Goal: Task Accomplishment & Management: Manage account settings

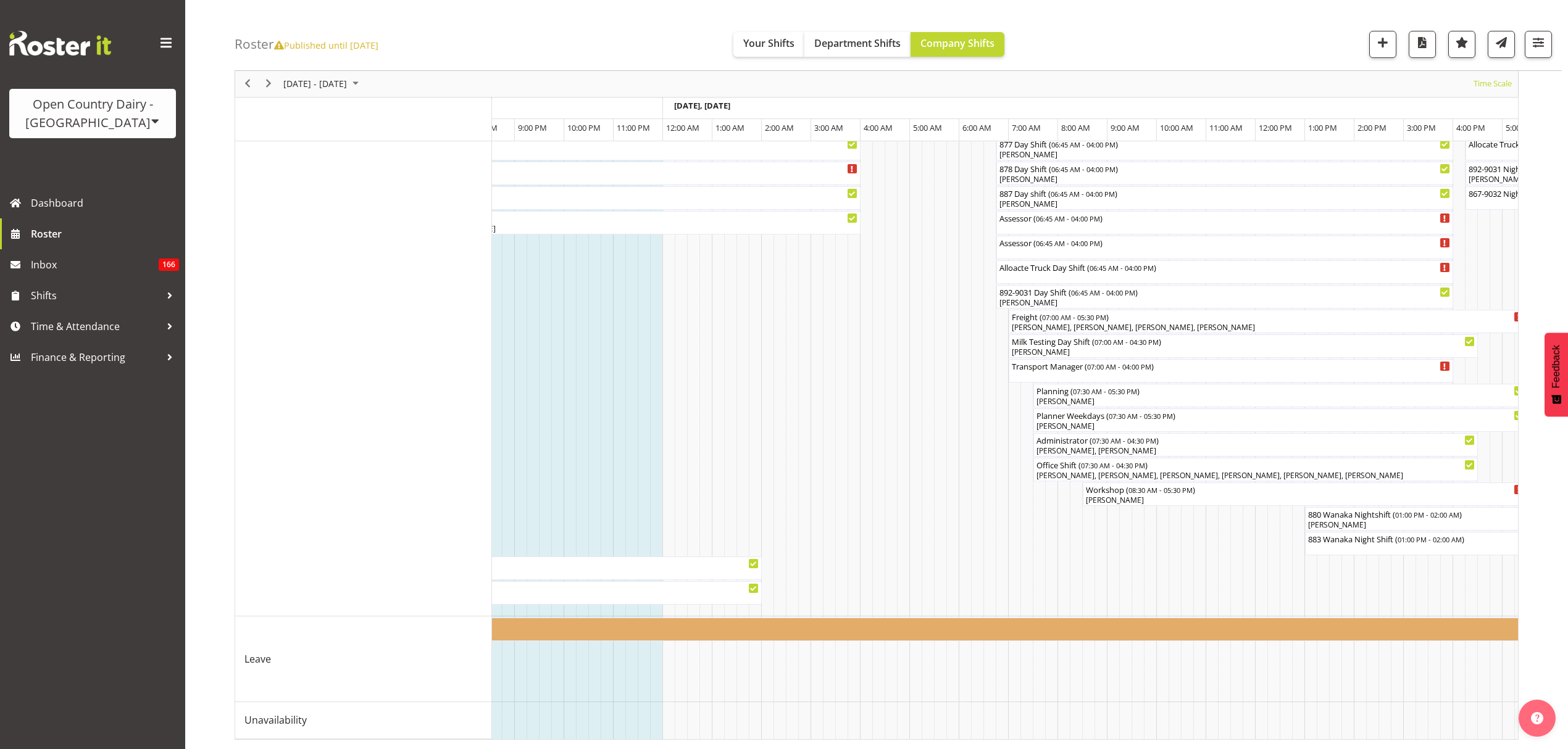
scroll to position [0, 3042]
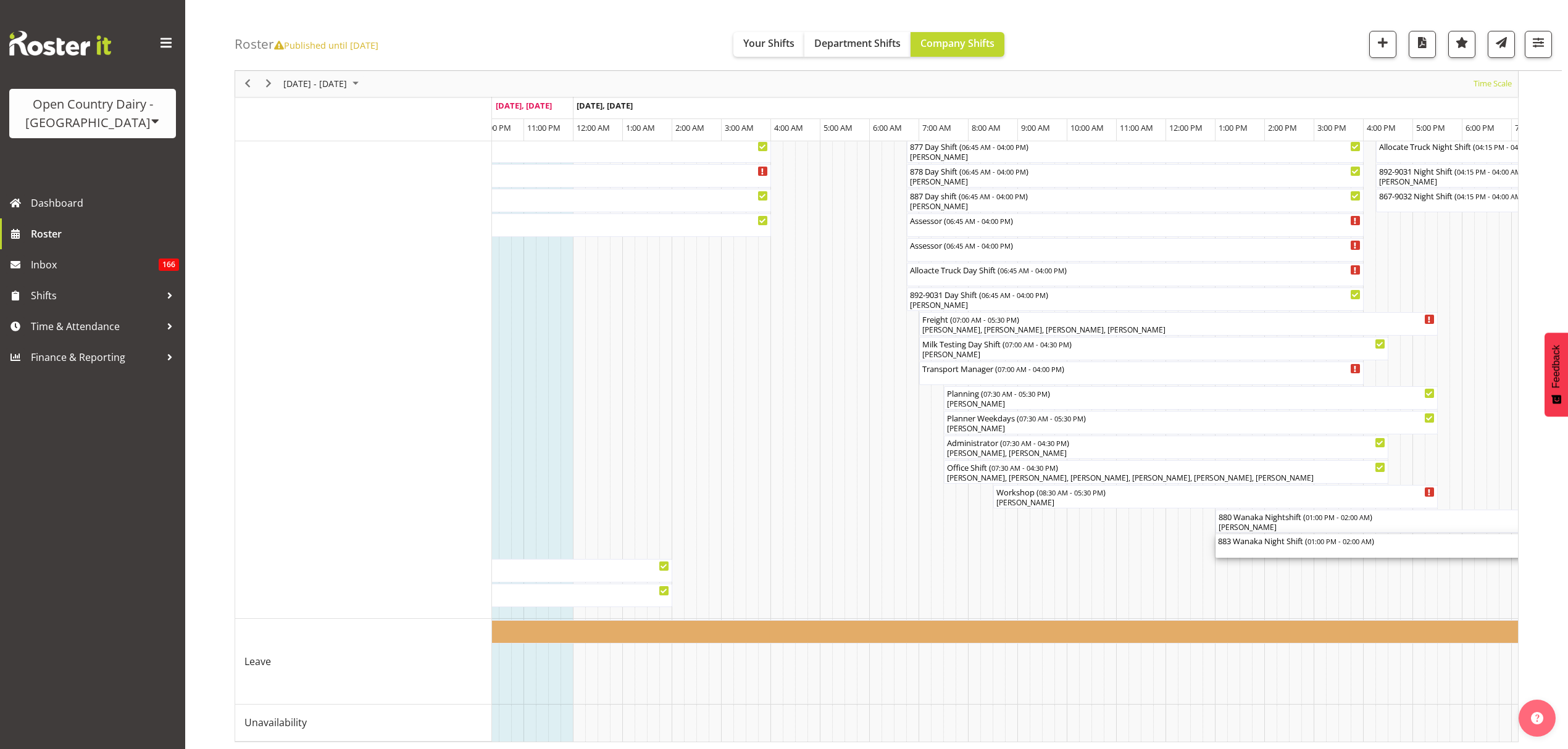
click at [1386, 542] on div "883 Wanaka Night Shift ( 01:00 PM - 02:00 AM )" at bounding box center [1536, 540] width 637 height 12
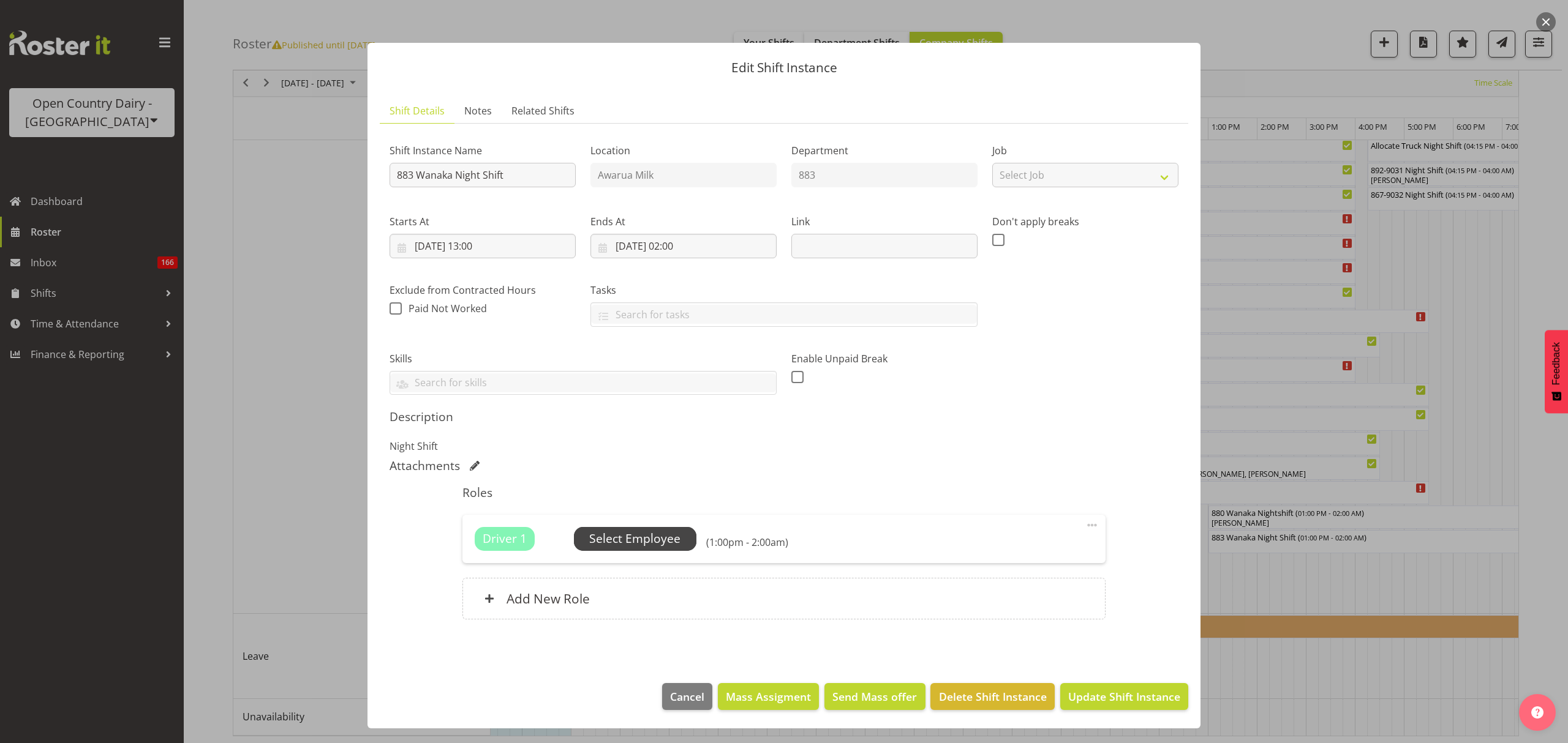
click at [610, 539] on span "Select Employee" at bounding box center [635, 539] width 91 height 18
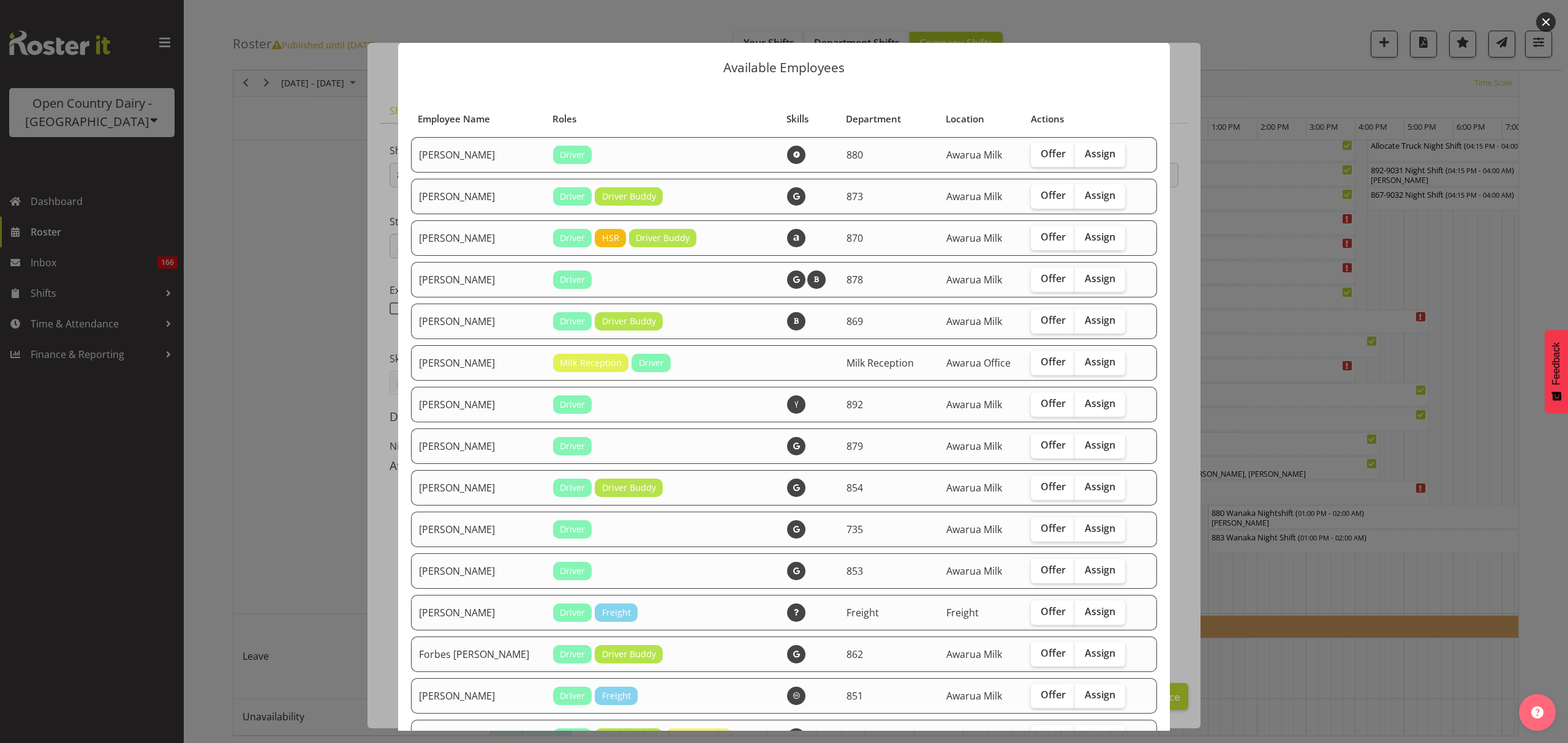
click at [1094, 141] on td "Offer Assign" at bounding box center [1082, 155] width 117 height 36
click at [1091, 151] on span "Assign" at bounding box center [1100, 154] width 31 height 12
click at [1083, 151] on input "Assign" at bounding box center [1078, 154] width 8 height 8
checkbox input "true"
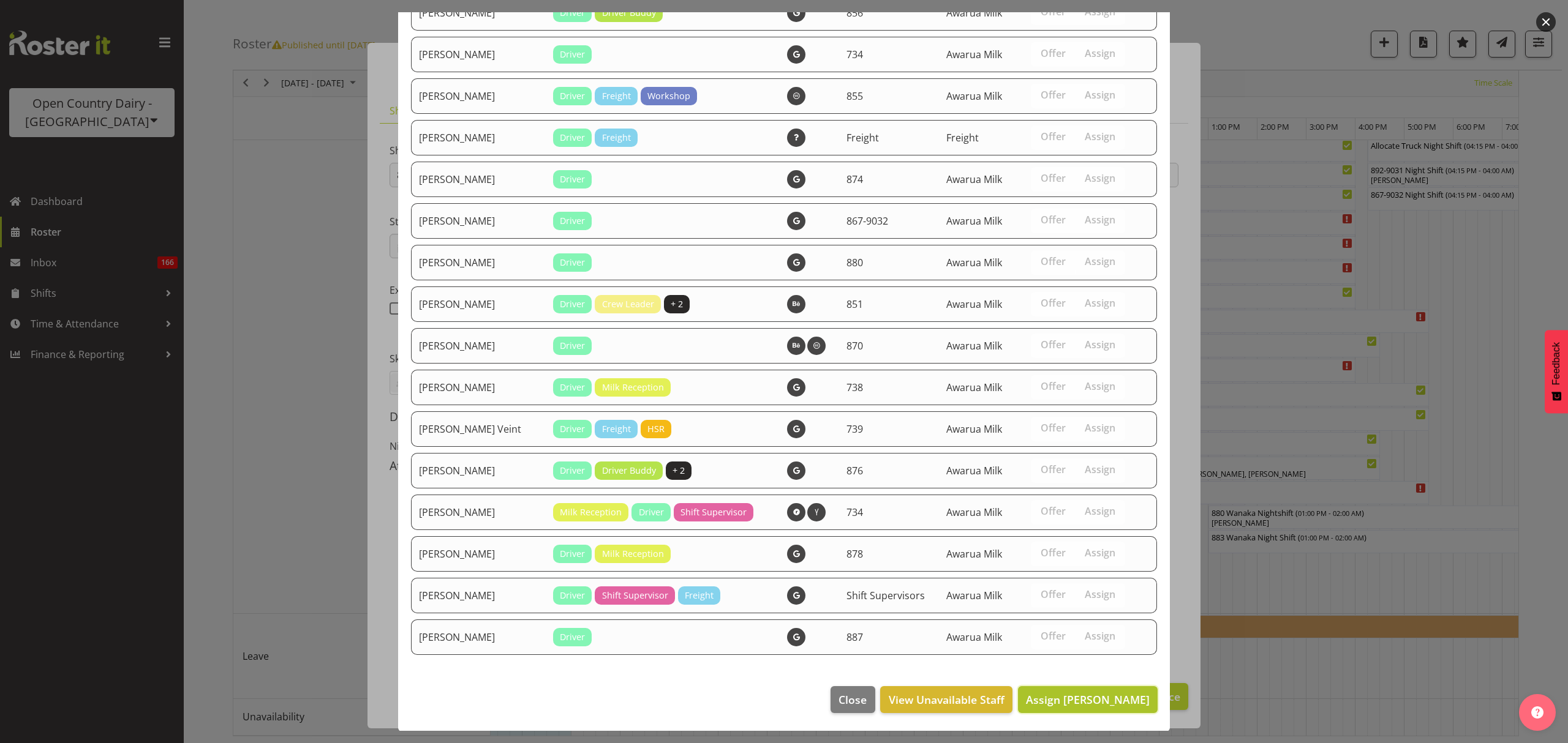
click at [1077, 709] on button "Assign Andrew Poole" at bounding box center [1087, 700] width 139 height 27
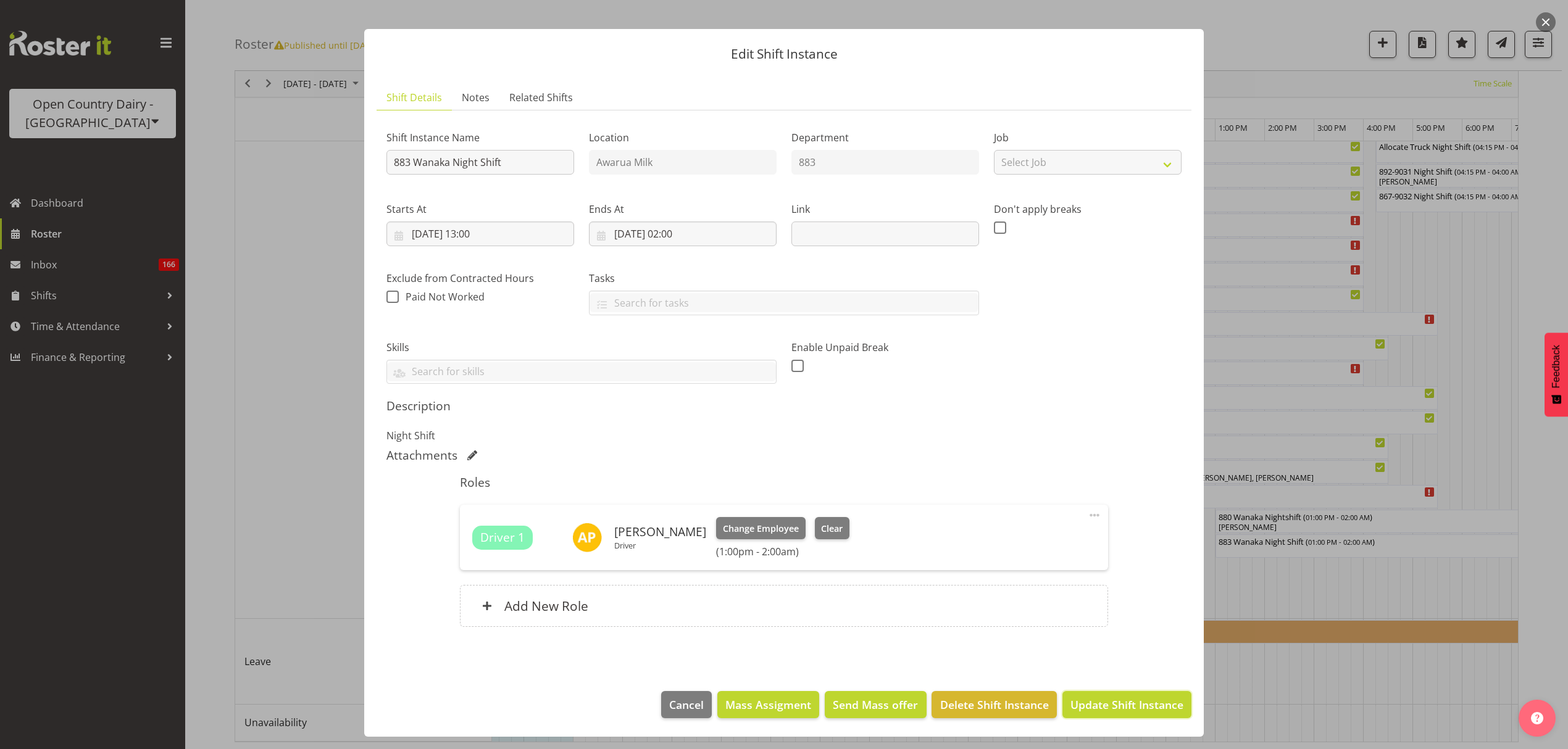
click at [1132, 711] on span "Update Shift Instance" at bounding box center [1126, 705] width 113 height 16
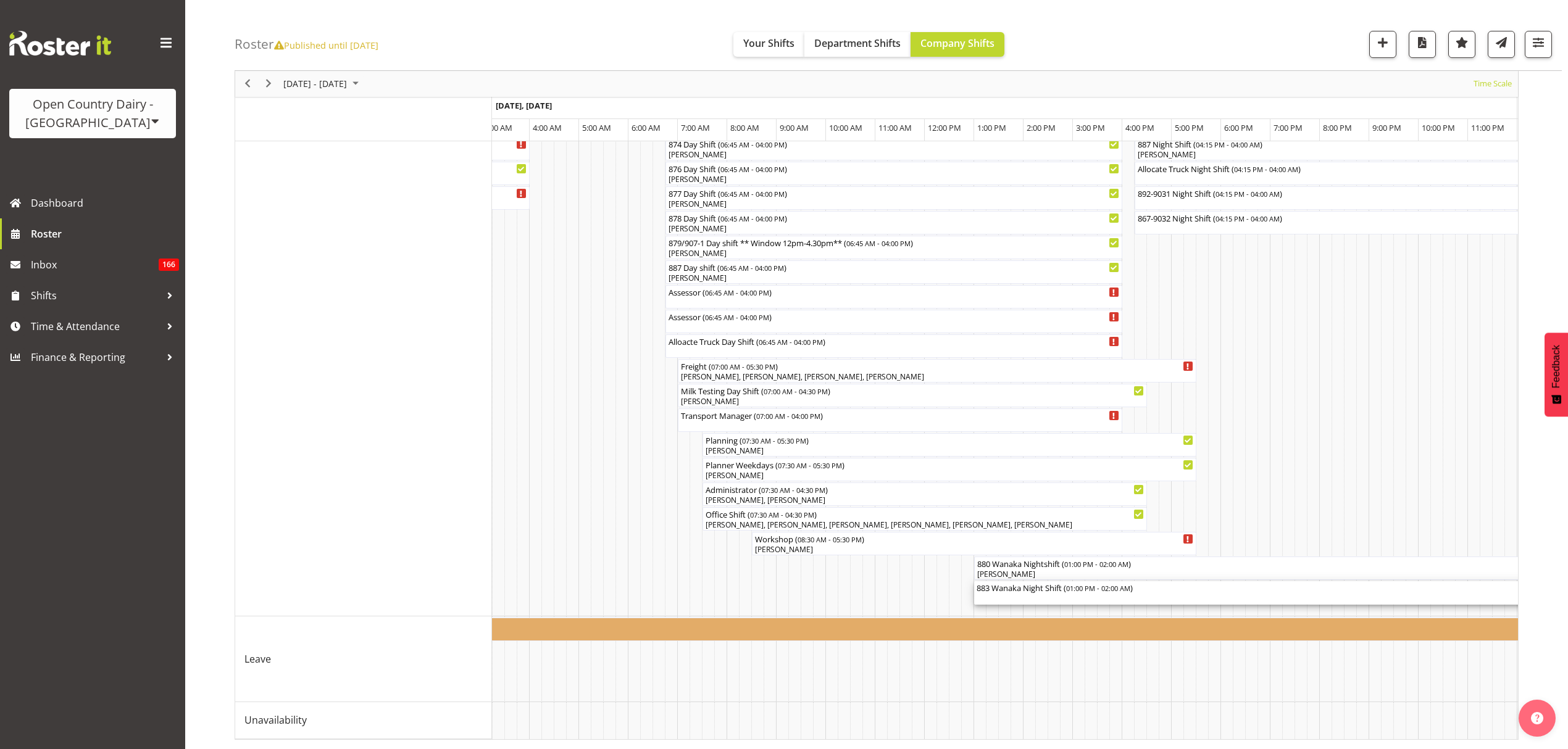
click at [1155, 581] on div "883 Wanaka Night Shift ( 01:00 PM - 02:00 AM )" at bounding box center [1295, 587] width 637 height 12
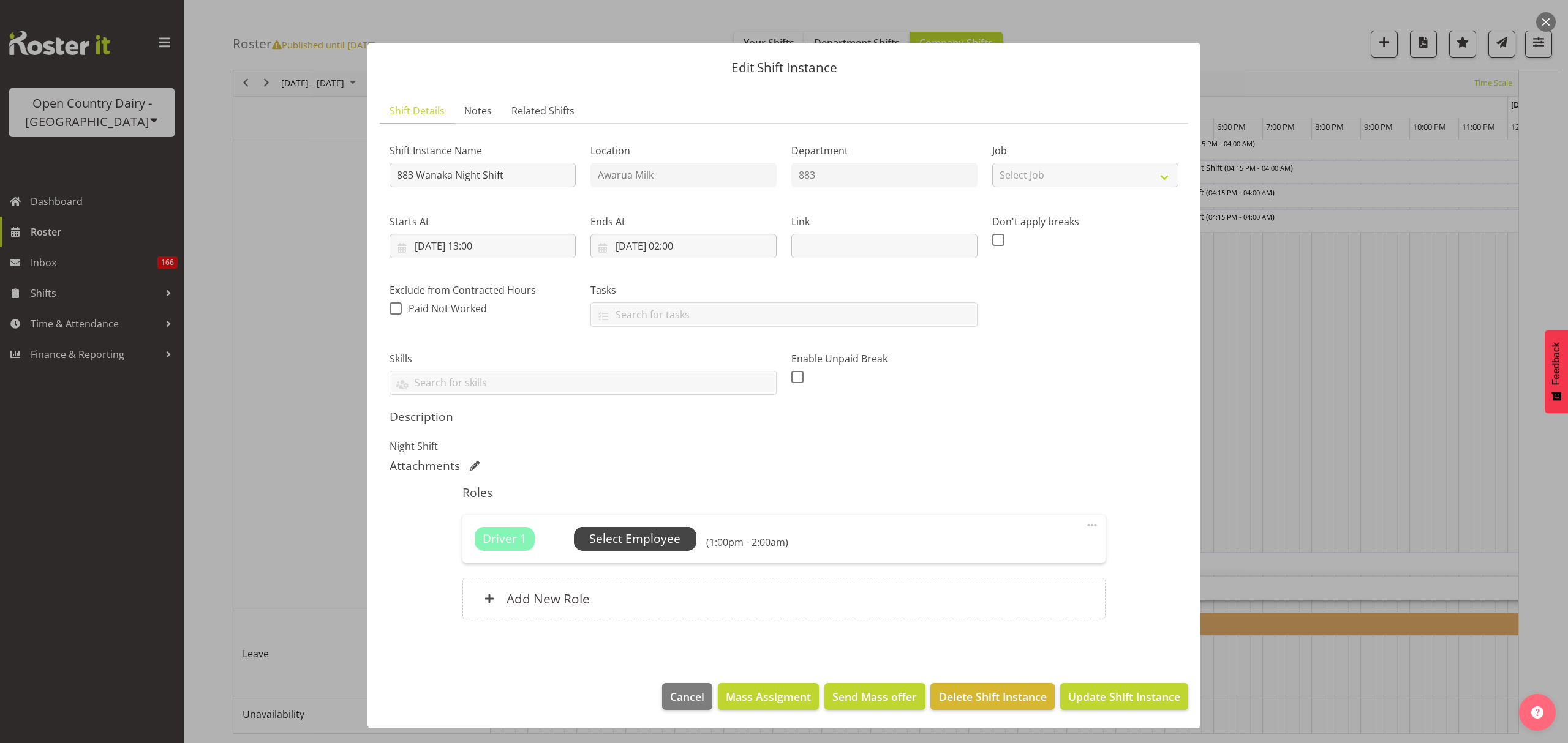
click at [667, 537] on span "Select Employee" at bounding box center [635, 539] width 91 height 18
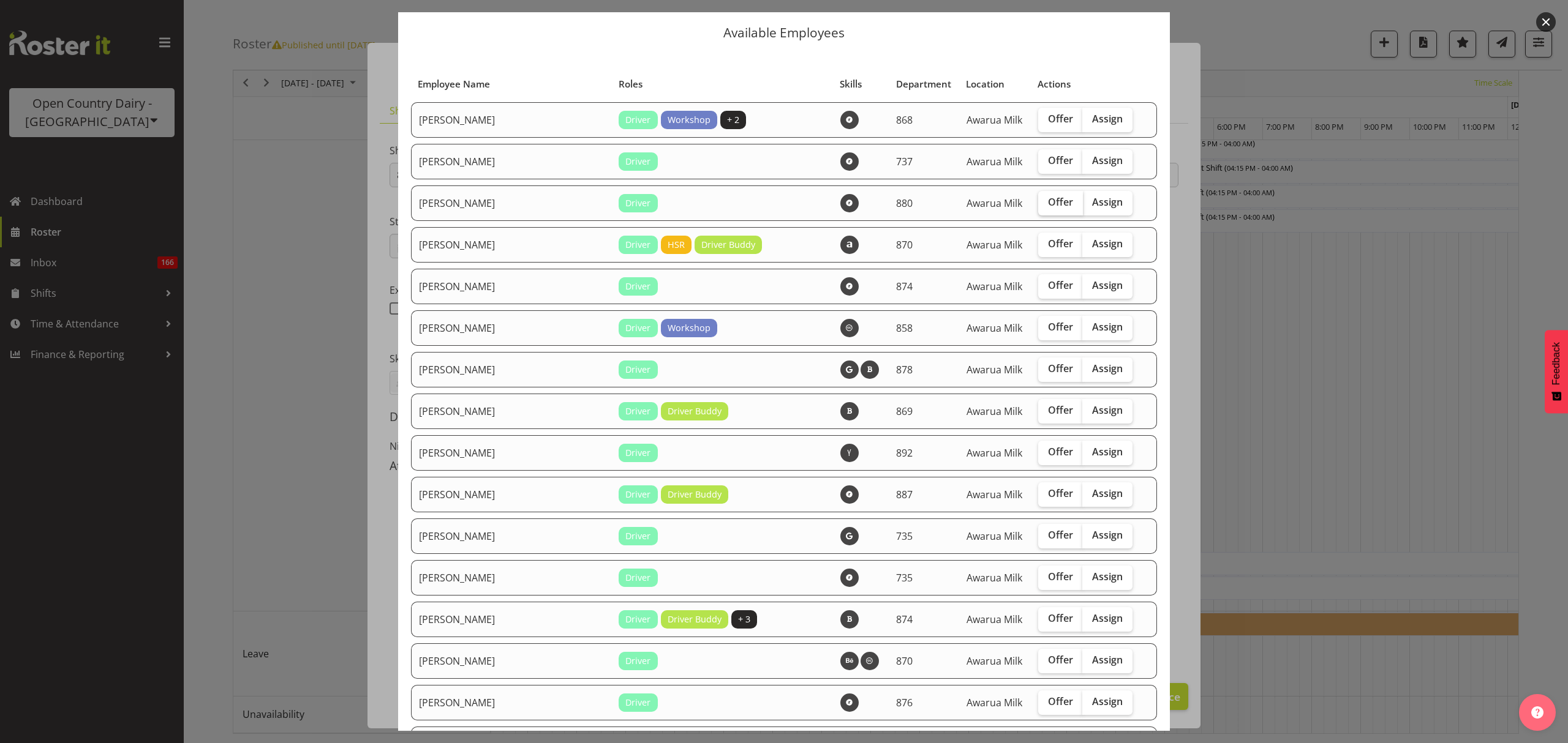
click at [1053, 199] on label "Offer" at bounding box center [1061, 203] width 45 height 24
click at [1046, 199] on input "Offer" at bounding box center [1042, 202] width 8 height 8
click at [1092, 201] on span "Assign" at bounding box center [1107, 201] width 31 height 12
click at [1038, 201] on input "Offer" at bounding box center [1042, 202] width 8 height 8
checkbox input "false"
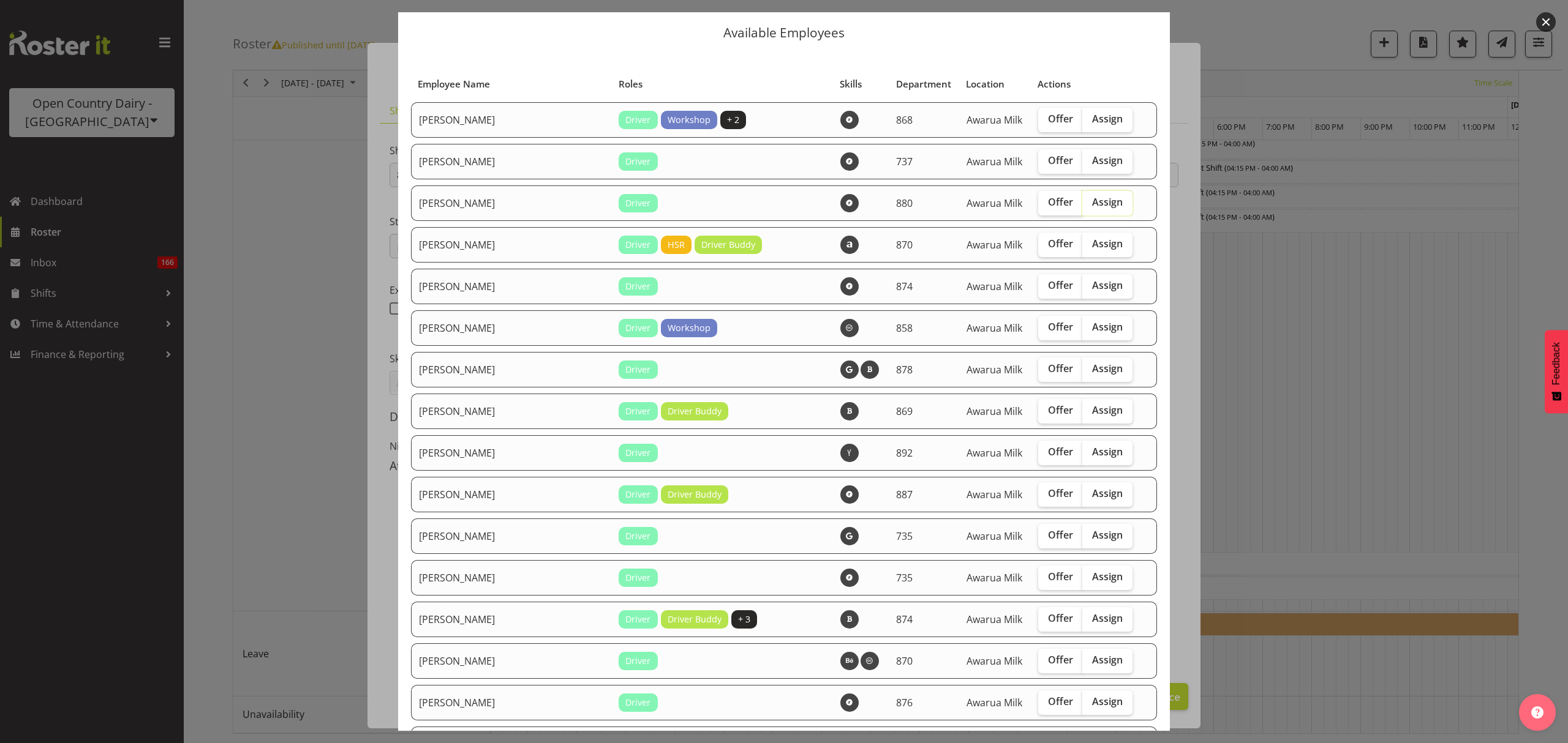
click at [1082, 204] on input "Assign" at bounding box center [1086, 202] width 8 height 8
checkbox input "true"
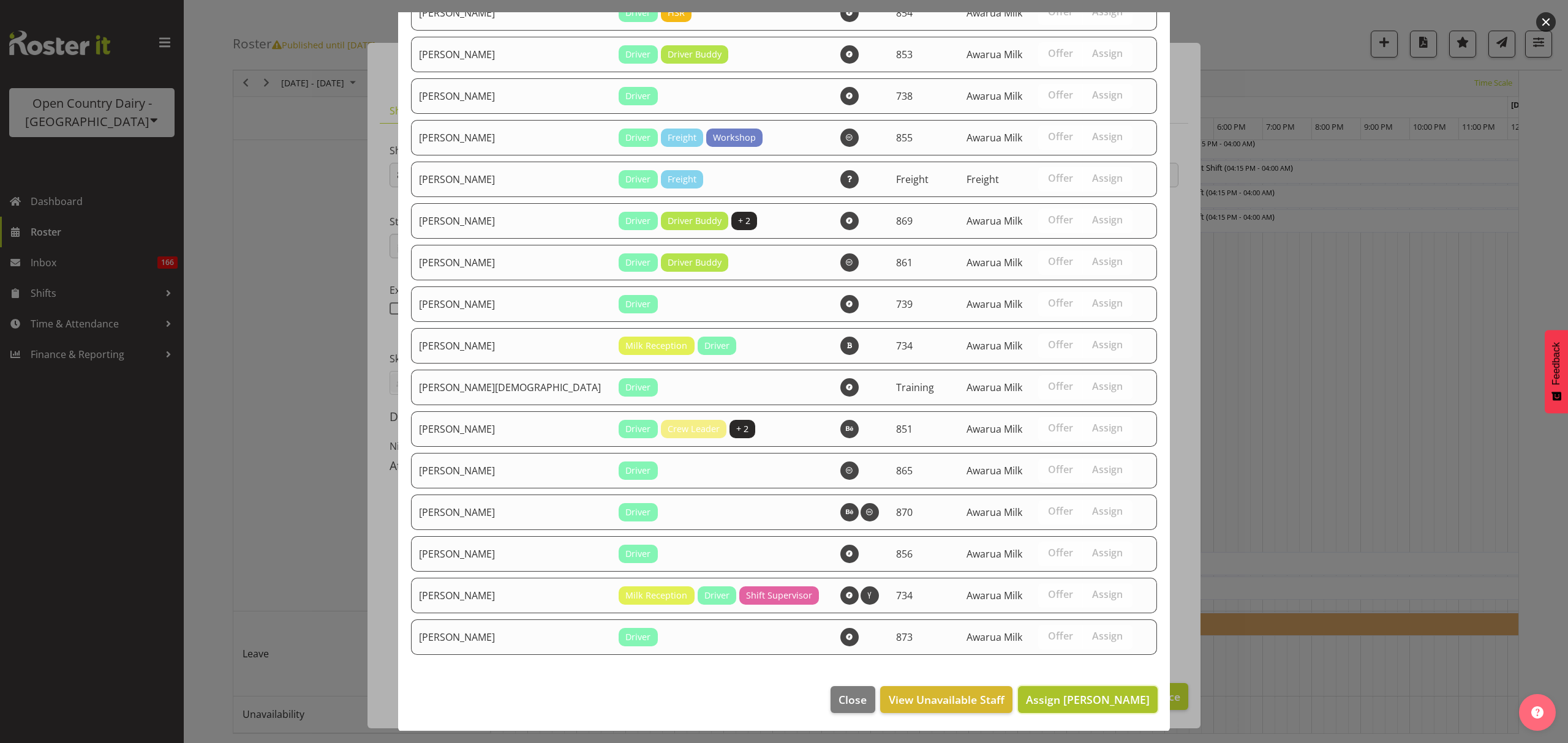
click at [1091, 696] on span "Assign Andrew Poole" at bounding box center [1088, 699] width 124 height 15
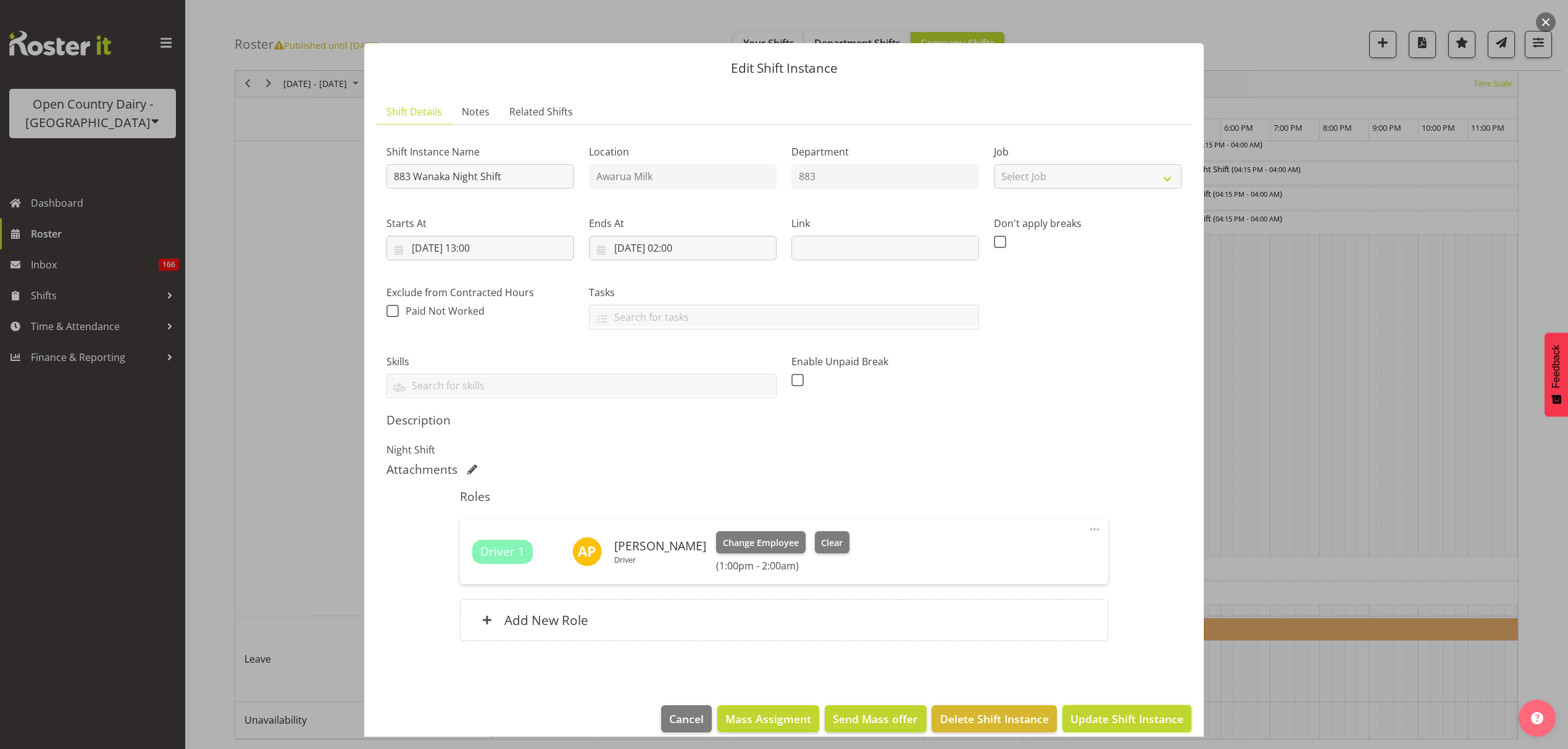
click at [1120, 717] on span "Update Shift Instance" at bounding box center [1126, 719] width 113 height 16
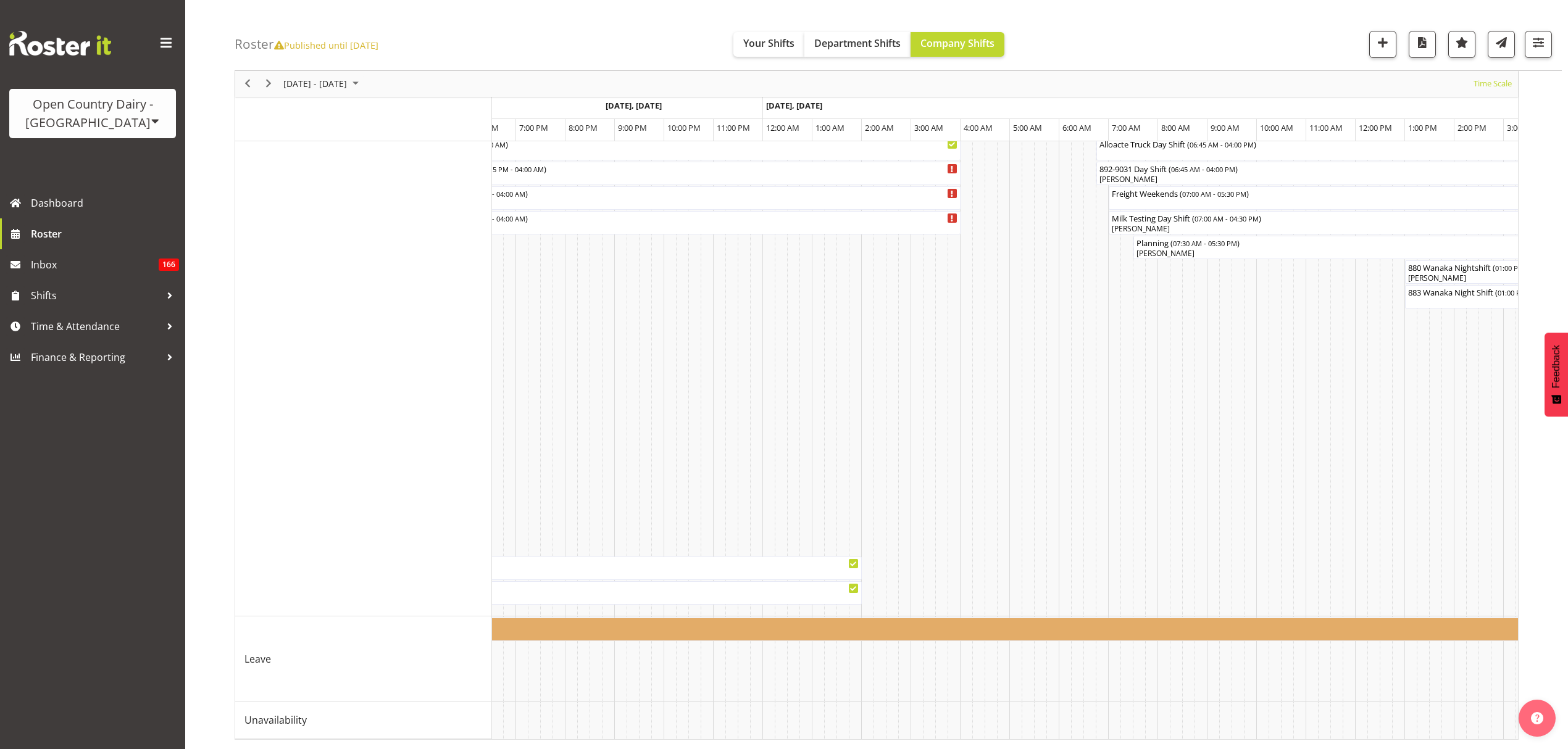
scroll to position [0, 5827]
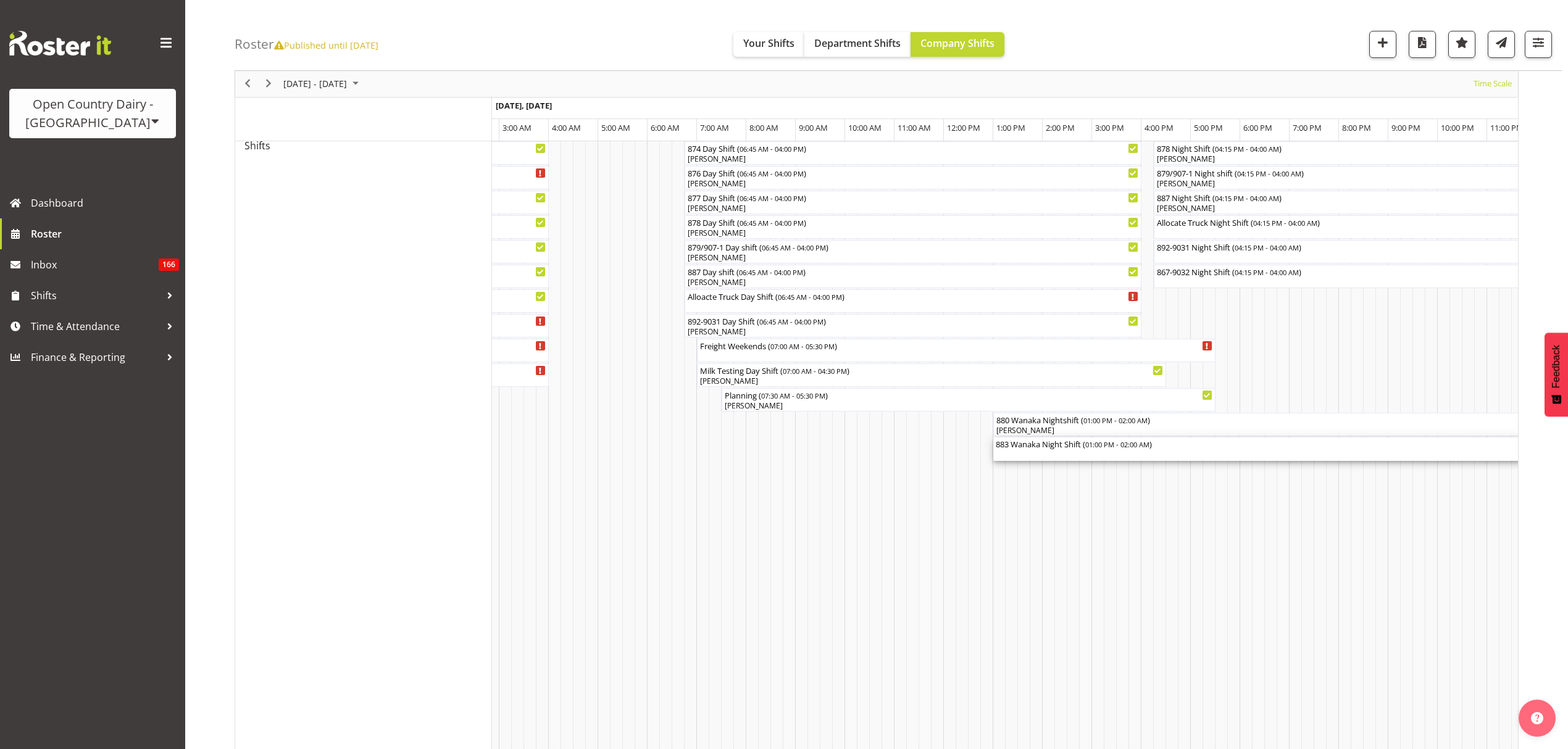
click at [1096, 448] on span "01:00 PM - 02:00 AM" at bounding box center [1117, 444] width 64 height 10
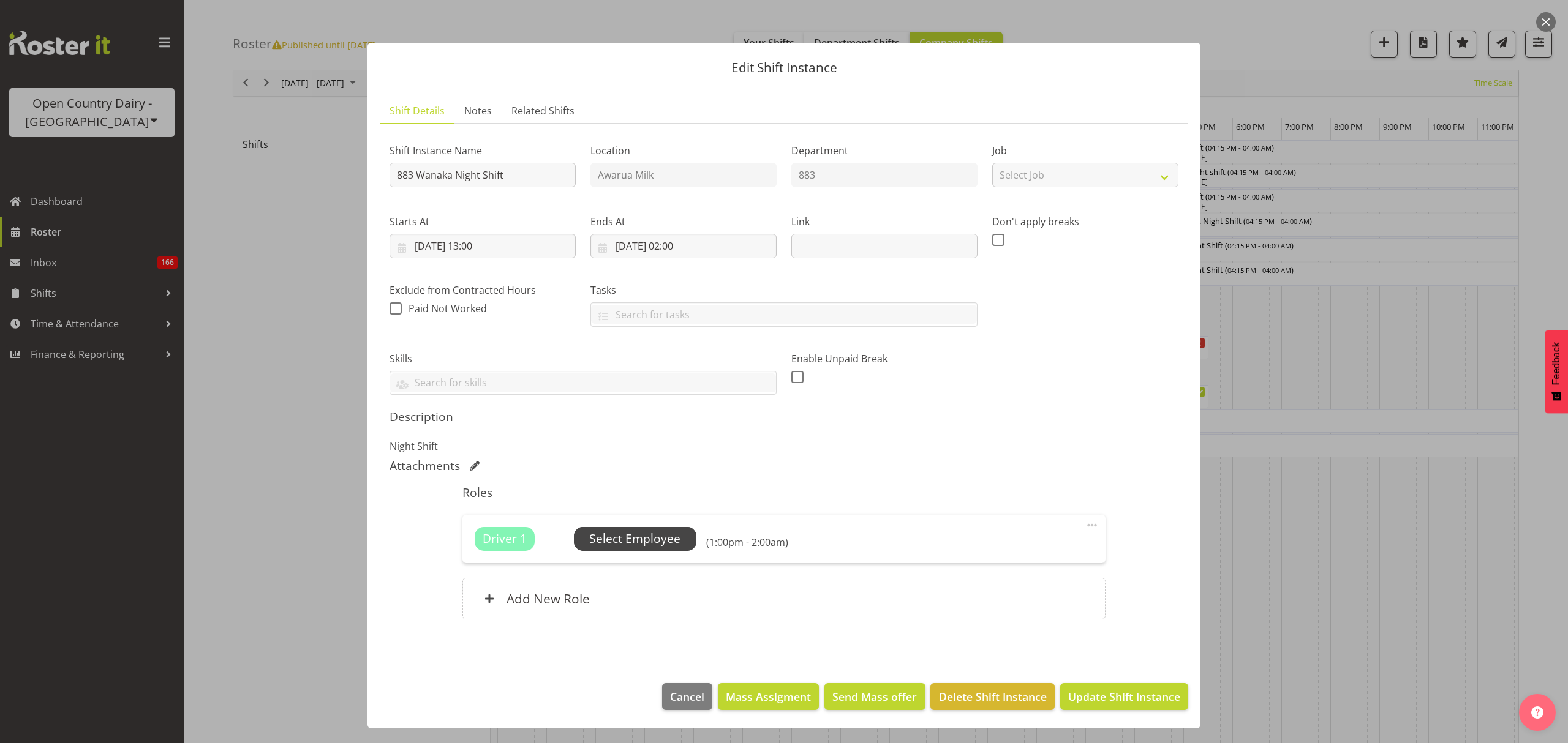
click at [664, 550] on span "Select Employee" at bounding box center [635, 539] width 122 height 24
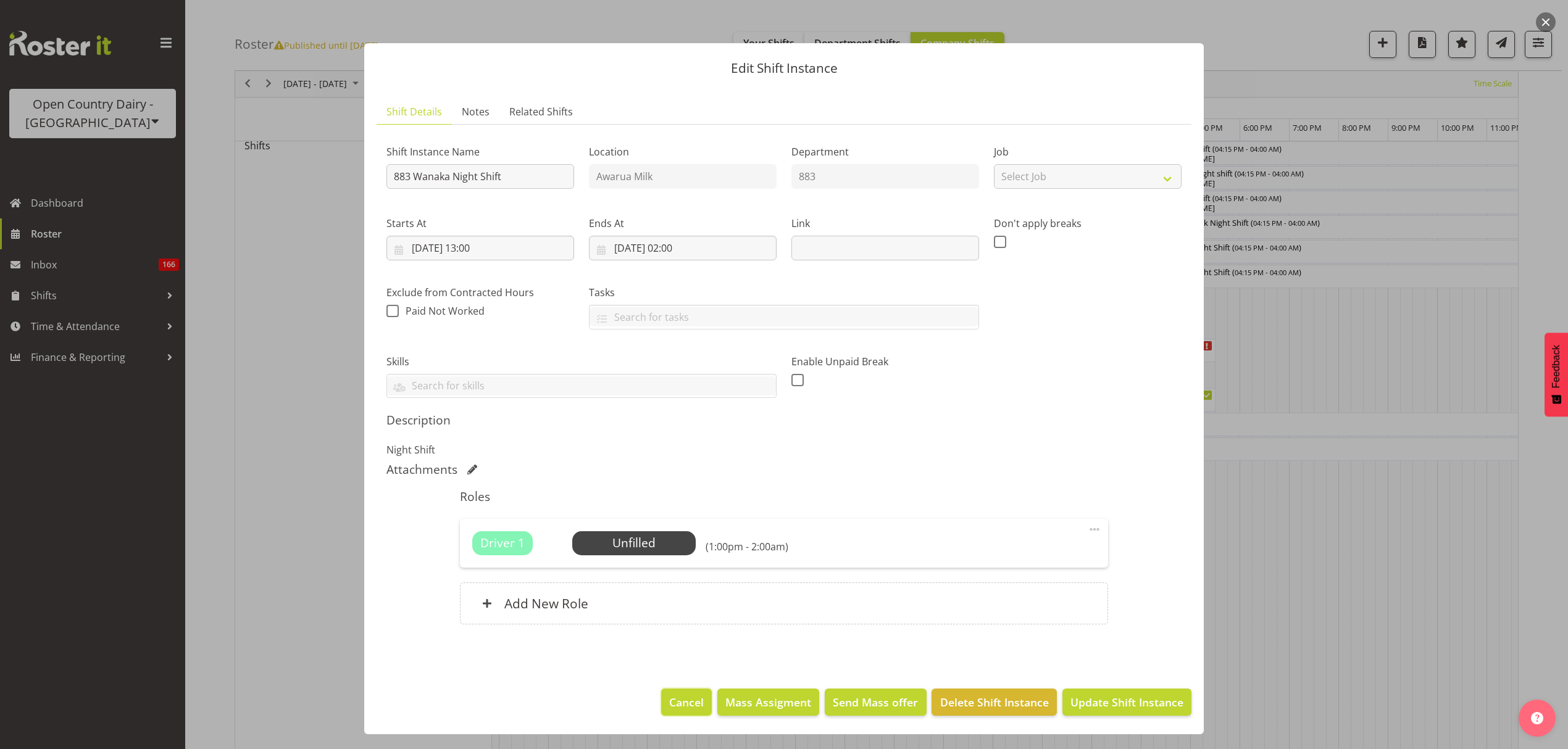
click at [702, 716] on button "Cancel" at bounding box center [686, 702] width 50 height 27
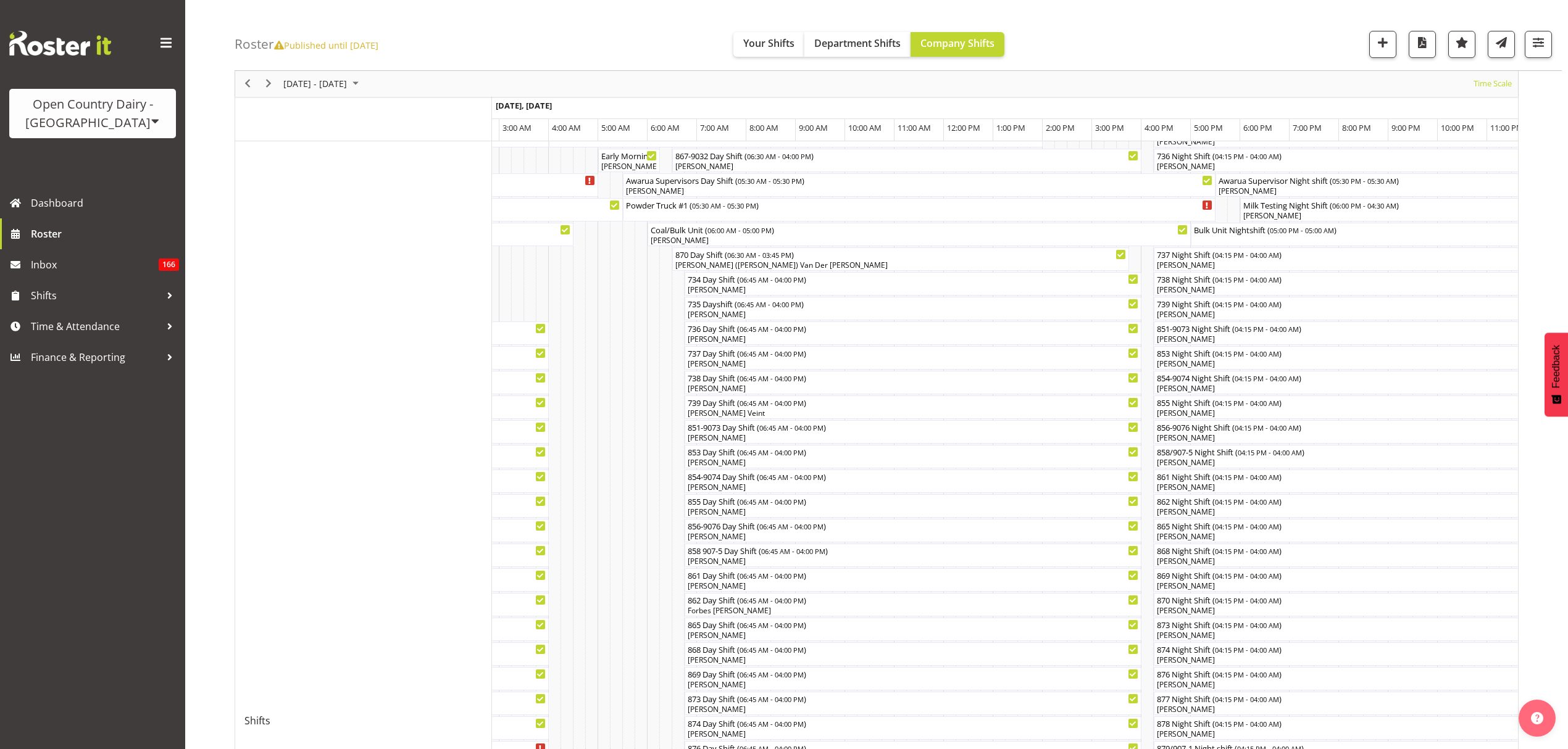
scroll to position [15, 0]
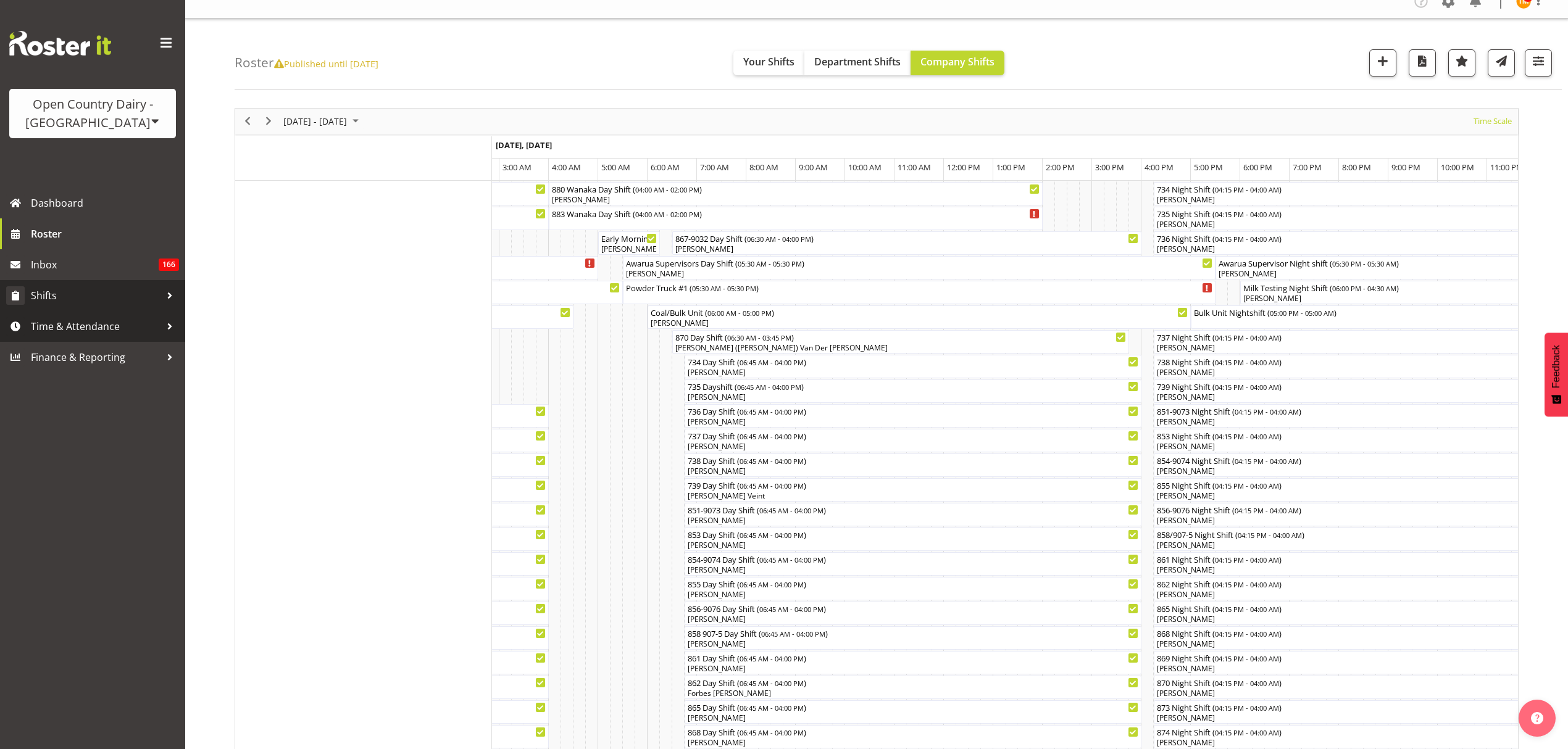
click at [132, 304] on span "Shifts" at bounding box center [96, 296] width 130 height 19
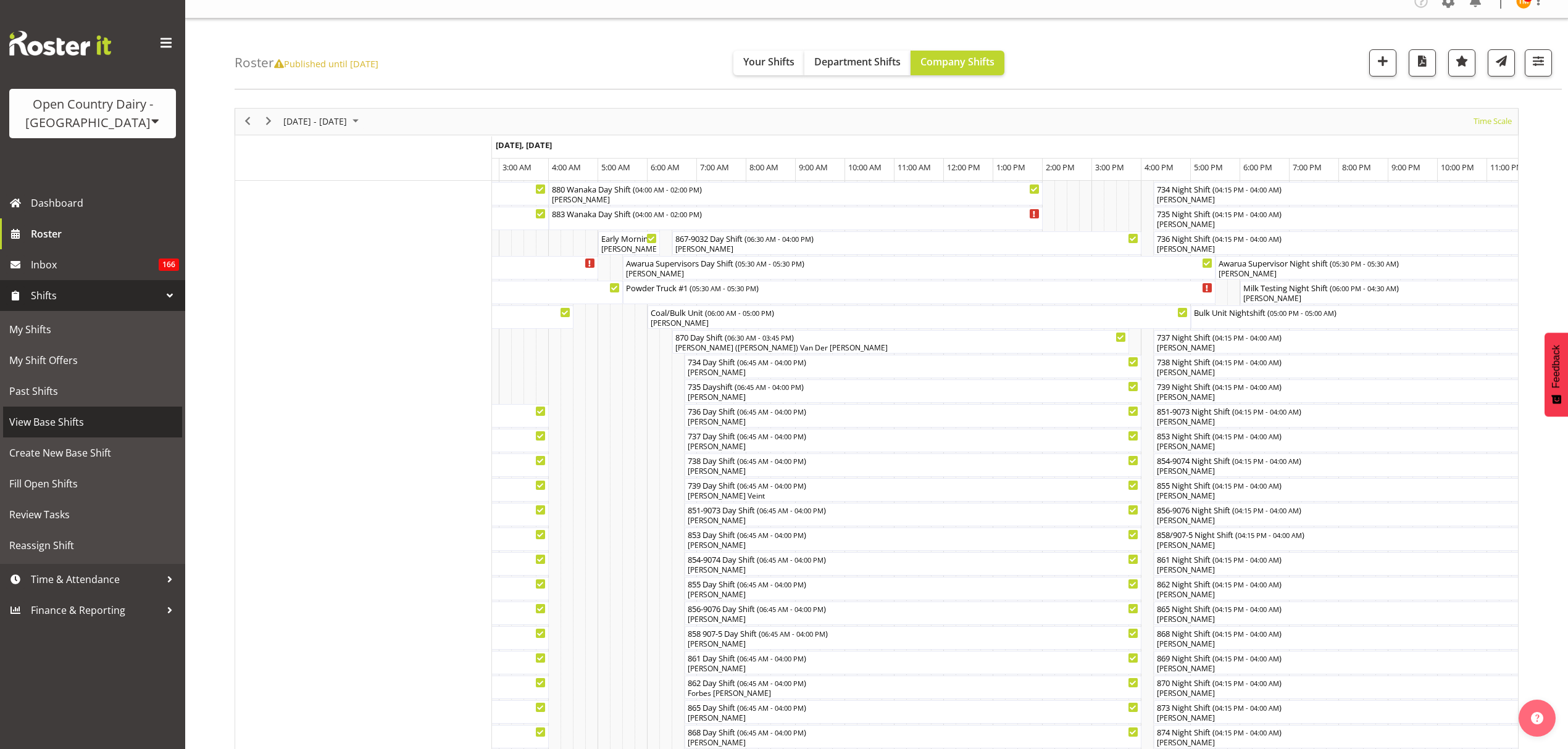
click at [93, 413] on span "View Base Shifts" at bounding box center [92, 422] width 166 height 19
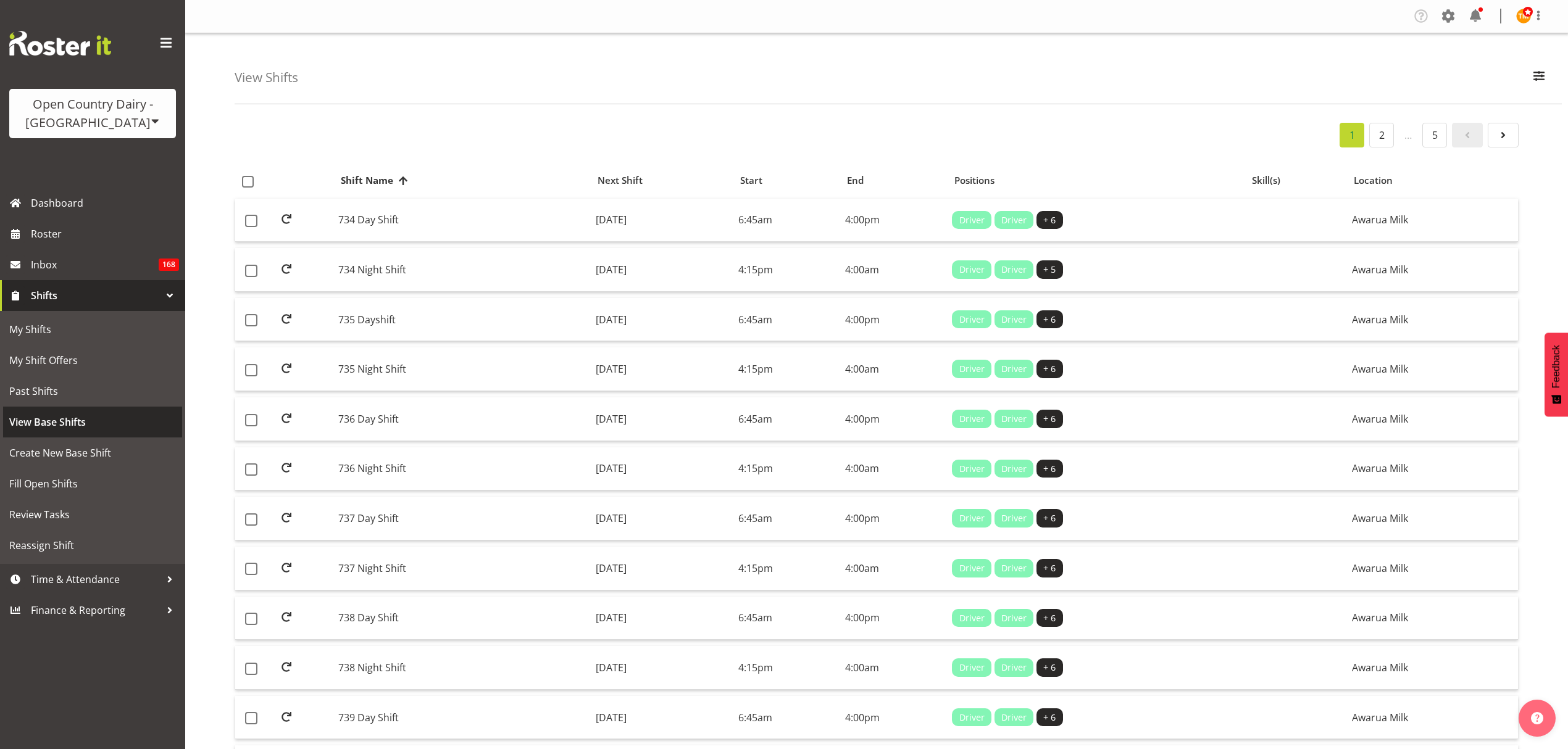
click at [58, 430] on span "View Base Shifts" at bounding box center [92, 422] width 166 height 19
click at [1551, 83] on button "button" at bounding box center [1539, 78] width 26 height 27
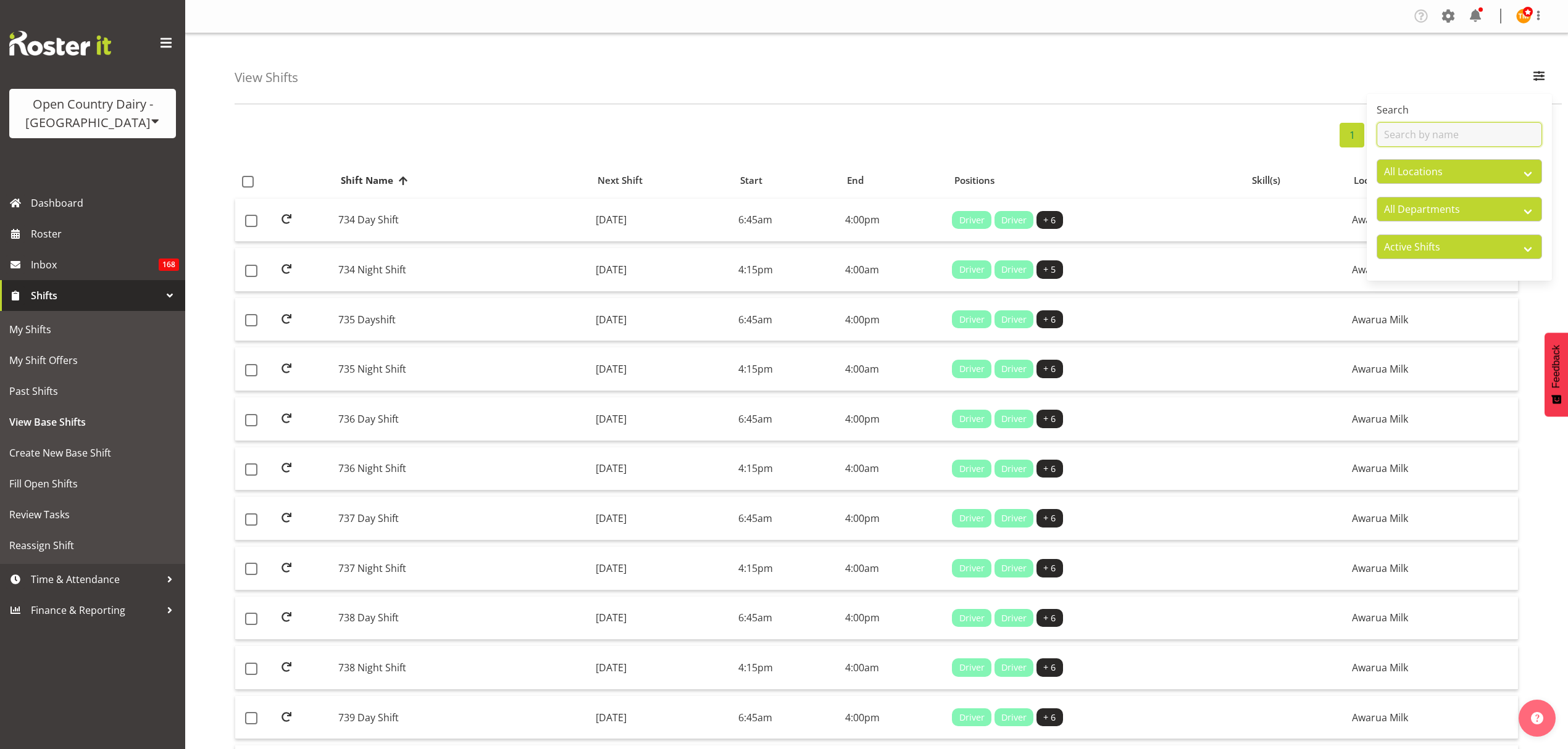
click at [1454, 139] on input "text" at bounding box center [1459, 135] width 166 height 24
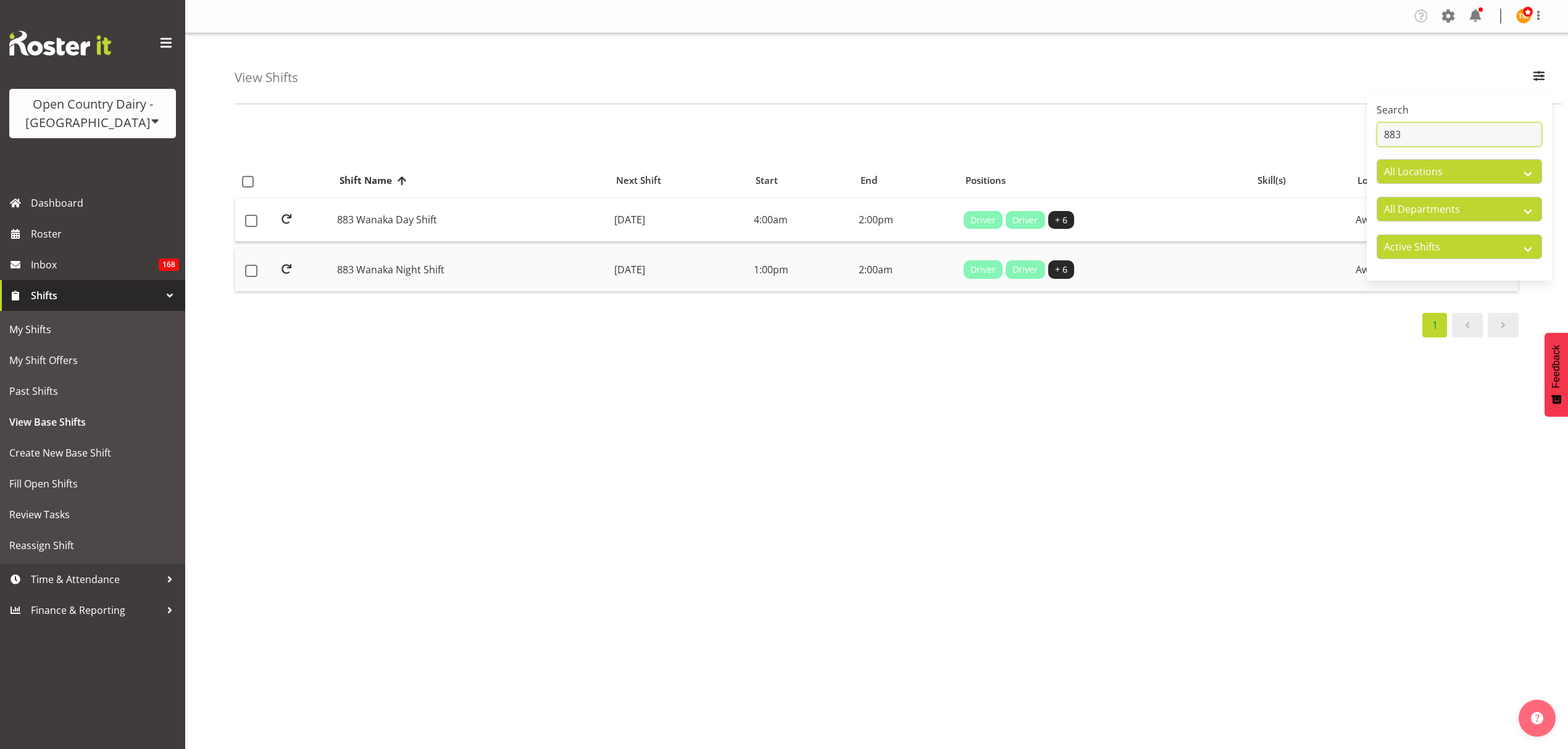
type input "883"
click at [394, 272] on td "883 Wanaka Night Shift" at bounding box center [470, 270] width 277 height 43
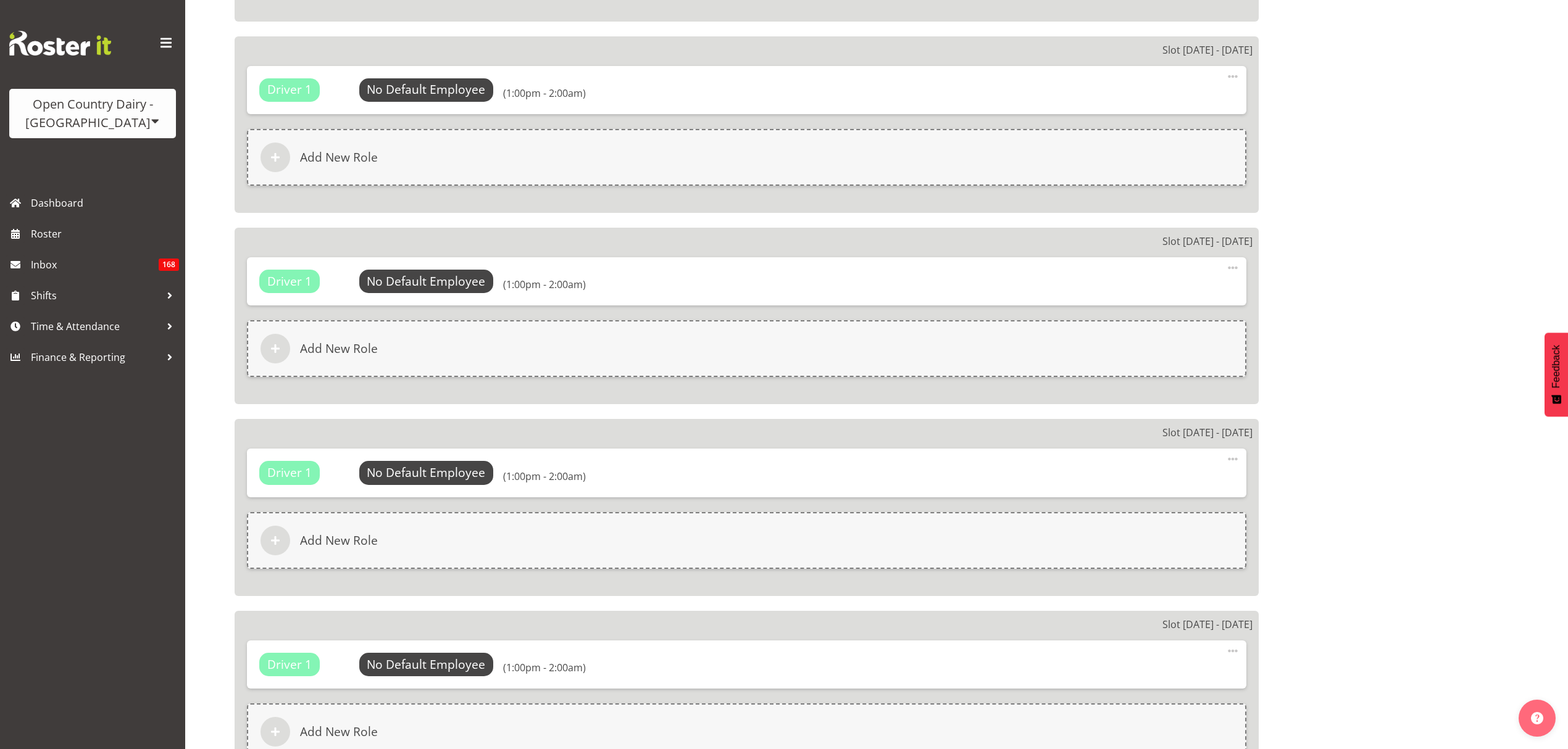
select select
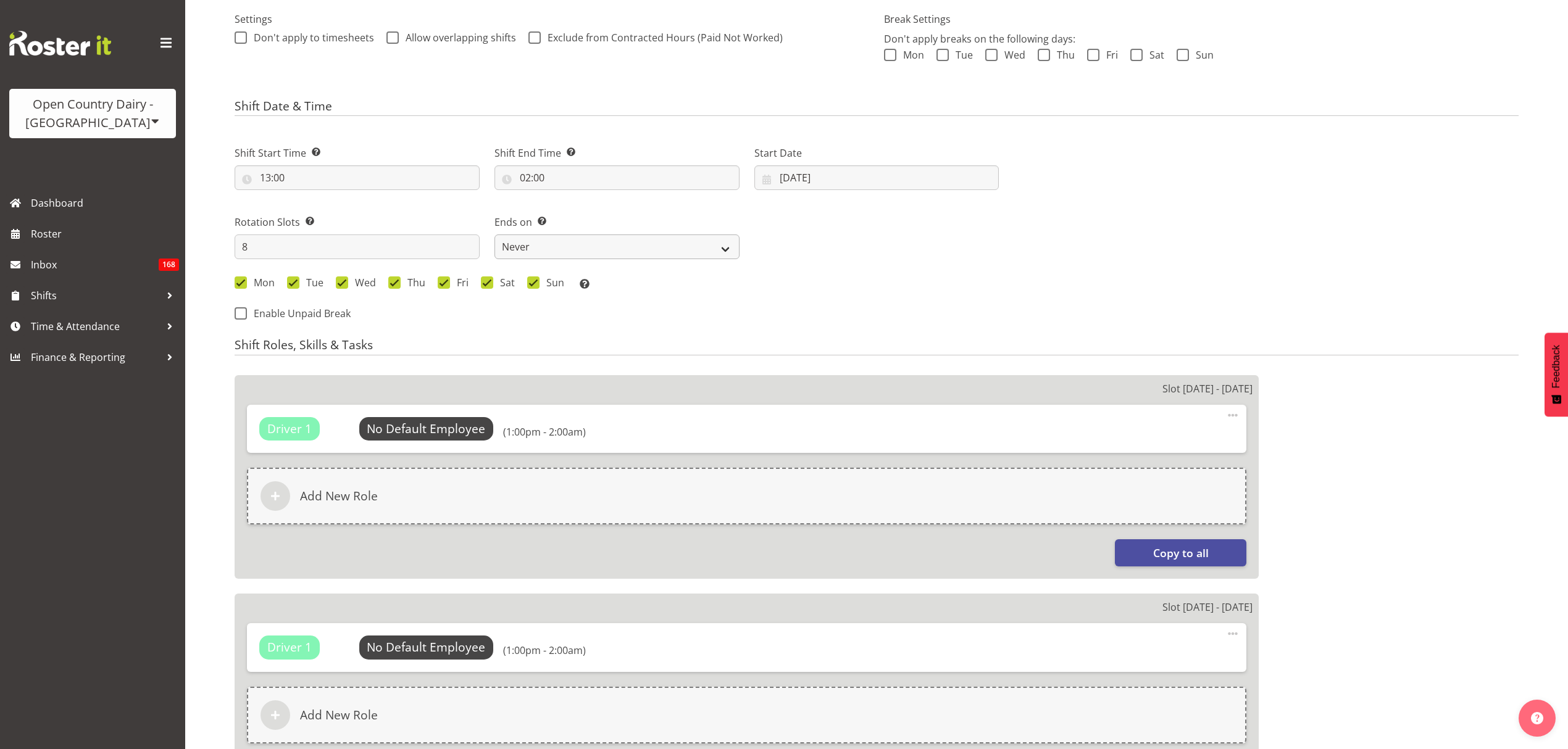
select select
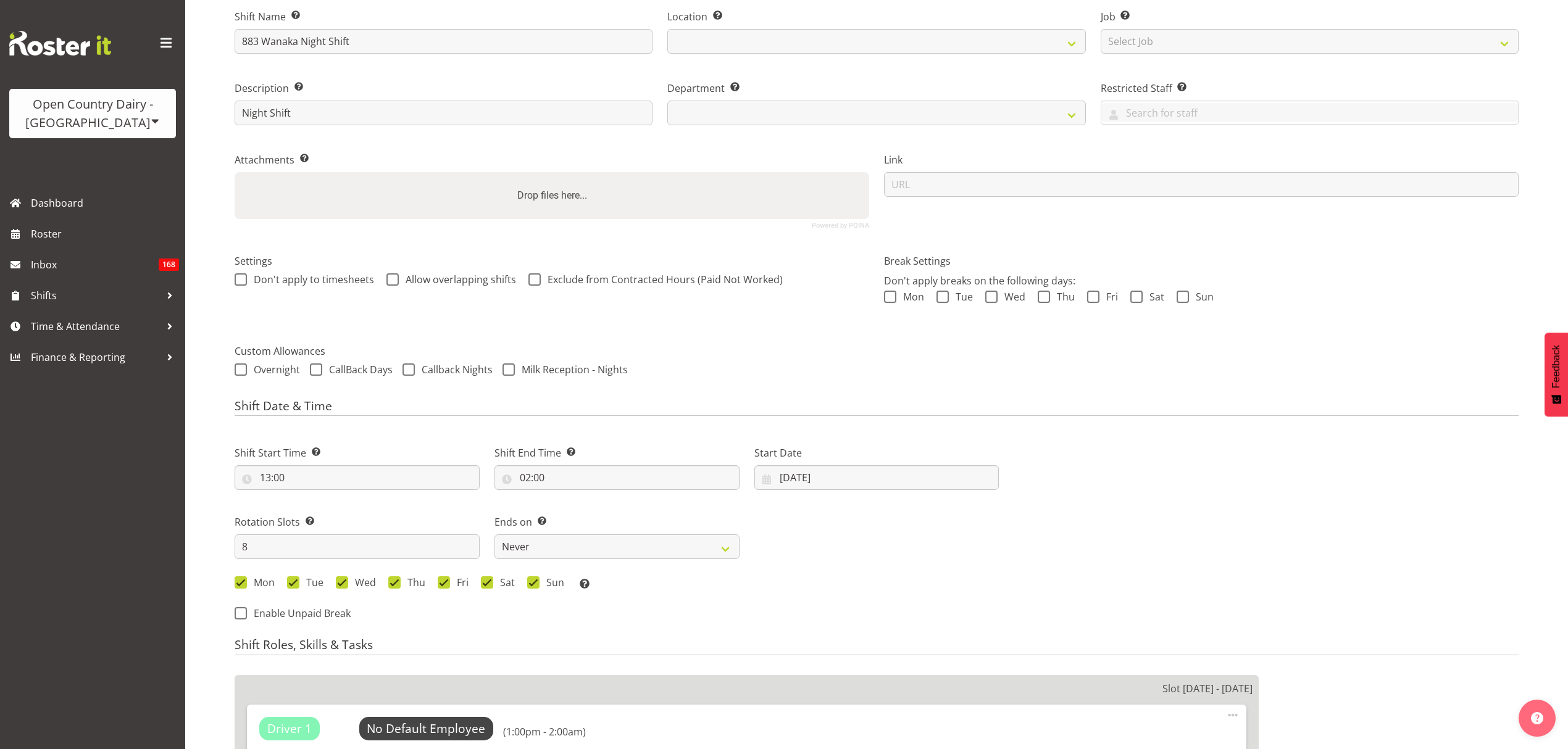
scroll to position [247, 0]
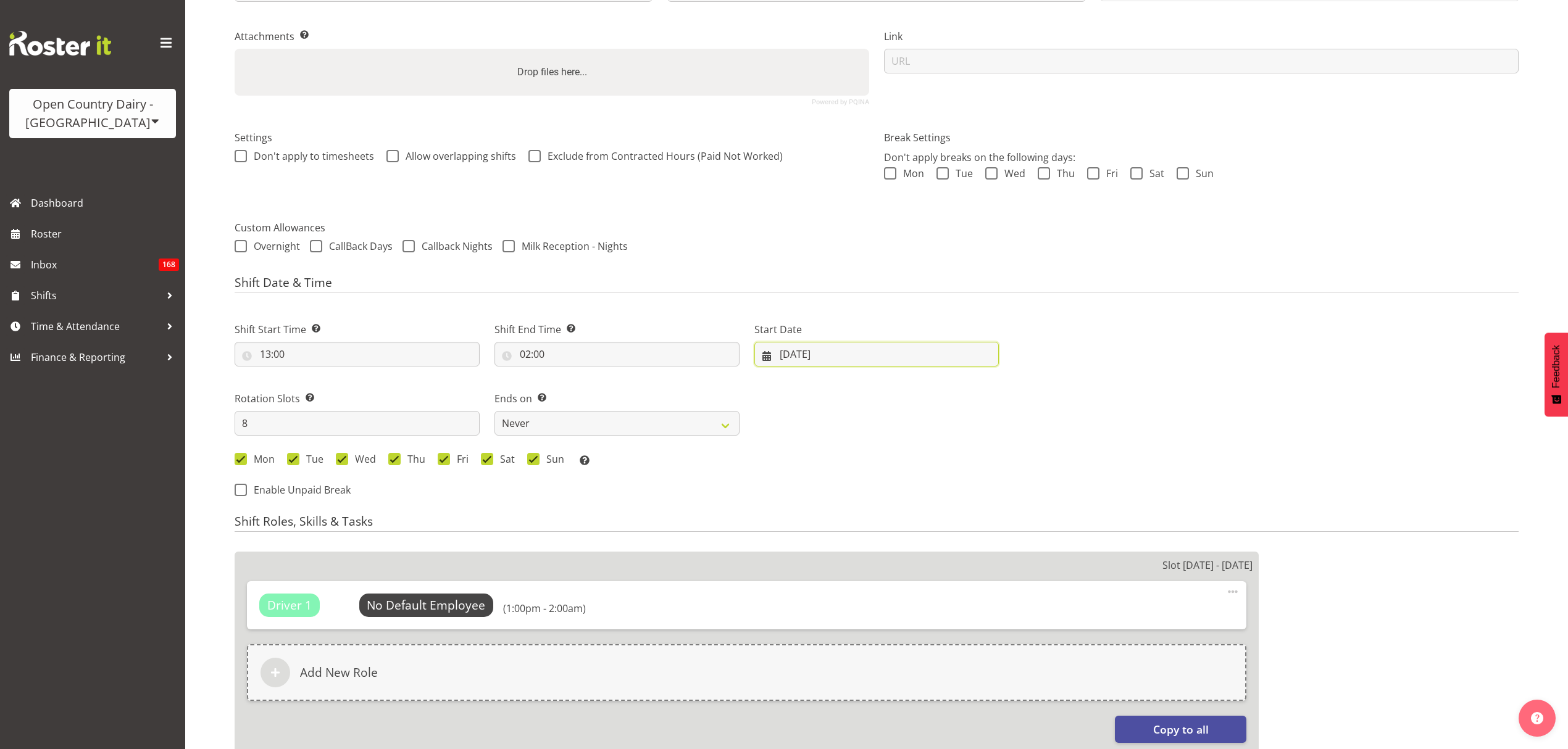
click at [848, 354] on input "16/09/2025" at bounding box center [877, 354] width 245 height 24
click at [947, 395] on span at bounding box center [954, 390] width 15 height 15
select select "9"
select select "674"
click at [814, 507] on span "13" at bounding box center [817, 501] width 10 height 12
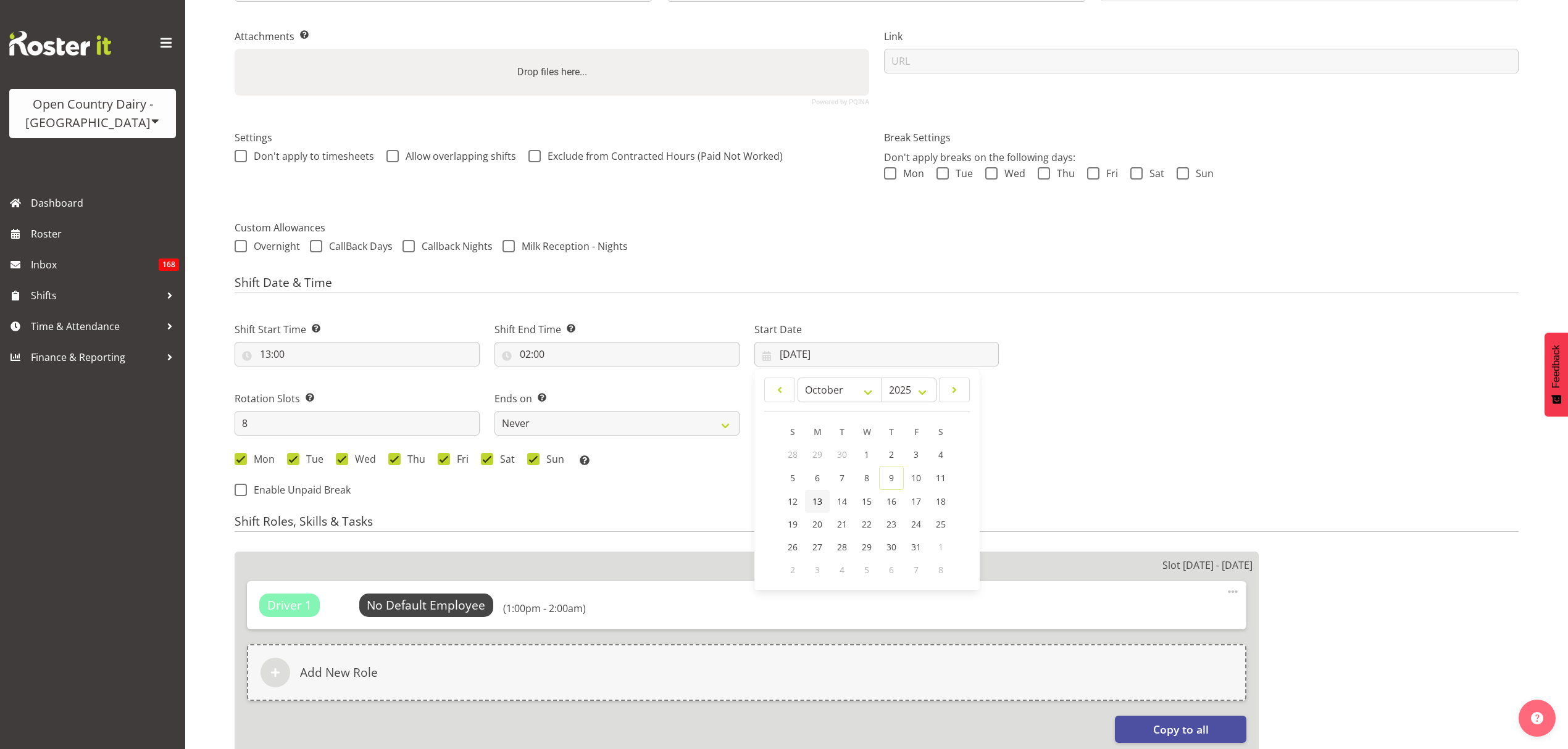
type input "13/10/2025"
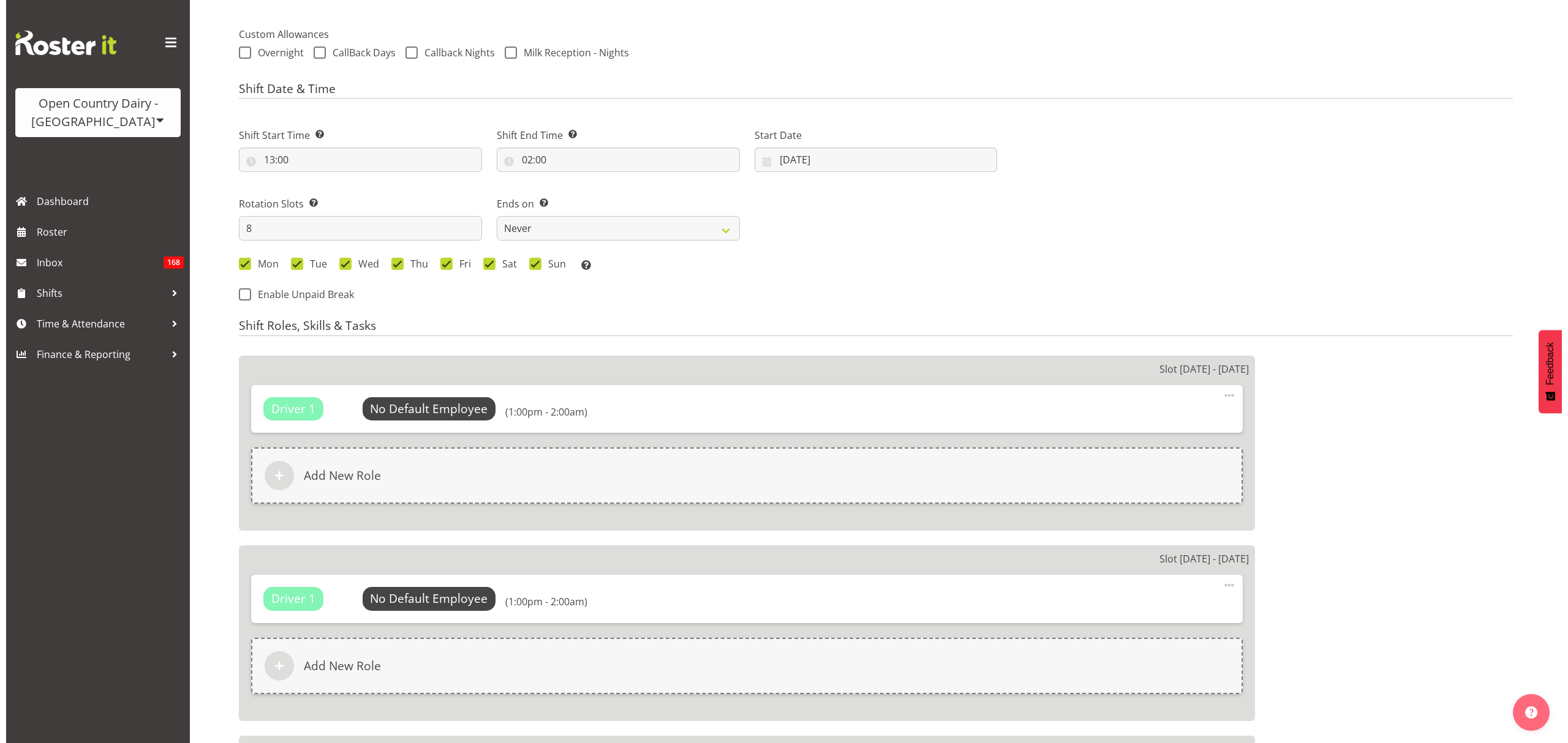
scroll to position [408, 0]
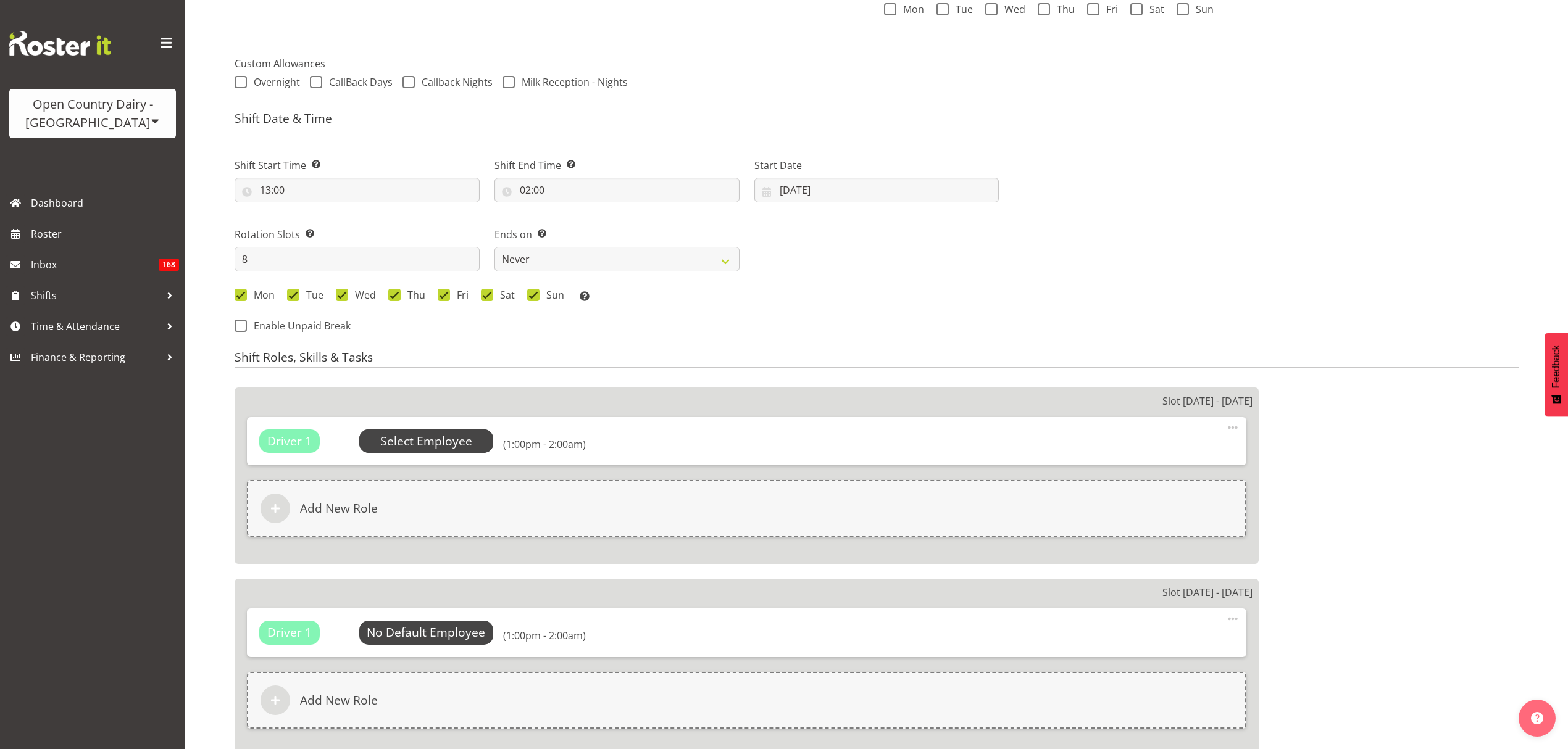
click at [452, 442] on span "Select Employee" at bounding box center [426, 441] width 92 height 18
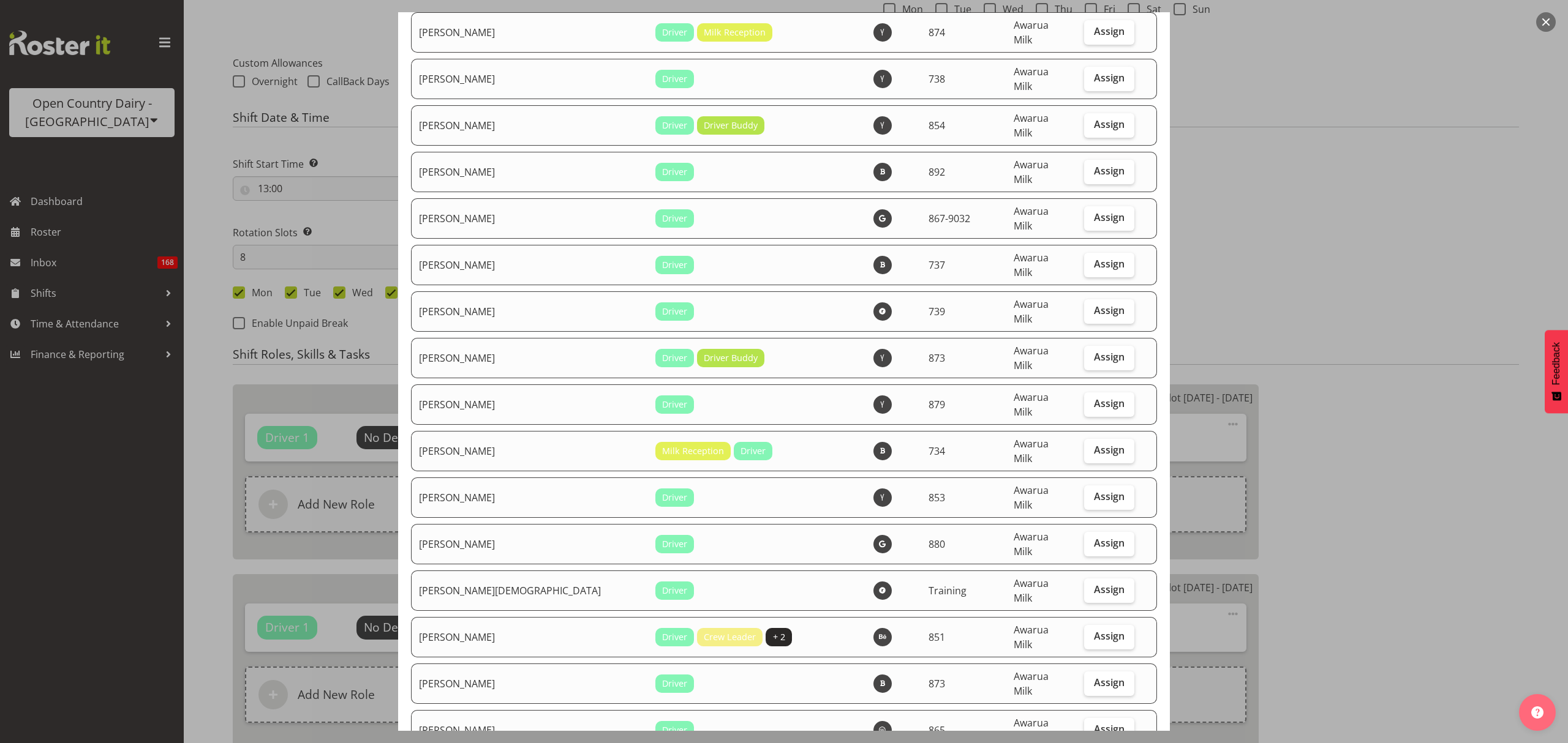
scroll to position [4245, 0]
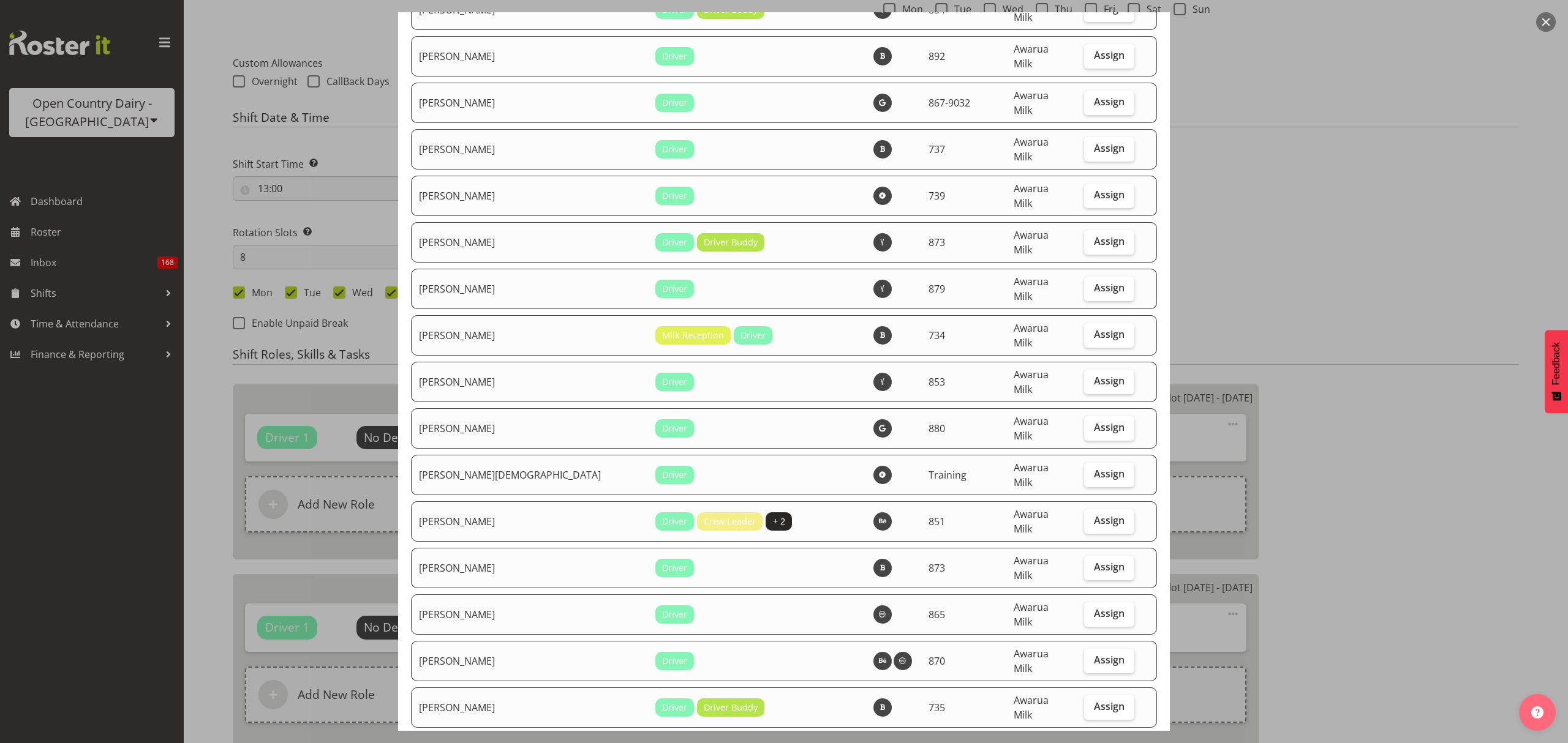
checkbox input "true"
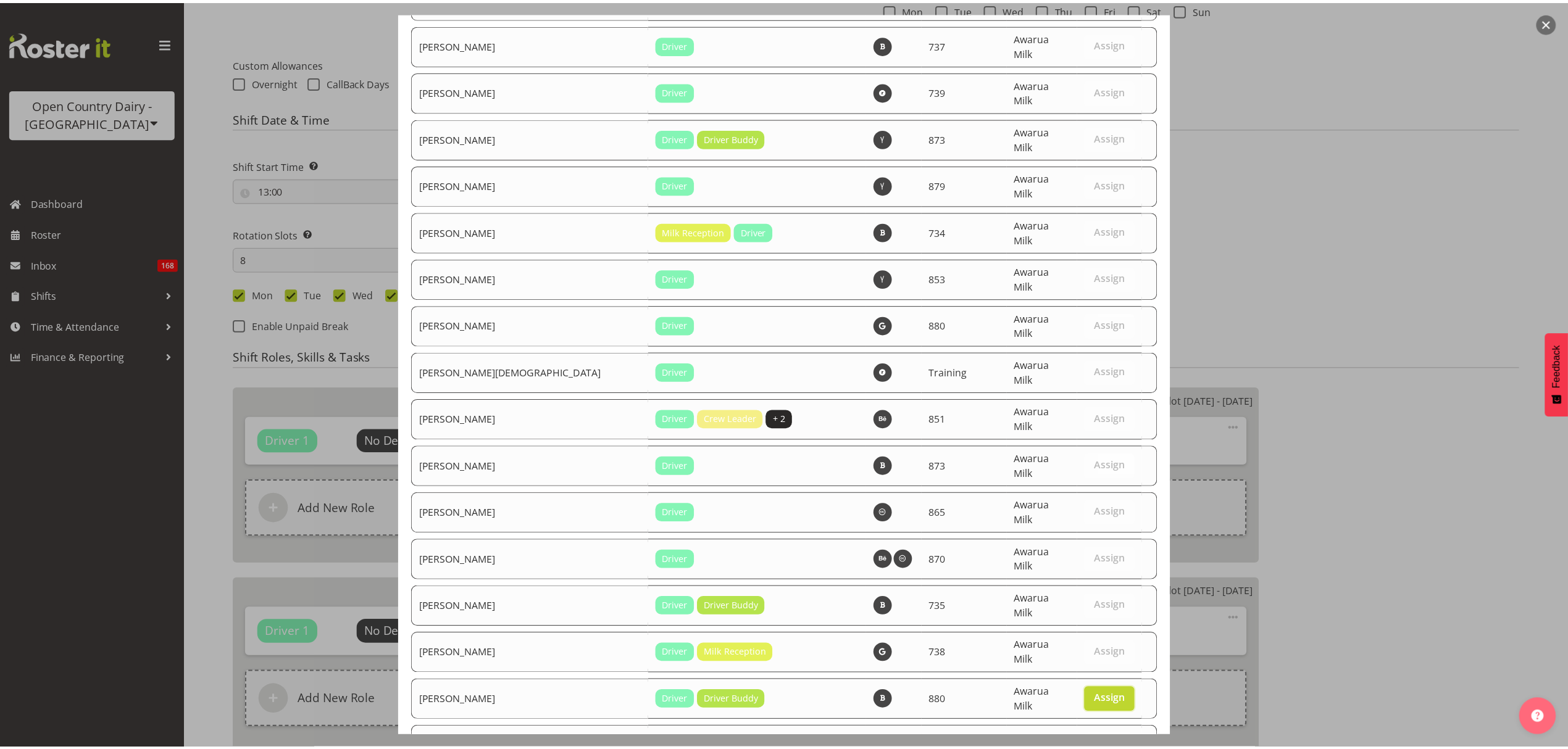
scroll to position [4466, 0]
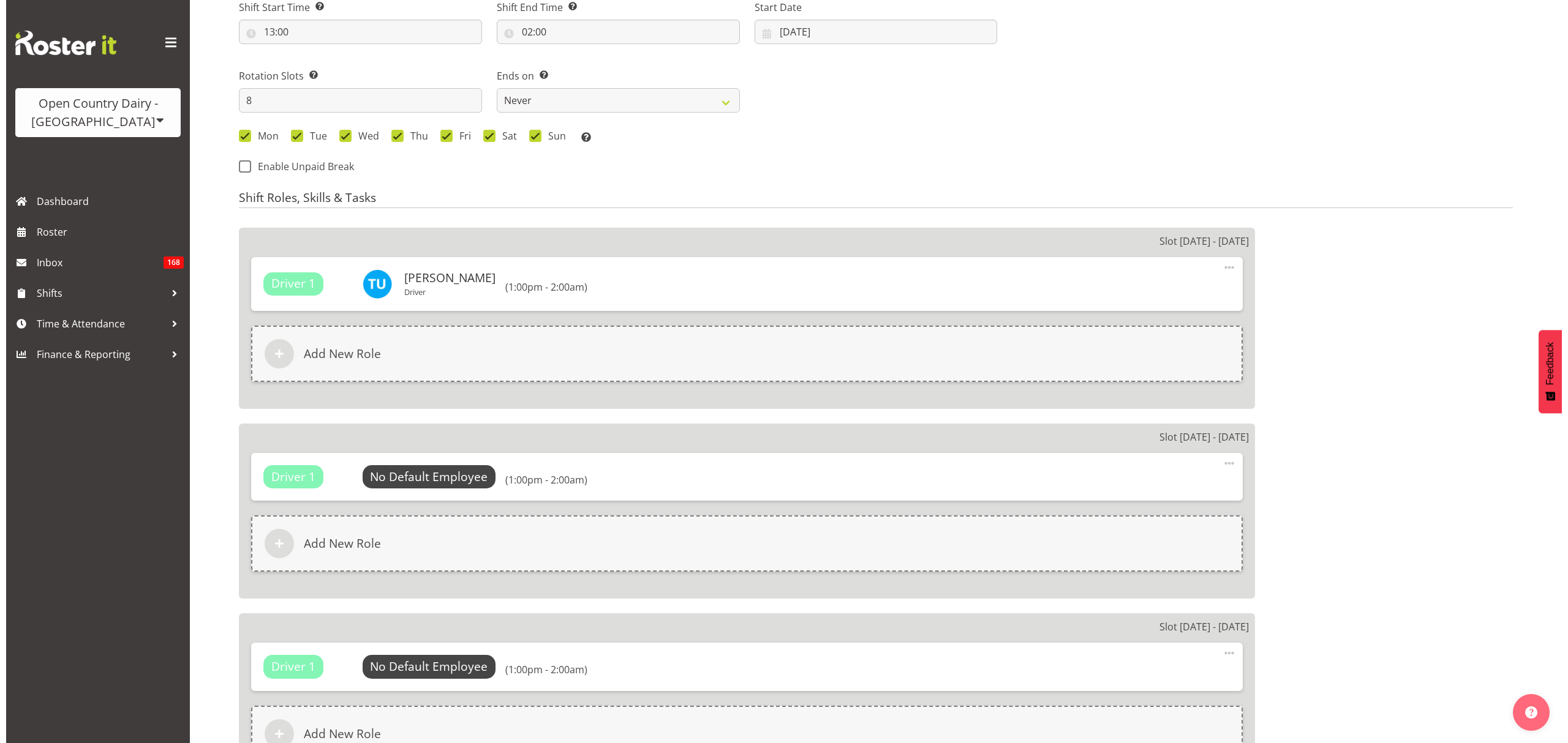
scroll to position [653, 0]
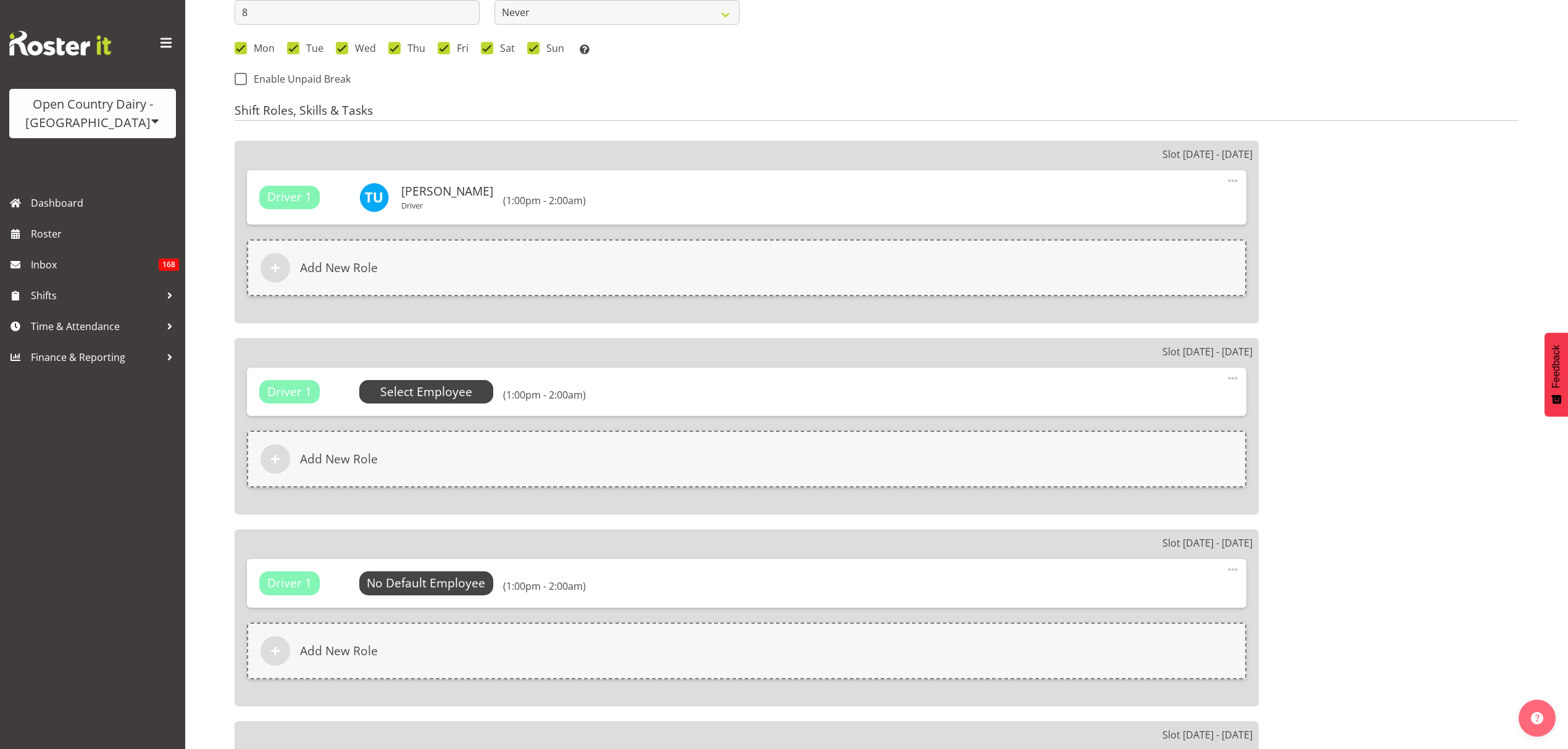
click at [438, 386] on span "Select Employee" at bounding box center [426, 392] width 92 height 18
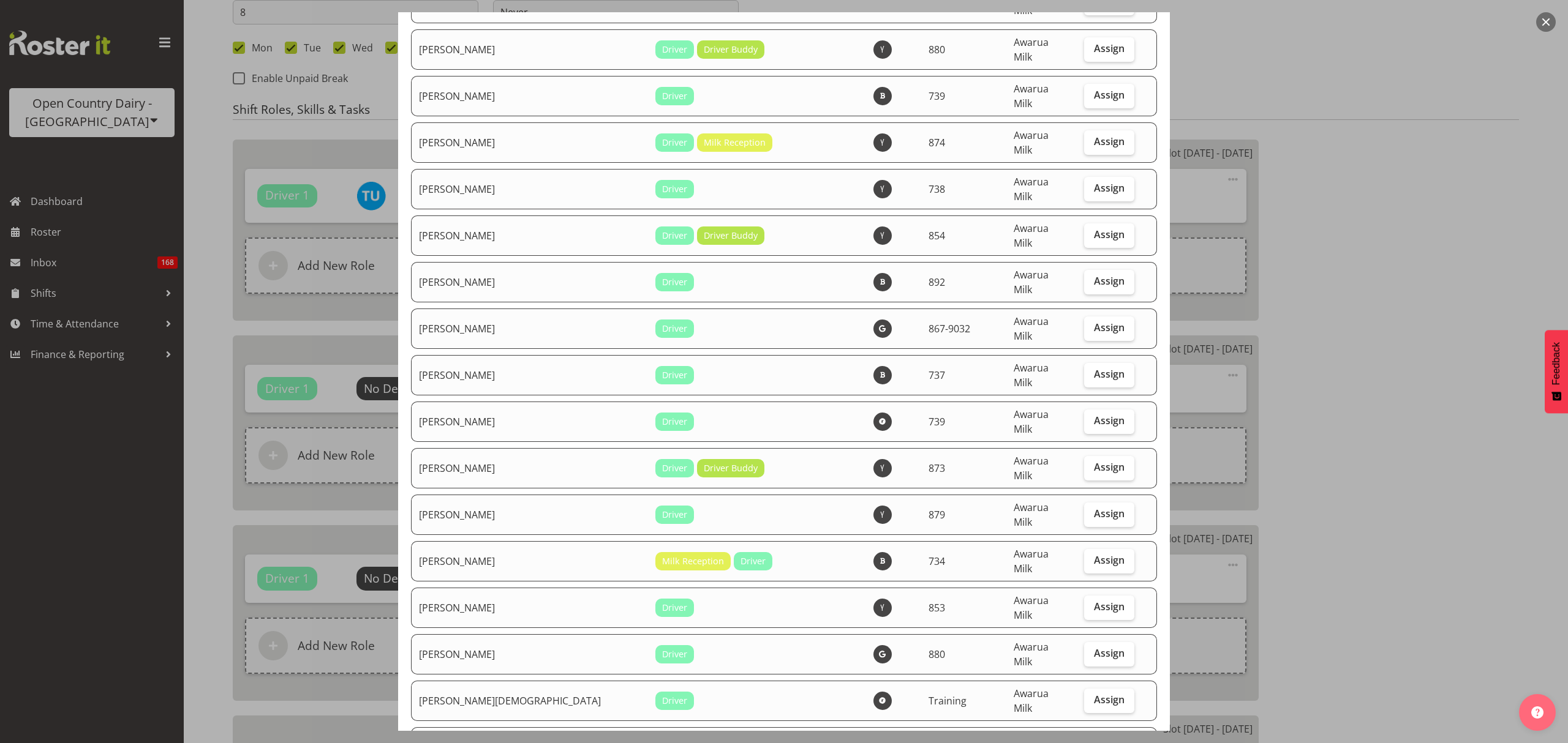
scroll to position [4245, 0]
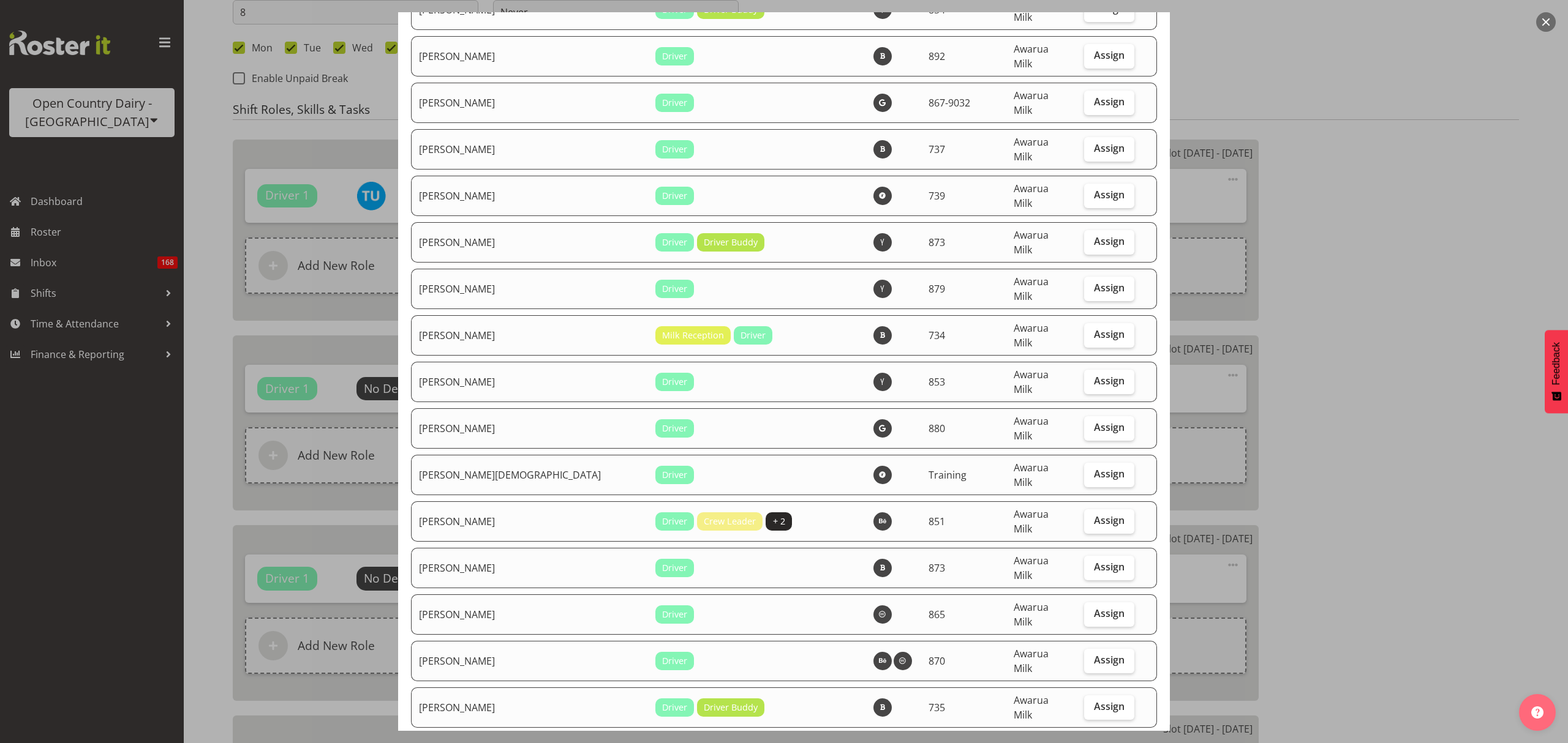
checkbox input "true"
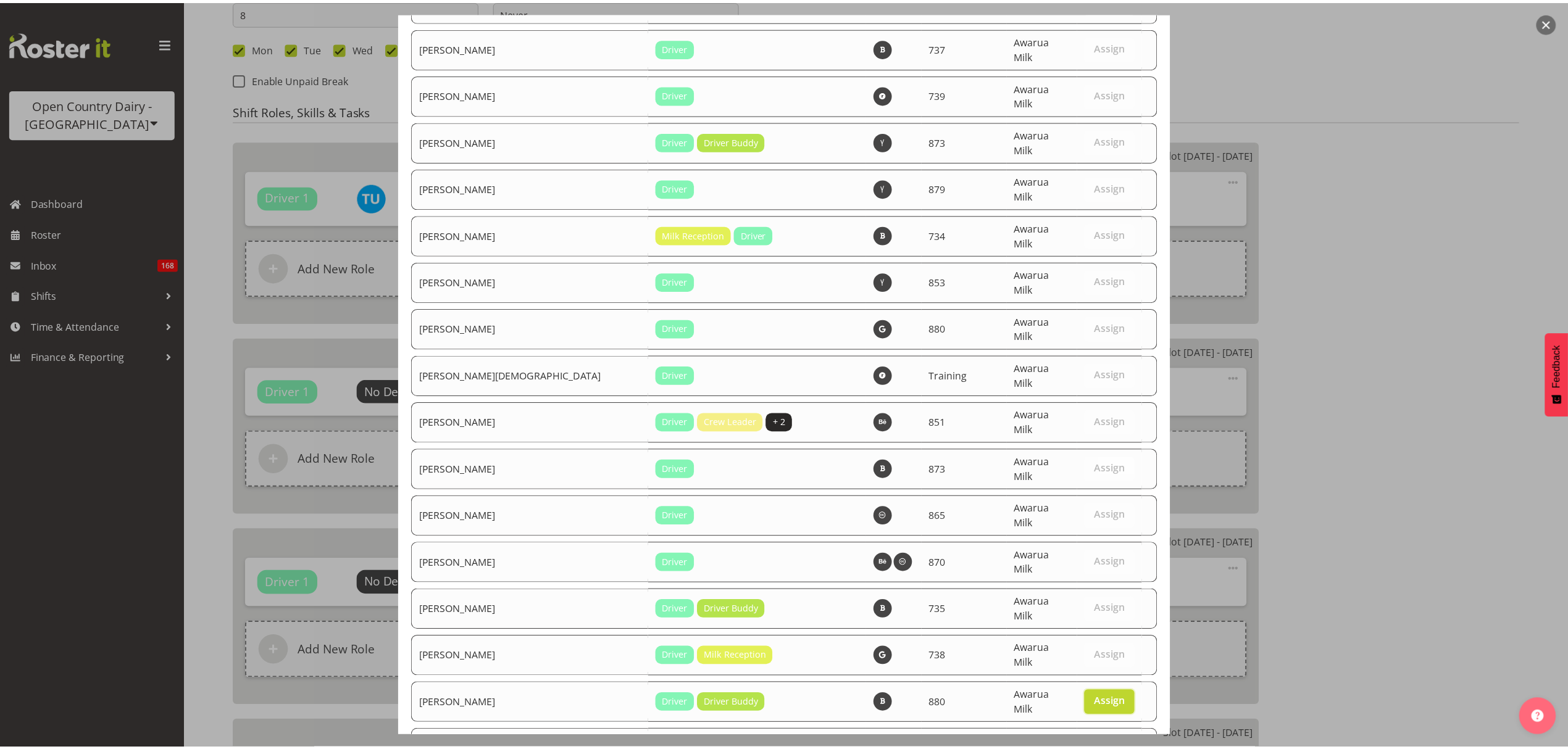
scroll to position [4466, 0]
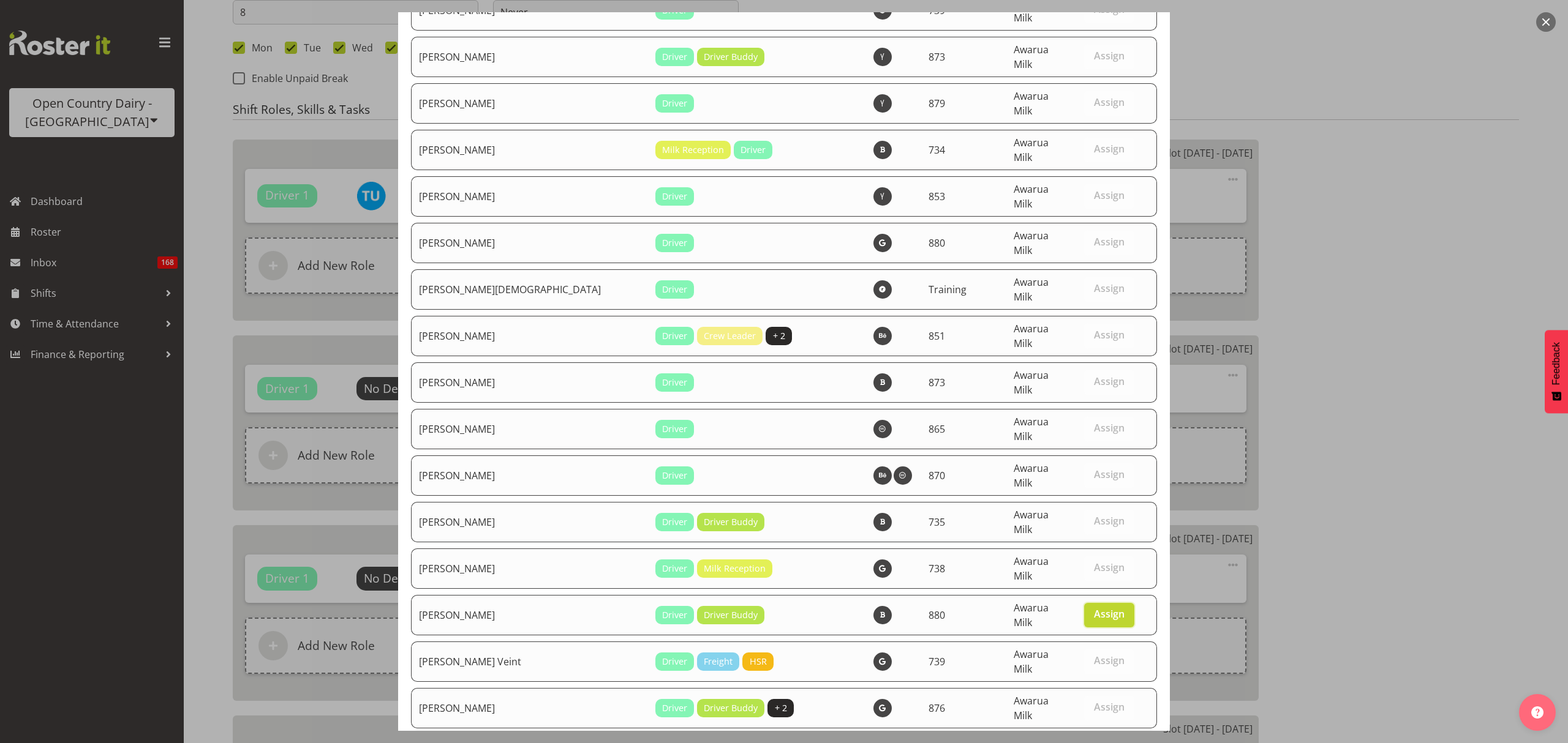
drag, startPoint x: 1082, startPoint y: 698, endPoint x: 1003, endPoint y: 674, distance: 82.6
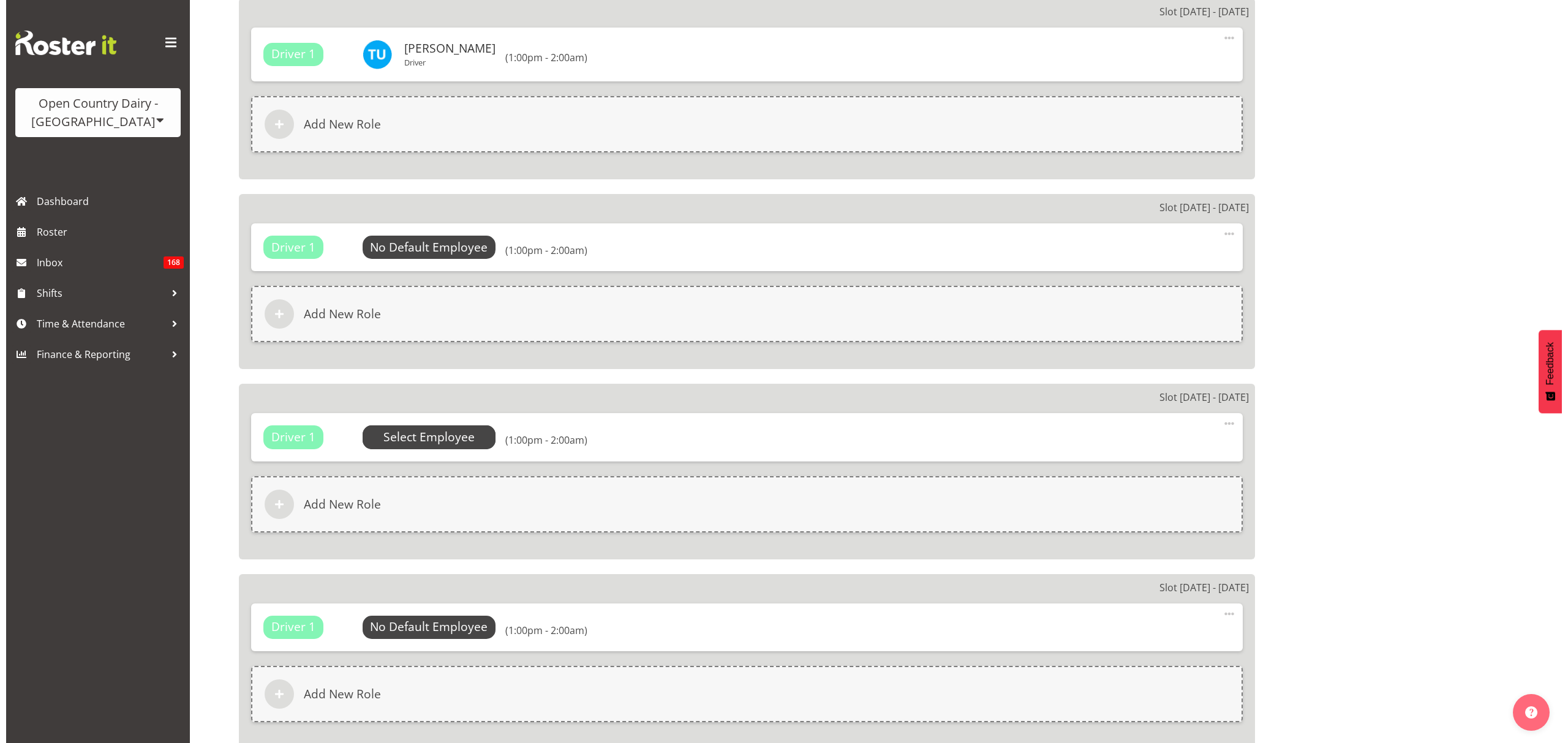
scroll to position [1061, 0]
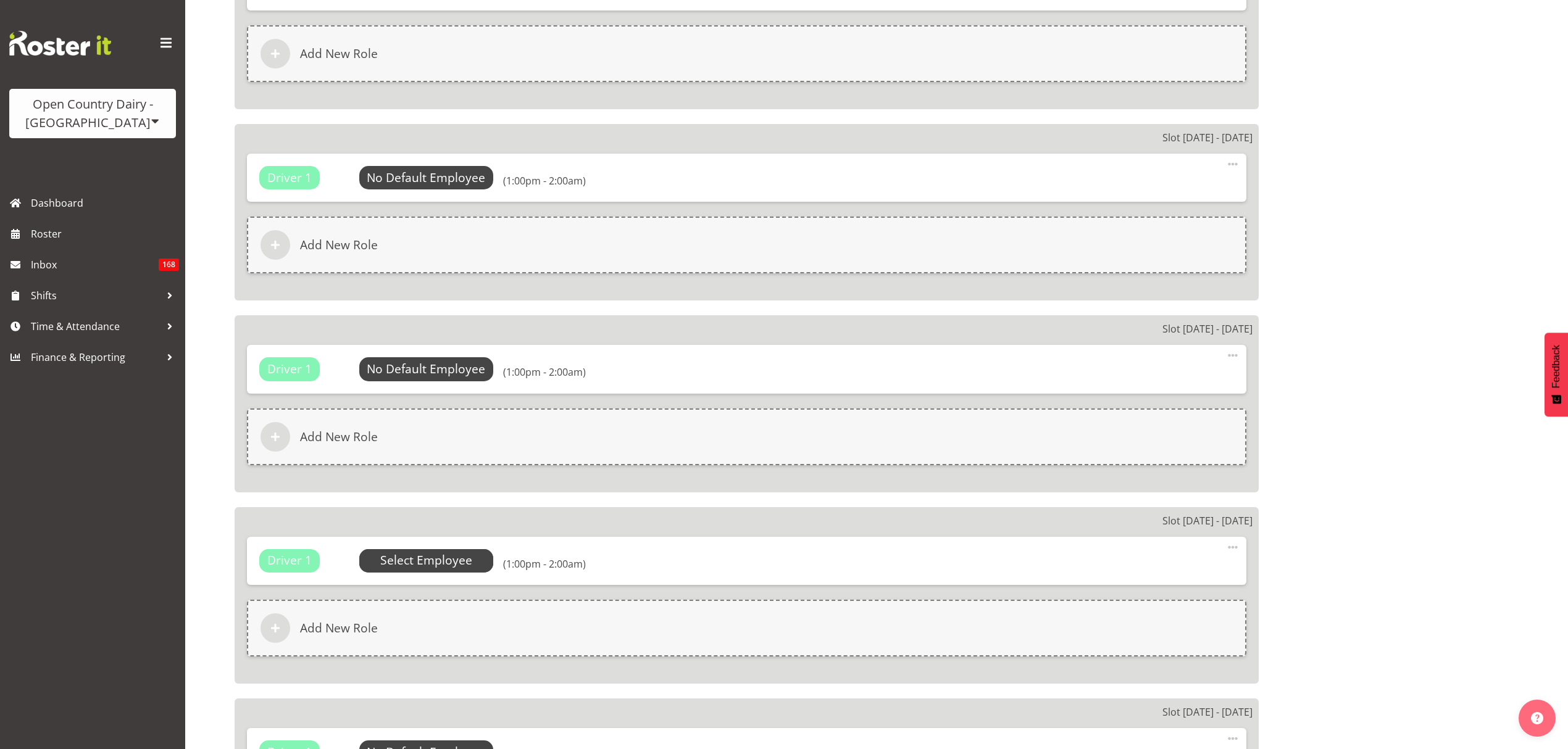
click at [439, 565] on span "Select Employee" at bounding box center [426, 560] width 92 height 18
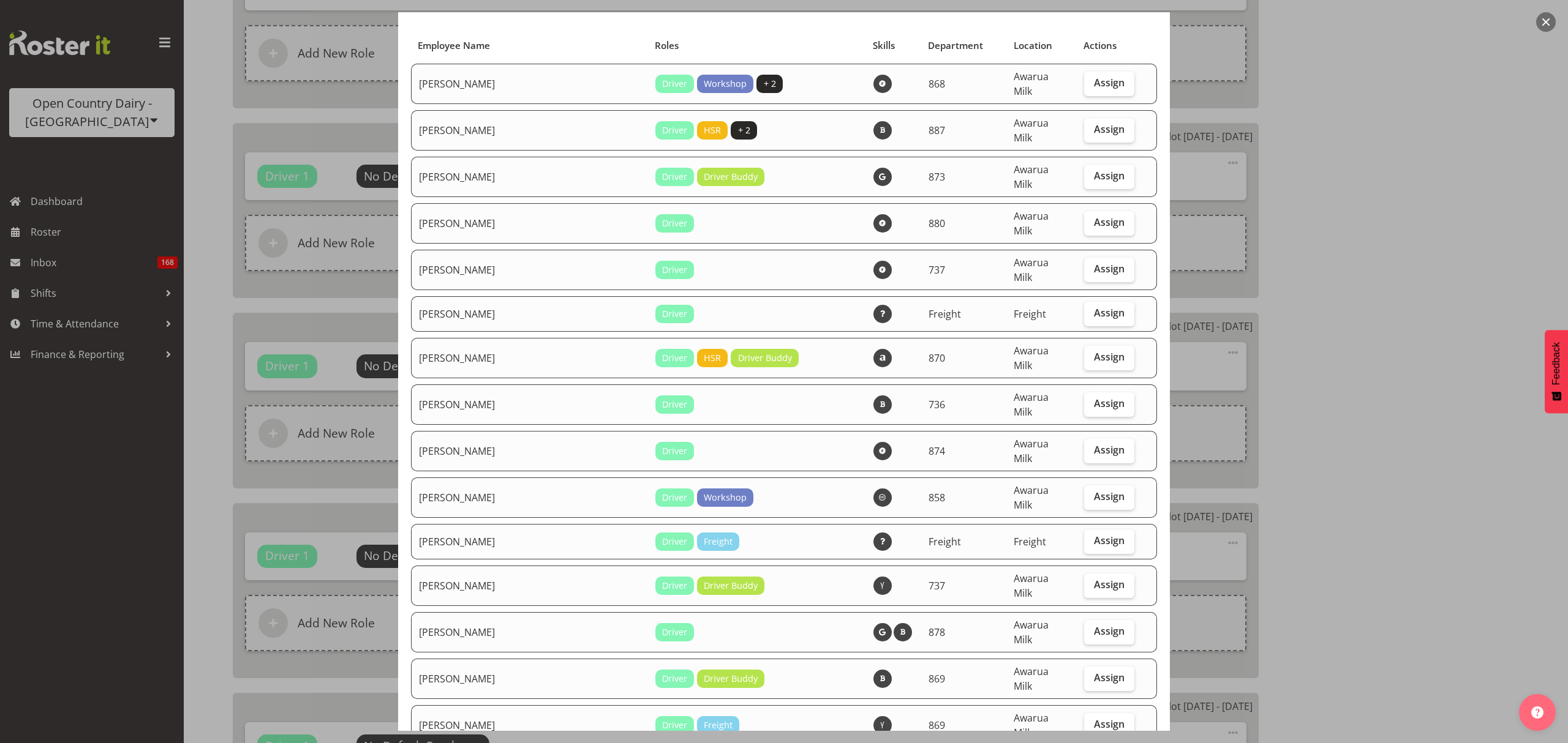
scroll to position [0, 0]
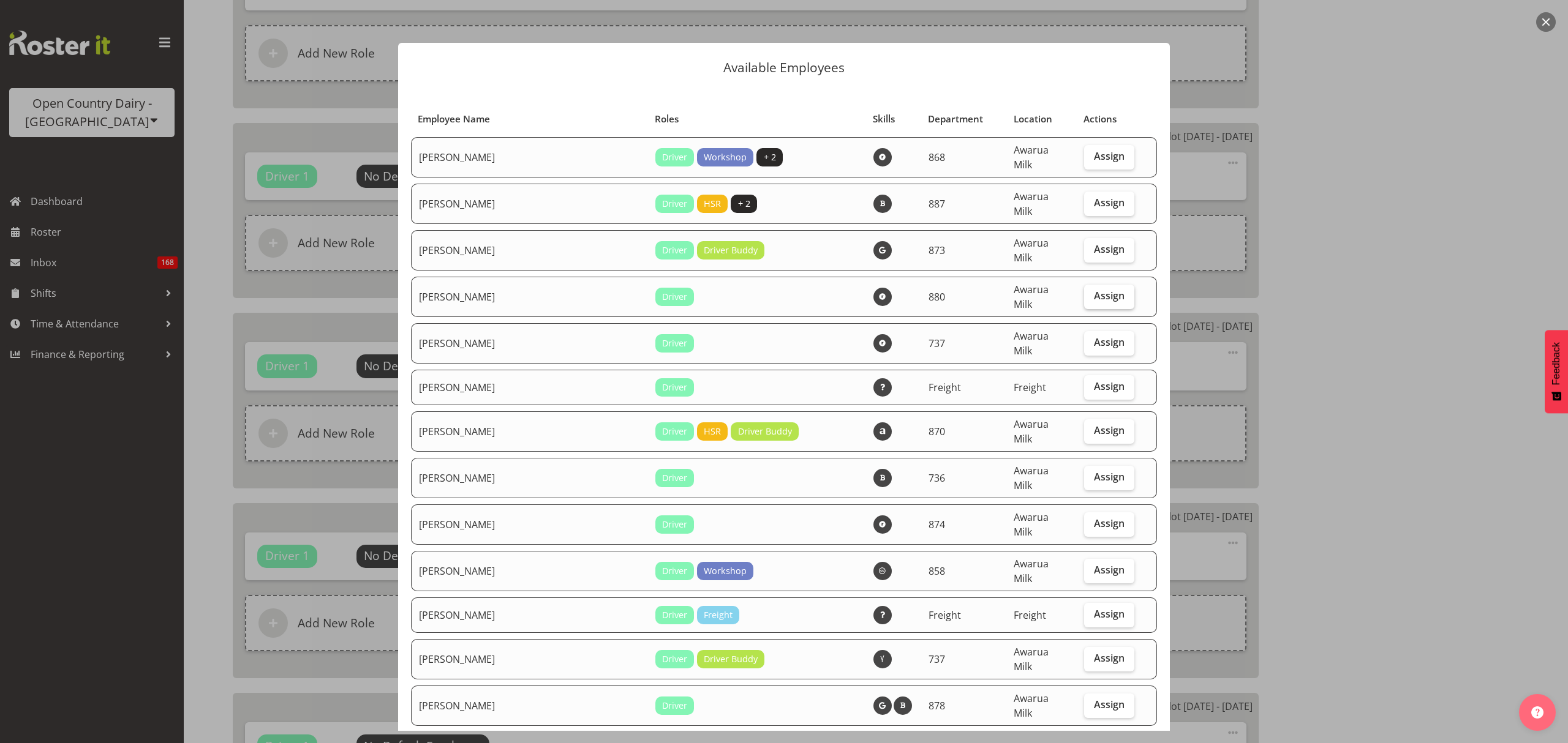
click at [1094, 289] on span "Assign" at bounding box center [1109, 295] width 31 height 12
click at [1084, 292] on input "Assign" at bounding box center [1088, 296] width 8 height 8
checkbox input "true"
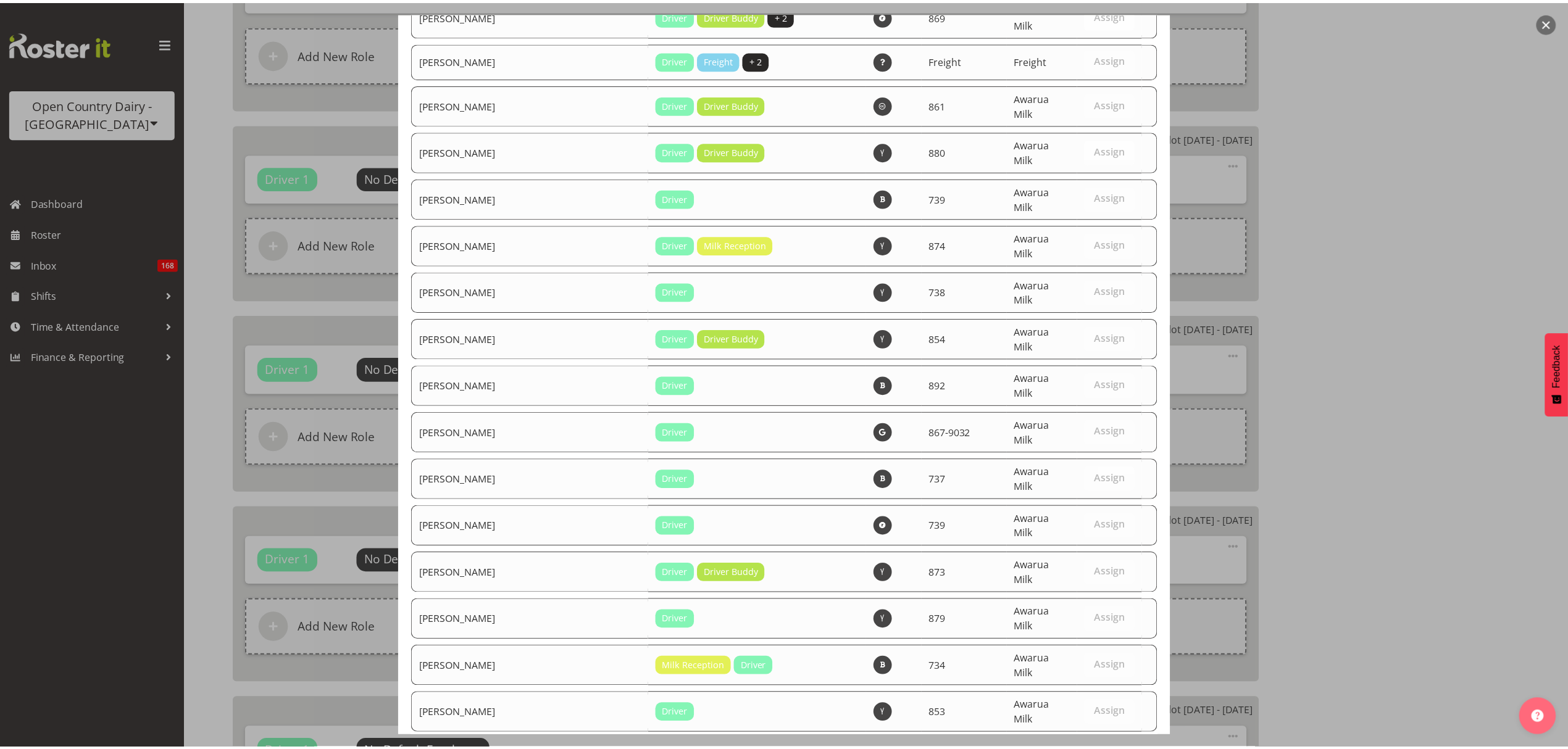
scroll to position [4466, 0]
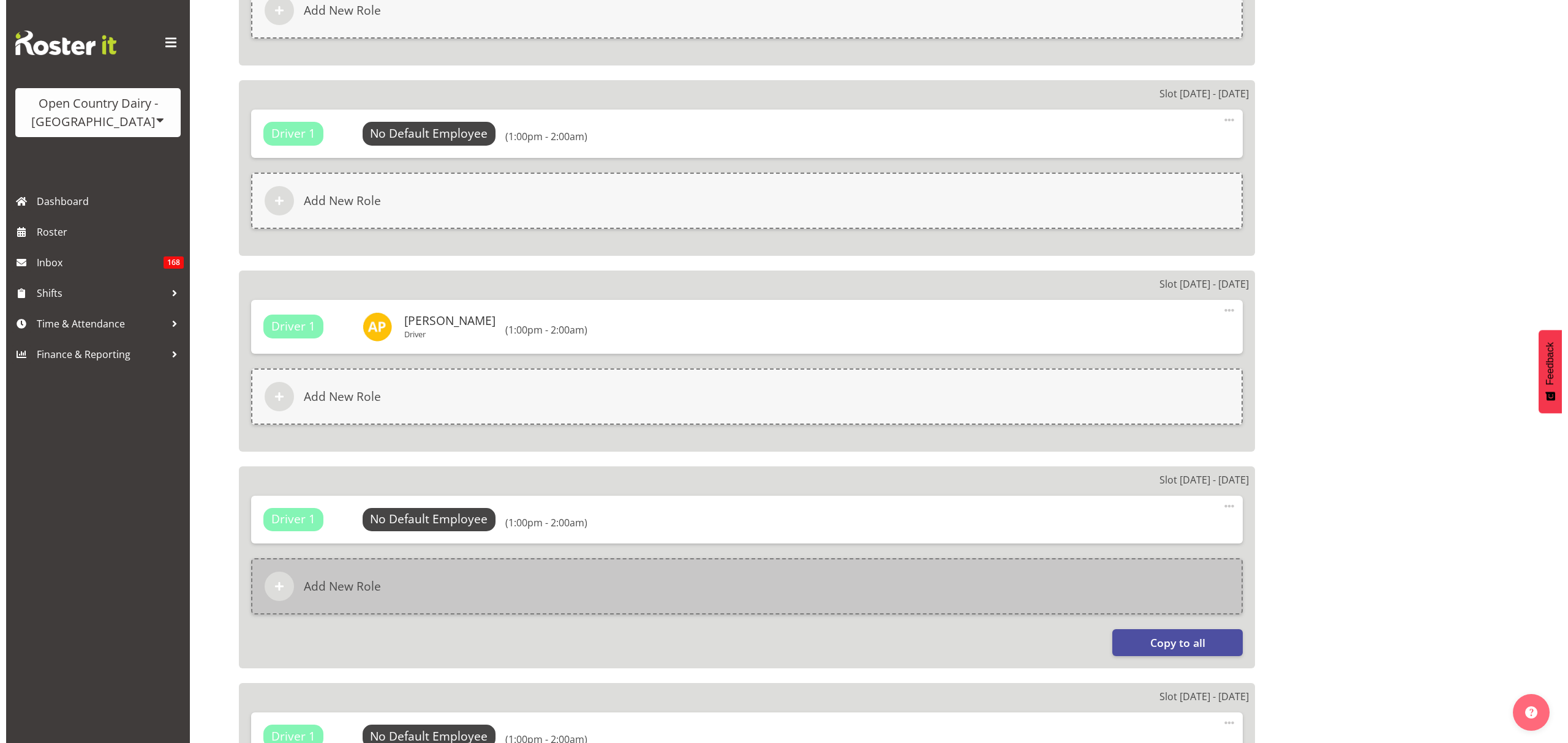
scroll to position [1387, 0]
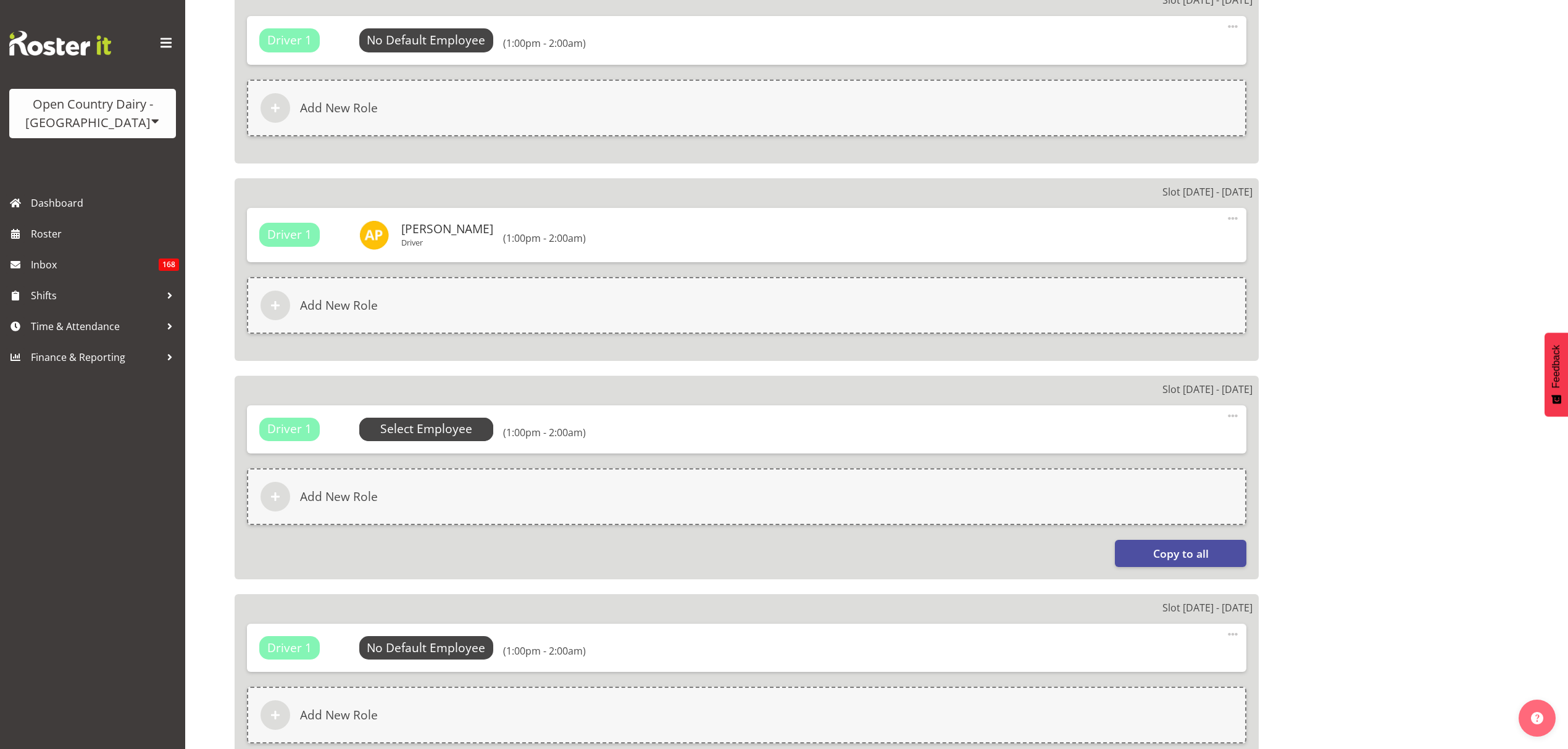
click at [434, 423] on span "Select Employee" at bounding box center [426, 429] width 92 height 18
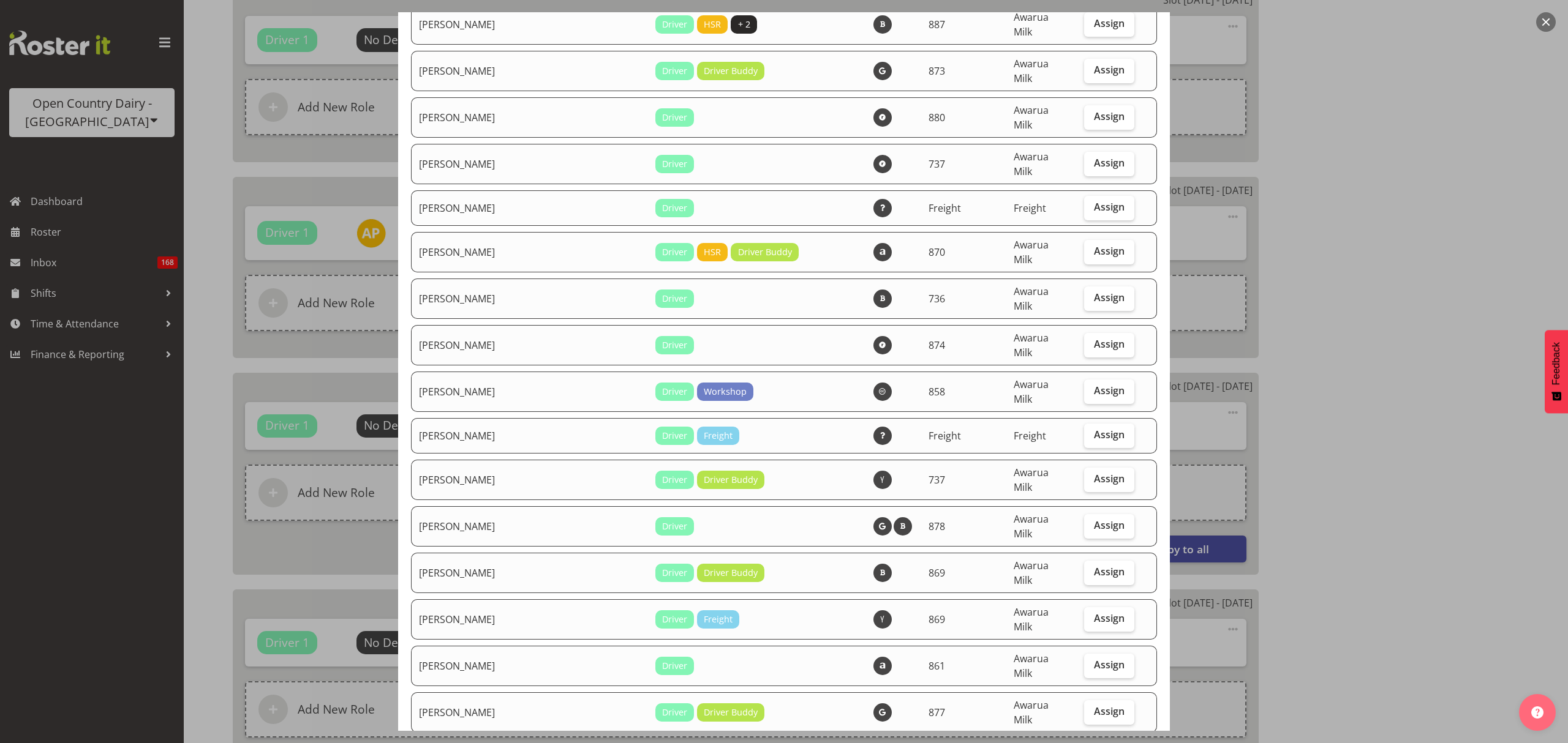
scroll to position [81, 0]
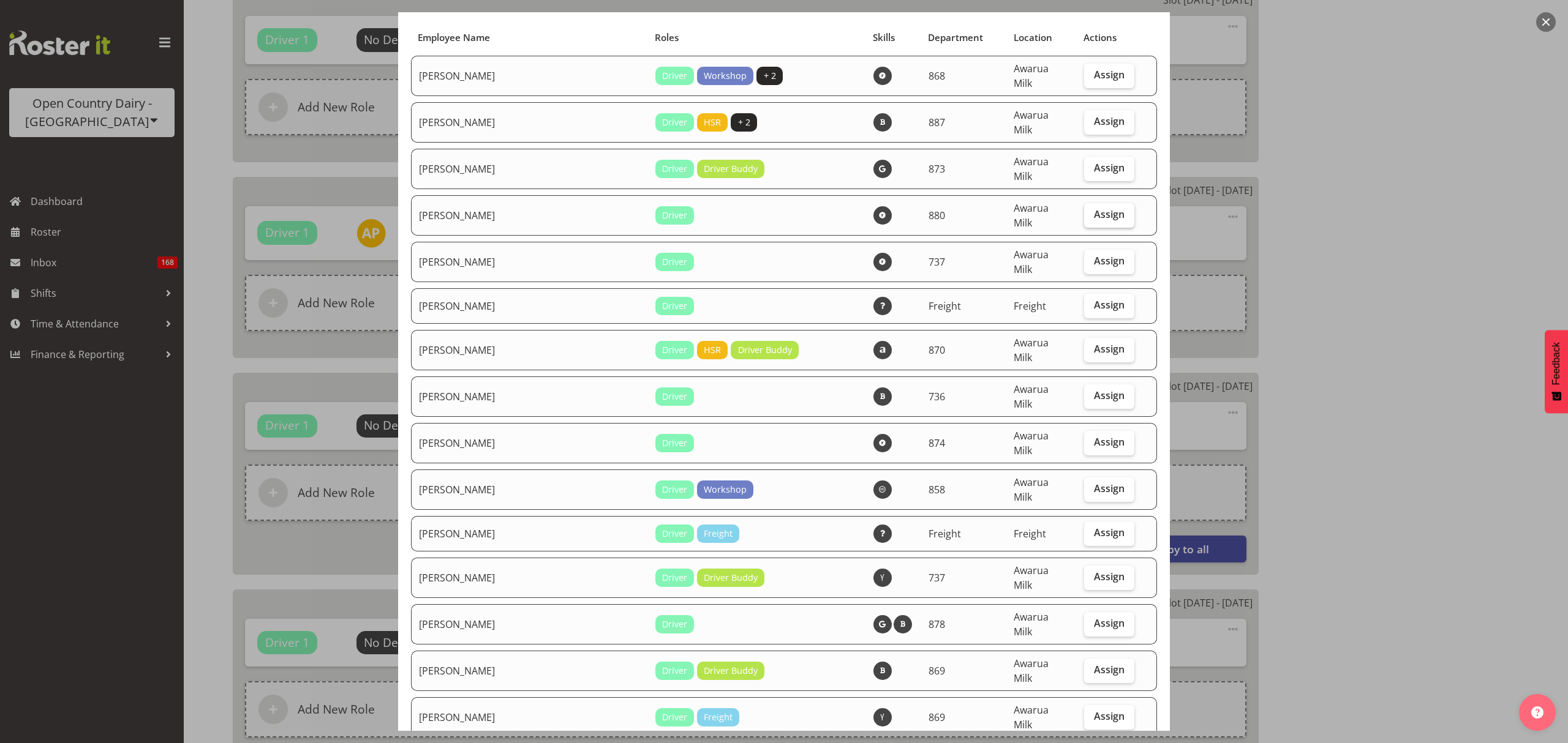
click at [1084, 204] on label "Assign" at bounding box center [1109, 216] width 50 height 24
click at [1084, 211] on input "Assign" at bounding box center [1088, 214] width 8 height 8
checkbox input "true"
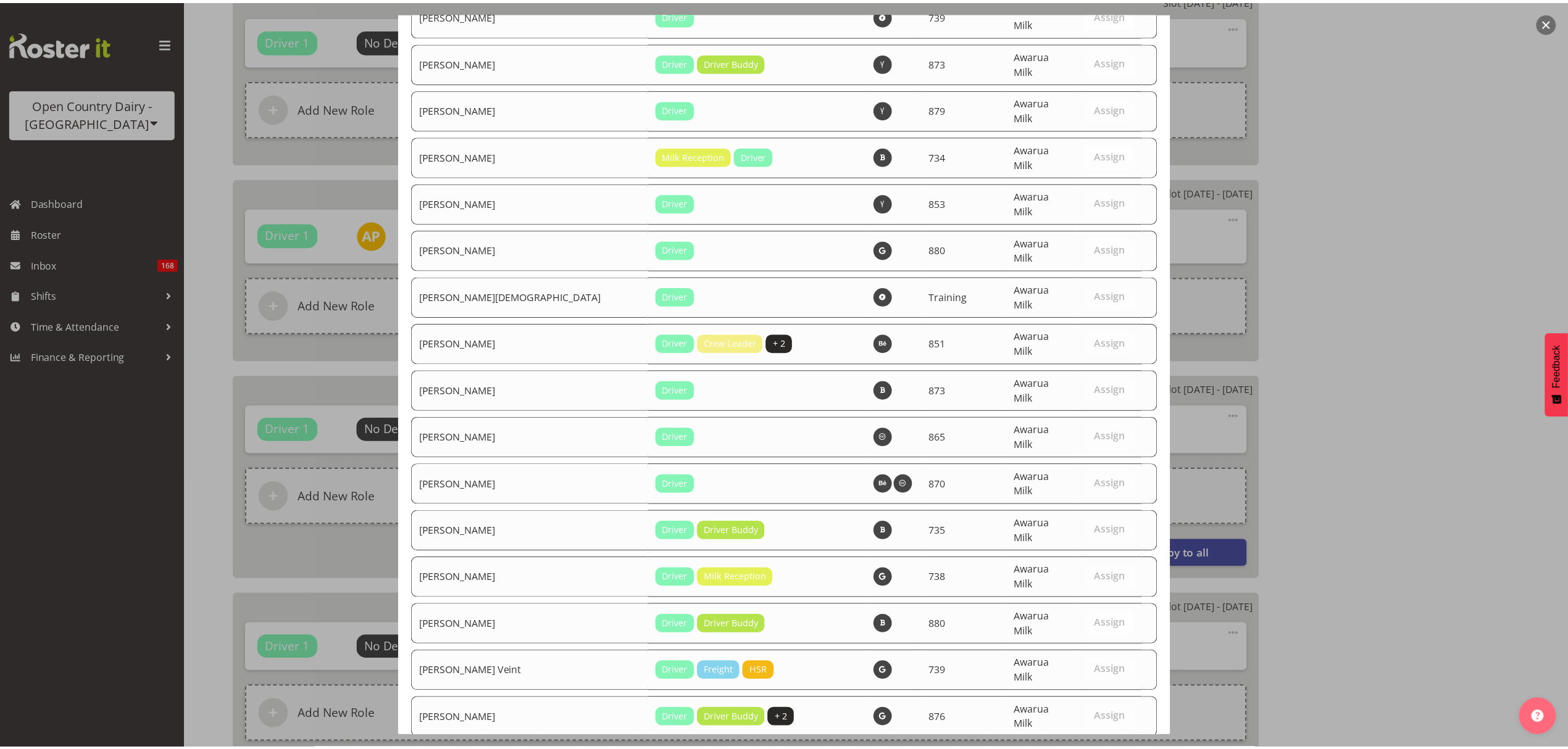
scroll to position [4466, 0]
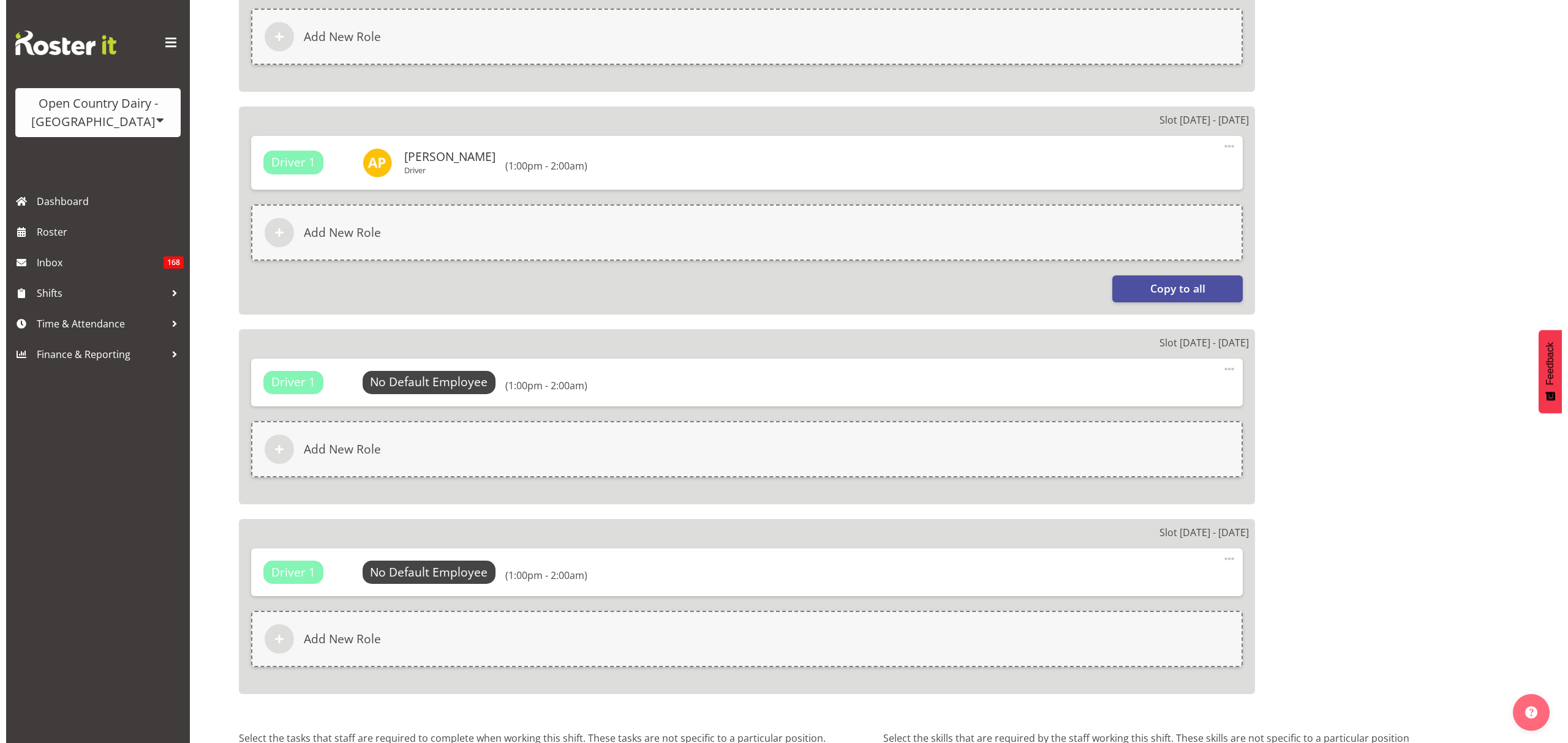
scroll to position [1715, 0]
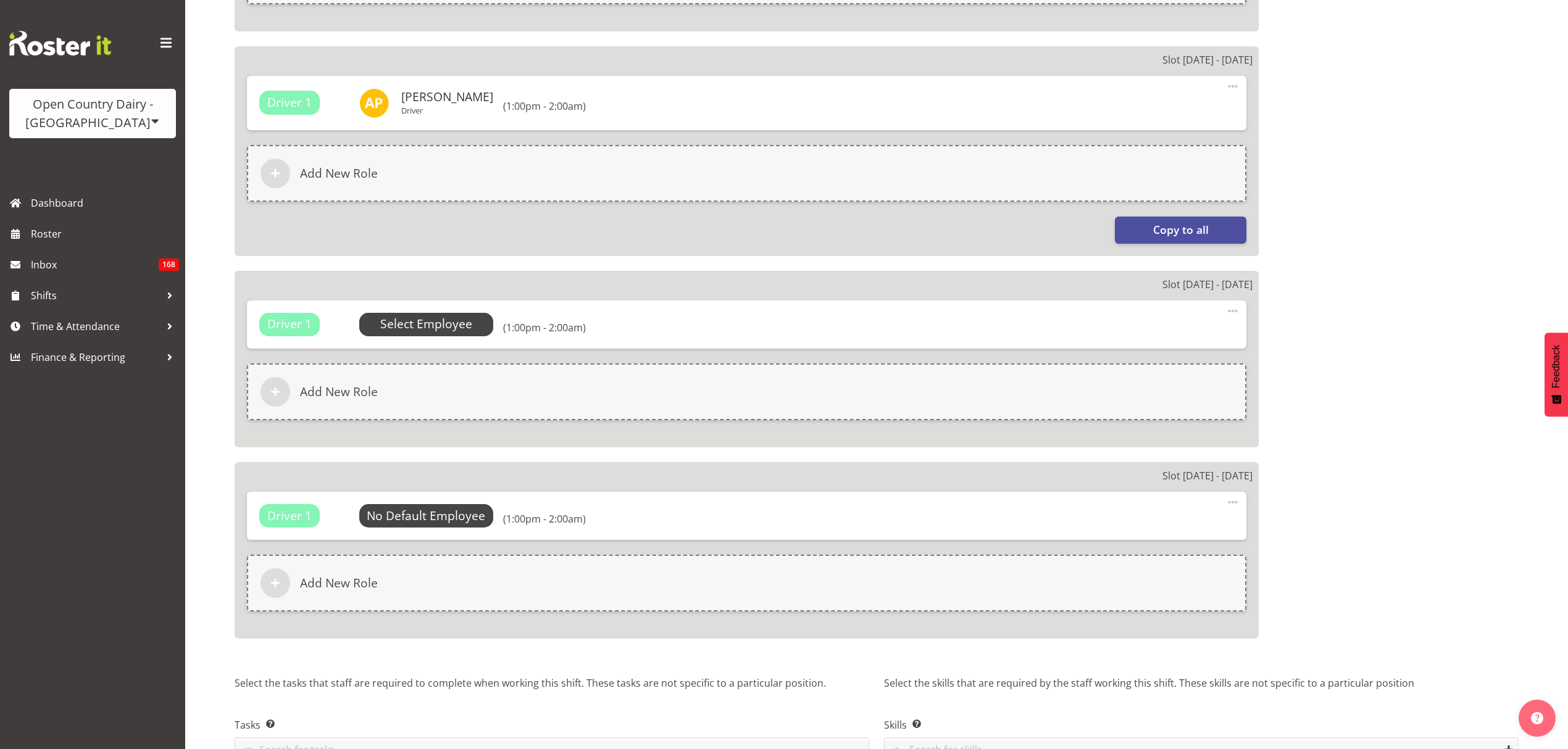
click at [452, 325] on span "Select Employee" at bounding box center [426, 324] width 92 height 18
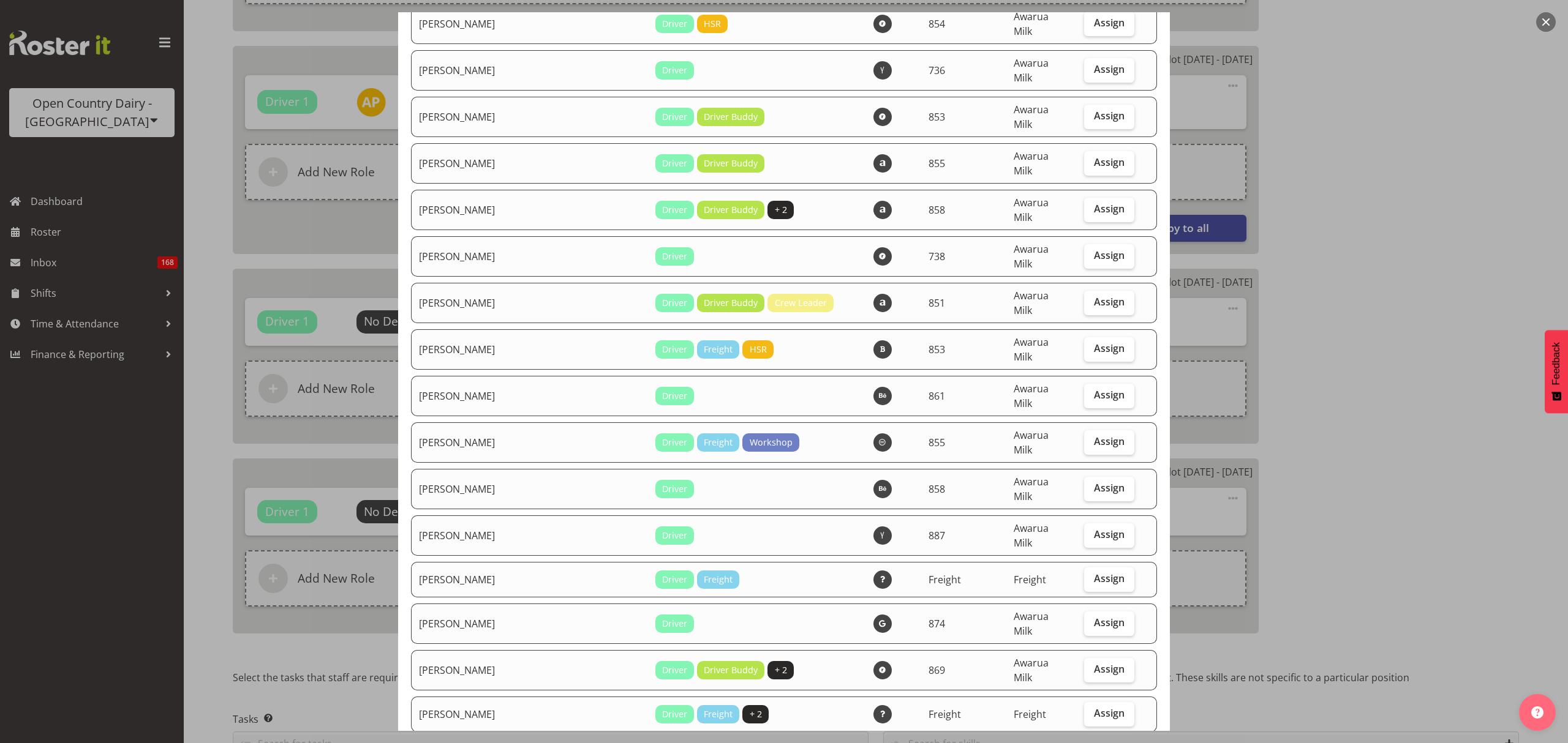
scroll to position [3266, 0]
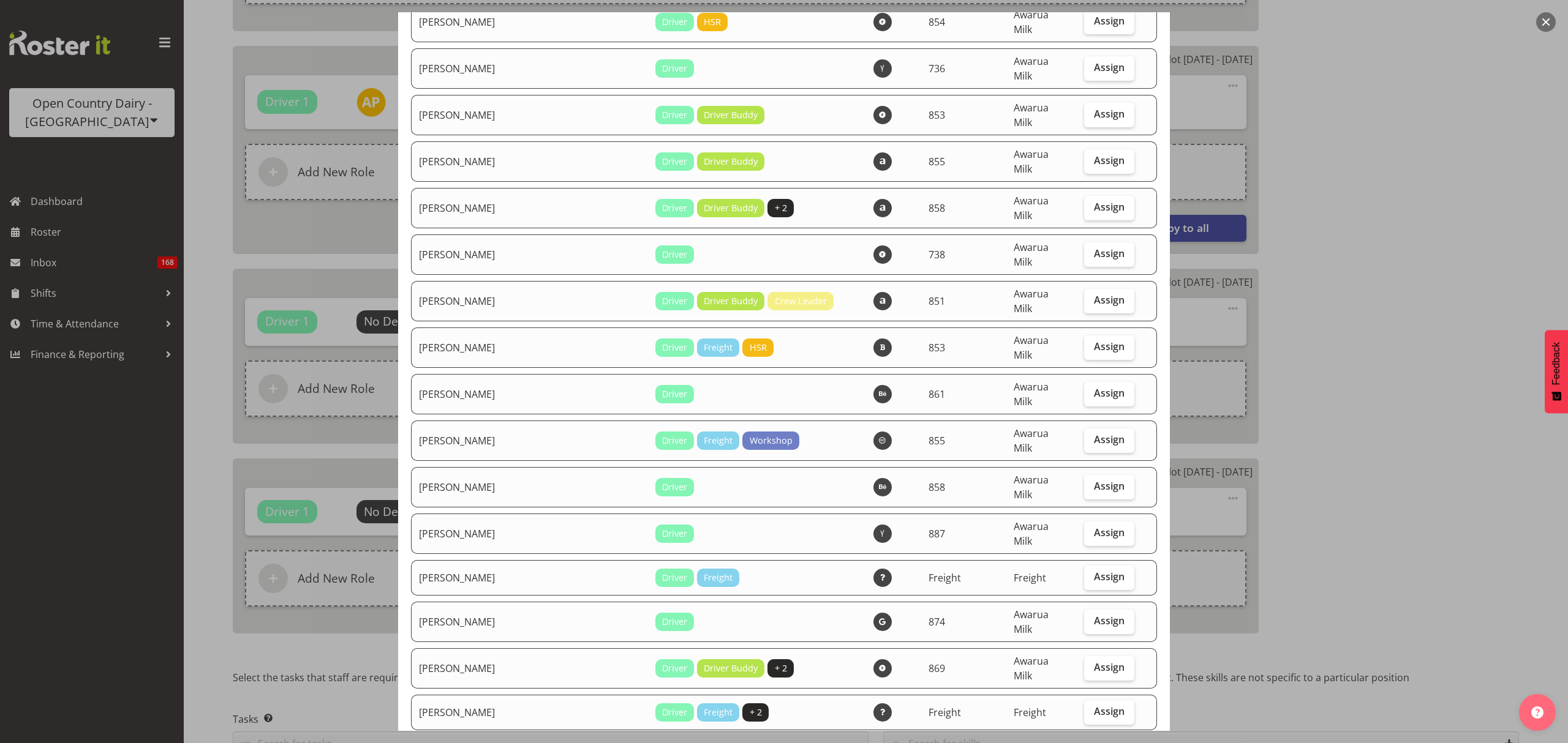
checkbox input "true"
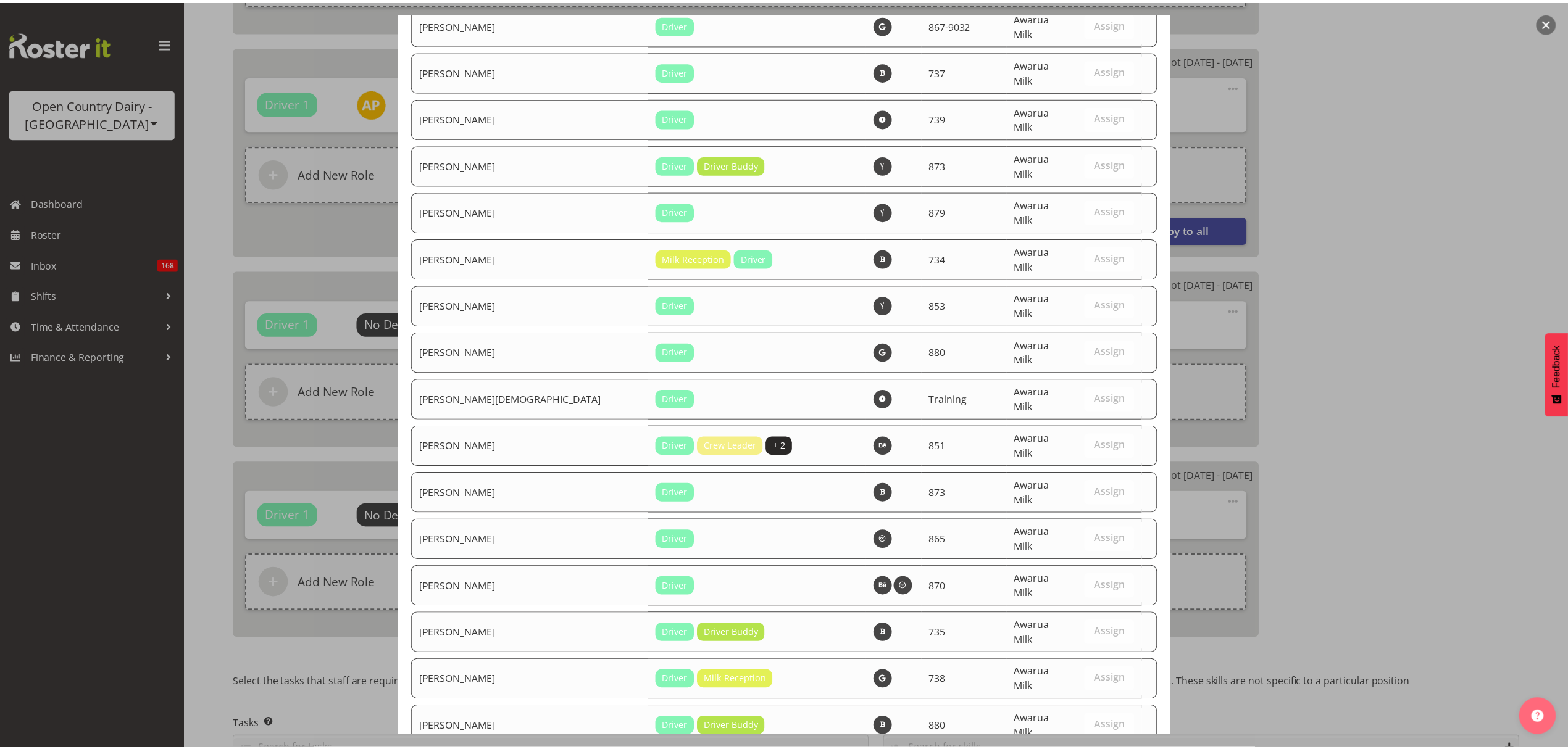
scroll to position [4466, 0]
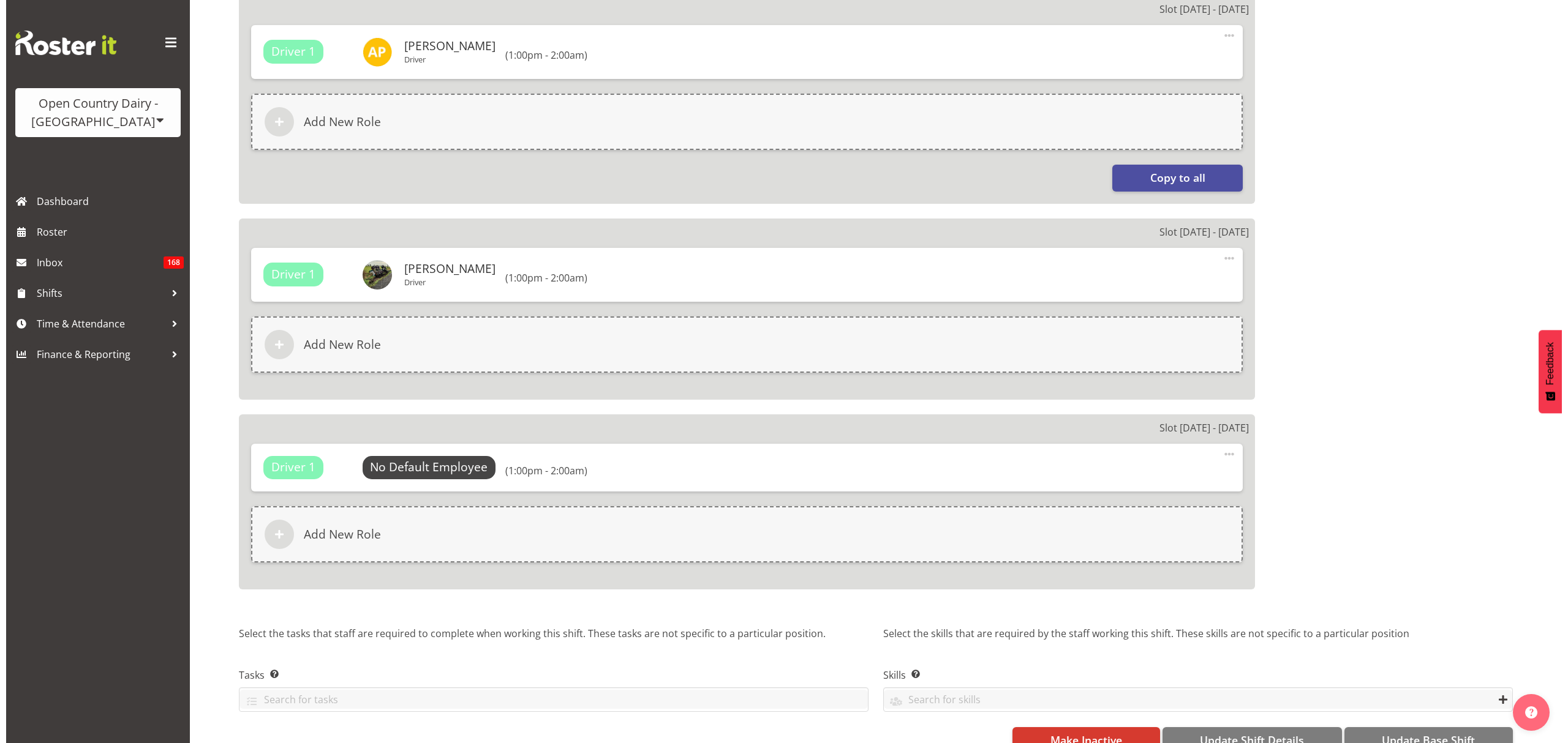
scroll to position [1792, 0]
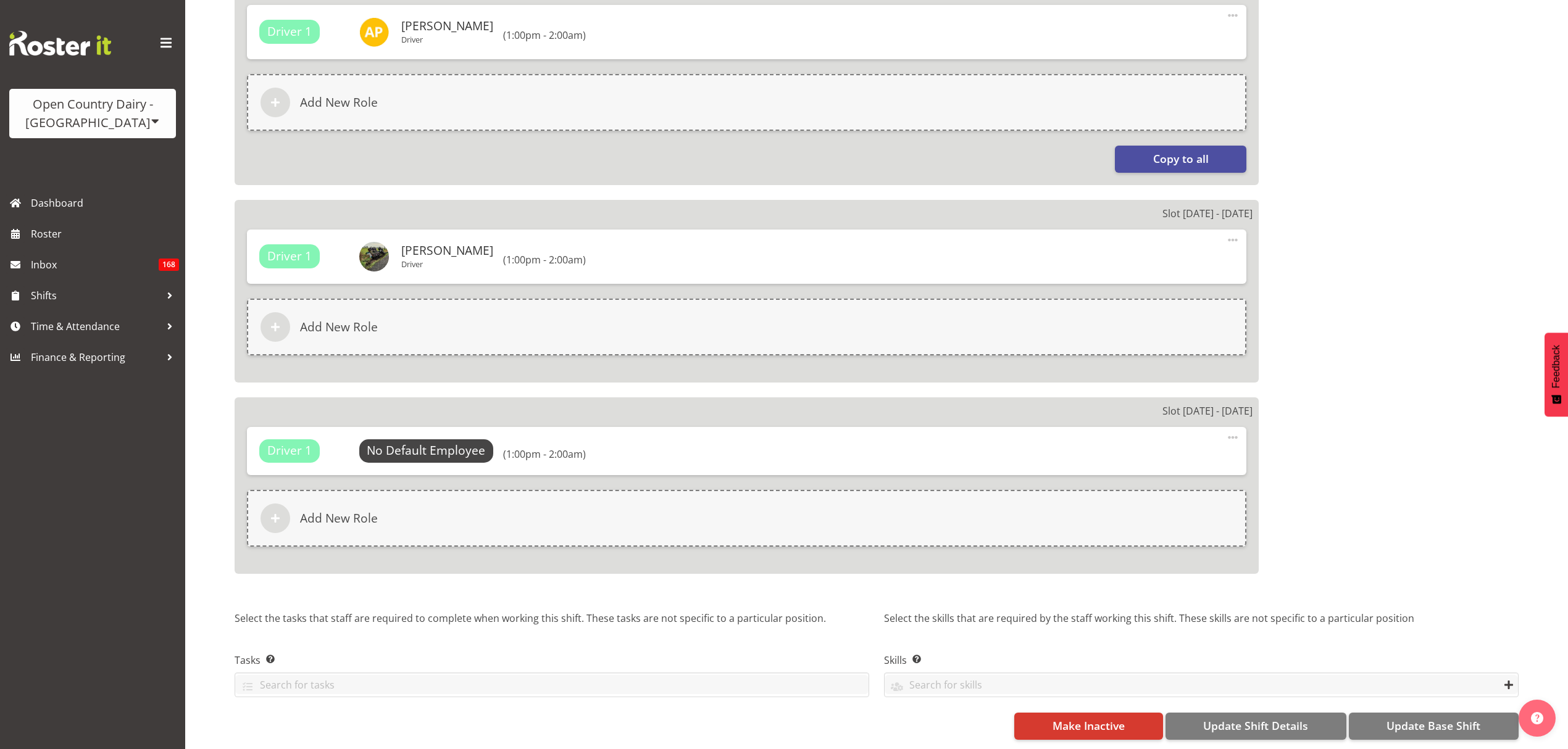
click at [455, 427] on div "Driver 1 No Default Employee Select Employee (1:00pm - 2:00am) Edit Delete" at bounding box center [747, 451] width 1000 height 48
click at [462, 442] on span "Select Employee" at bounding box center [426, 451] width 92 height 18
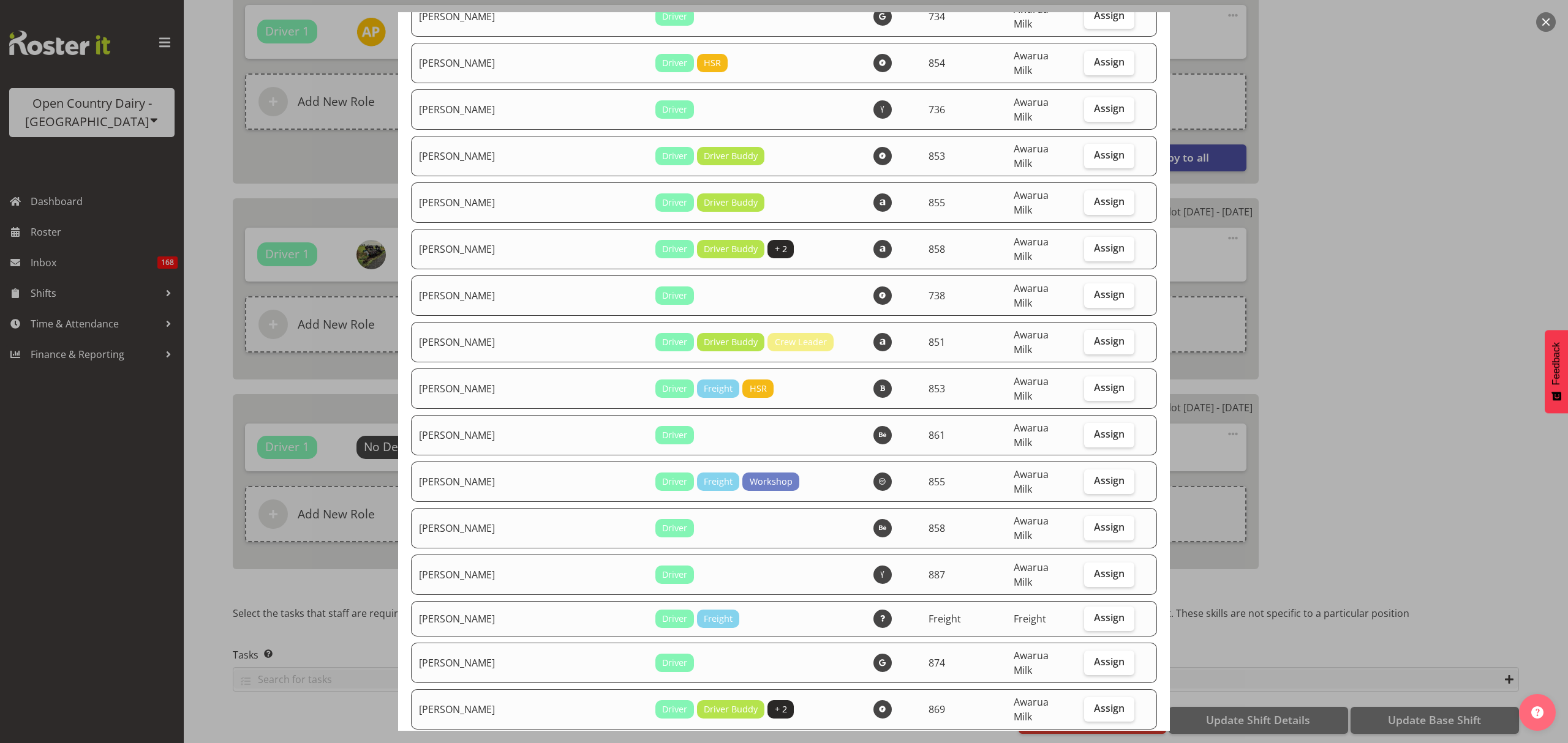
scroll to position [3347, 0]
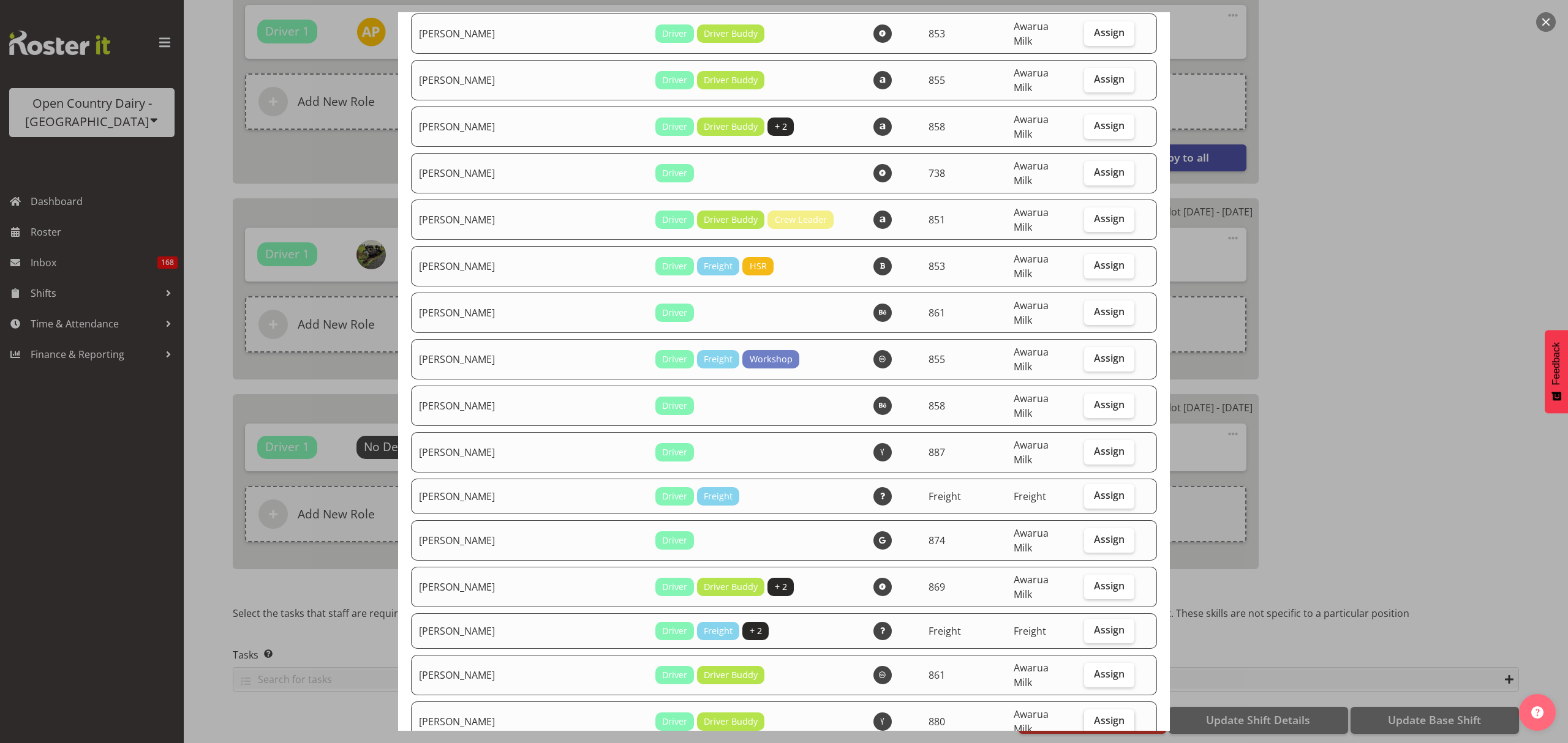
click at [1094, 714] on span "Assign" at bounding box center [1109, 720] width 31 height 12
click at [1084, 717] on input "Assign" at bounding box center [1088, 721] width 8 height 8
checkbox input "true"
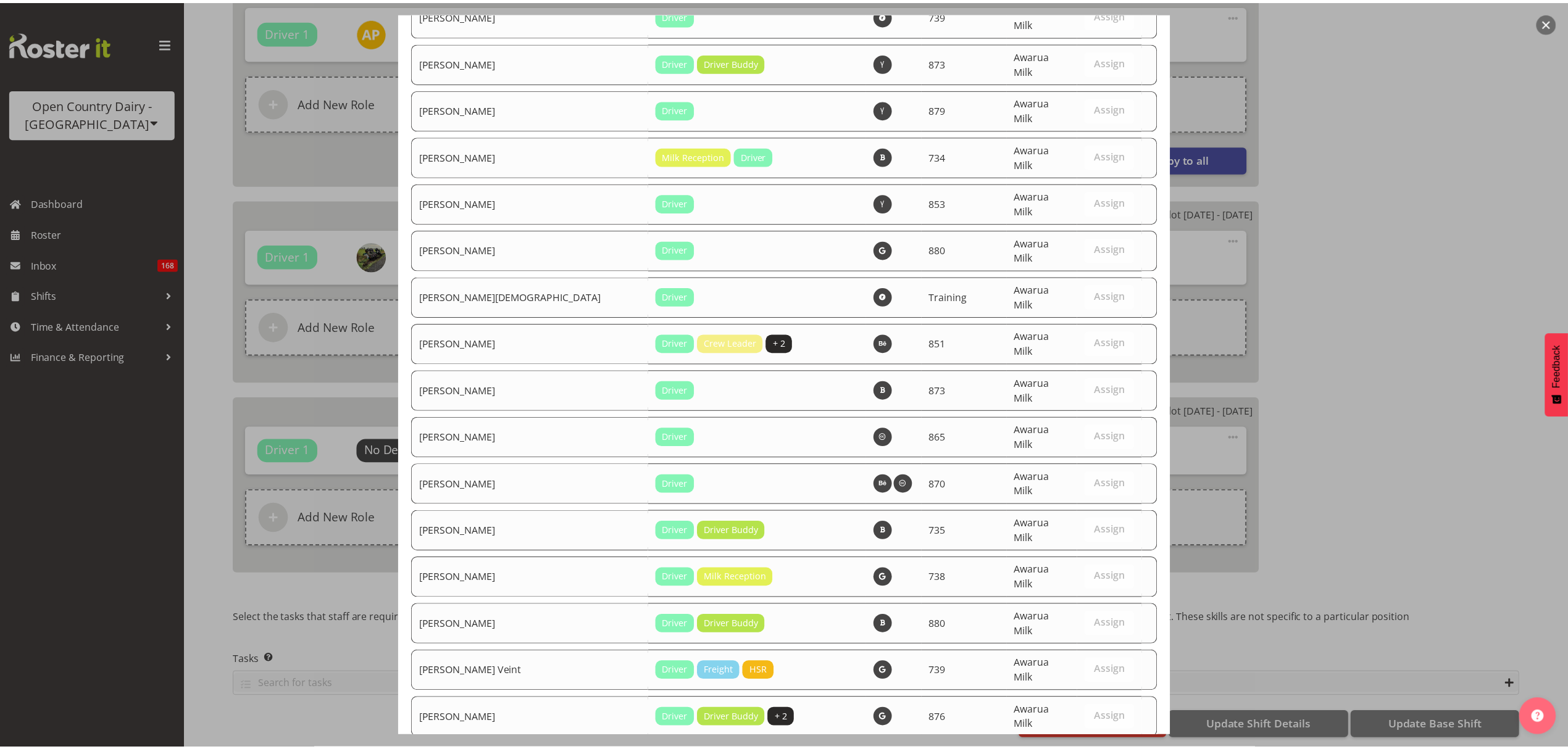
scroll to position [4466, 0]
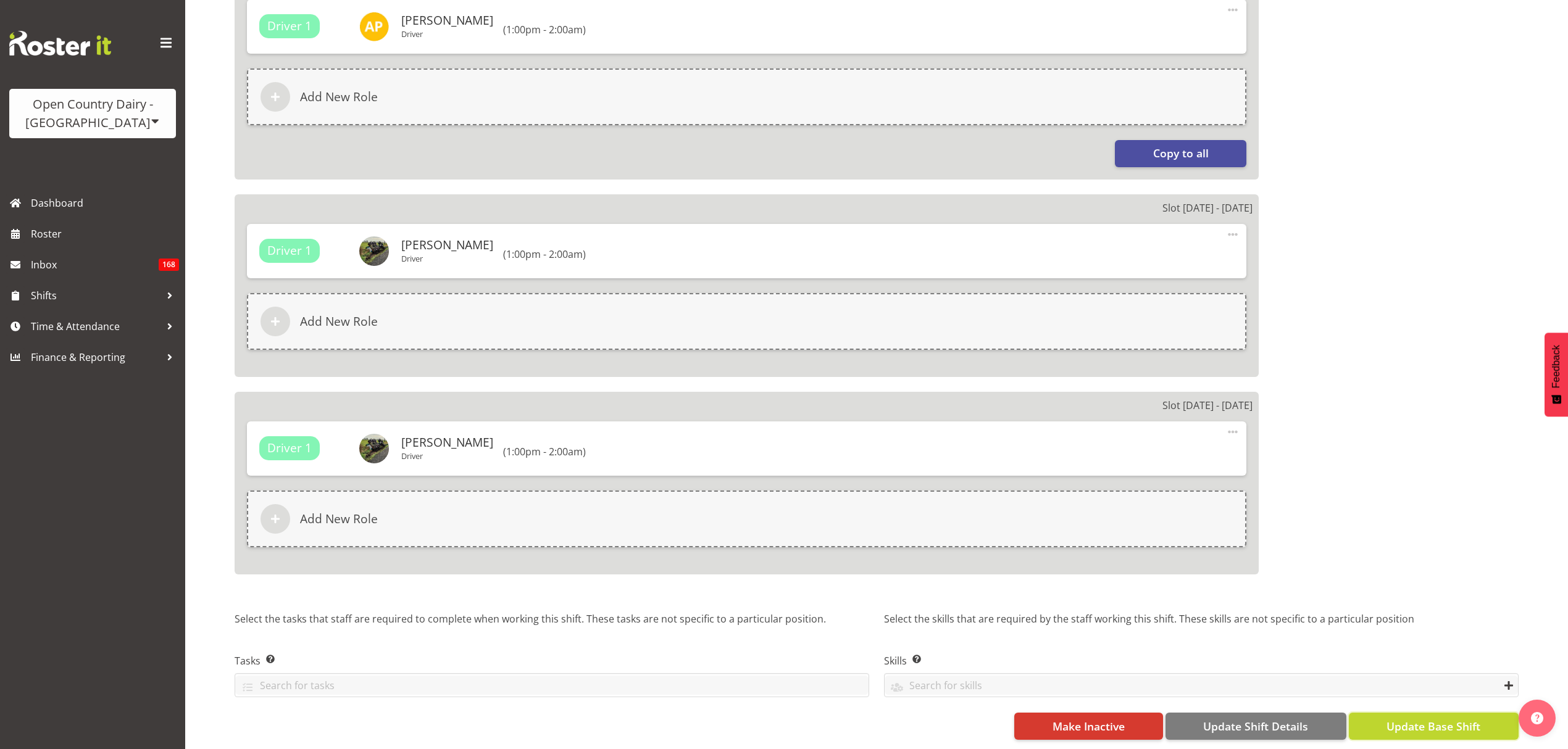
click at [1448, 719] on span "Update Base Shift" at bounding box center [1433, 727] width 94 height 16
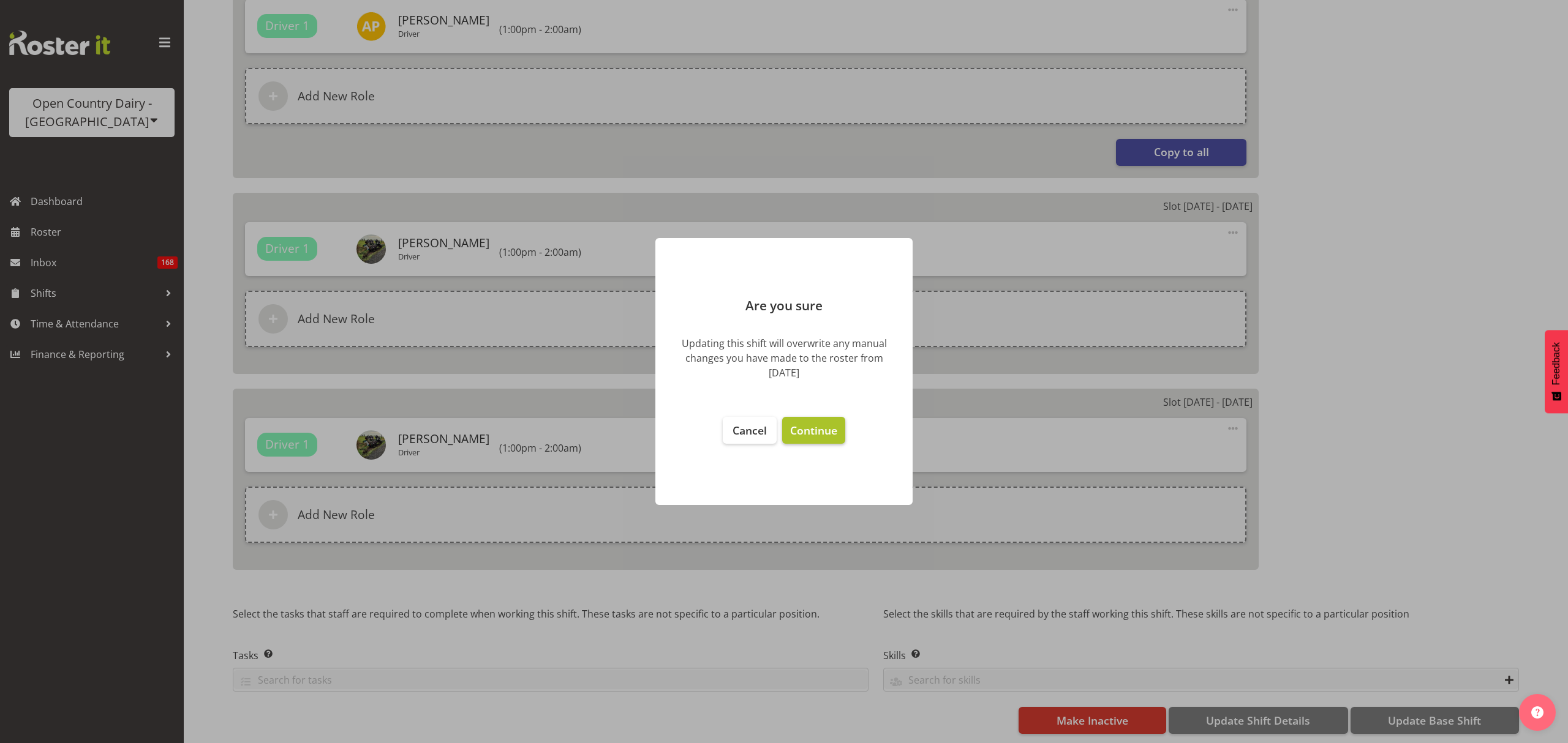
click at [818, 425] on span "Continue" at bounding box center [814, 430] width 47 height 15
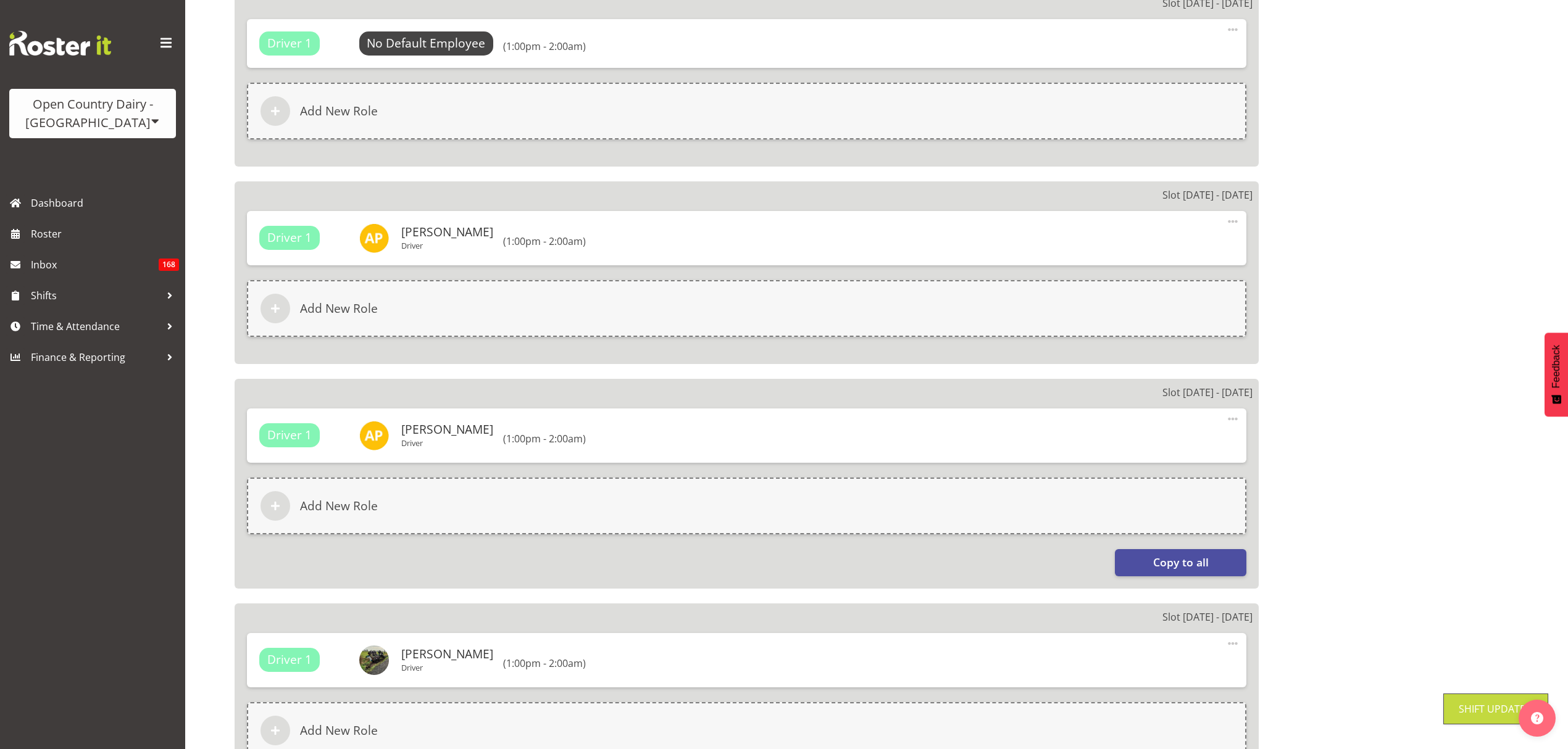
scroll to position [1272, 0]
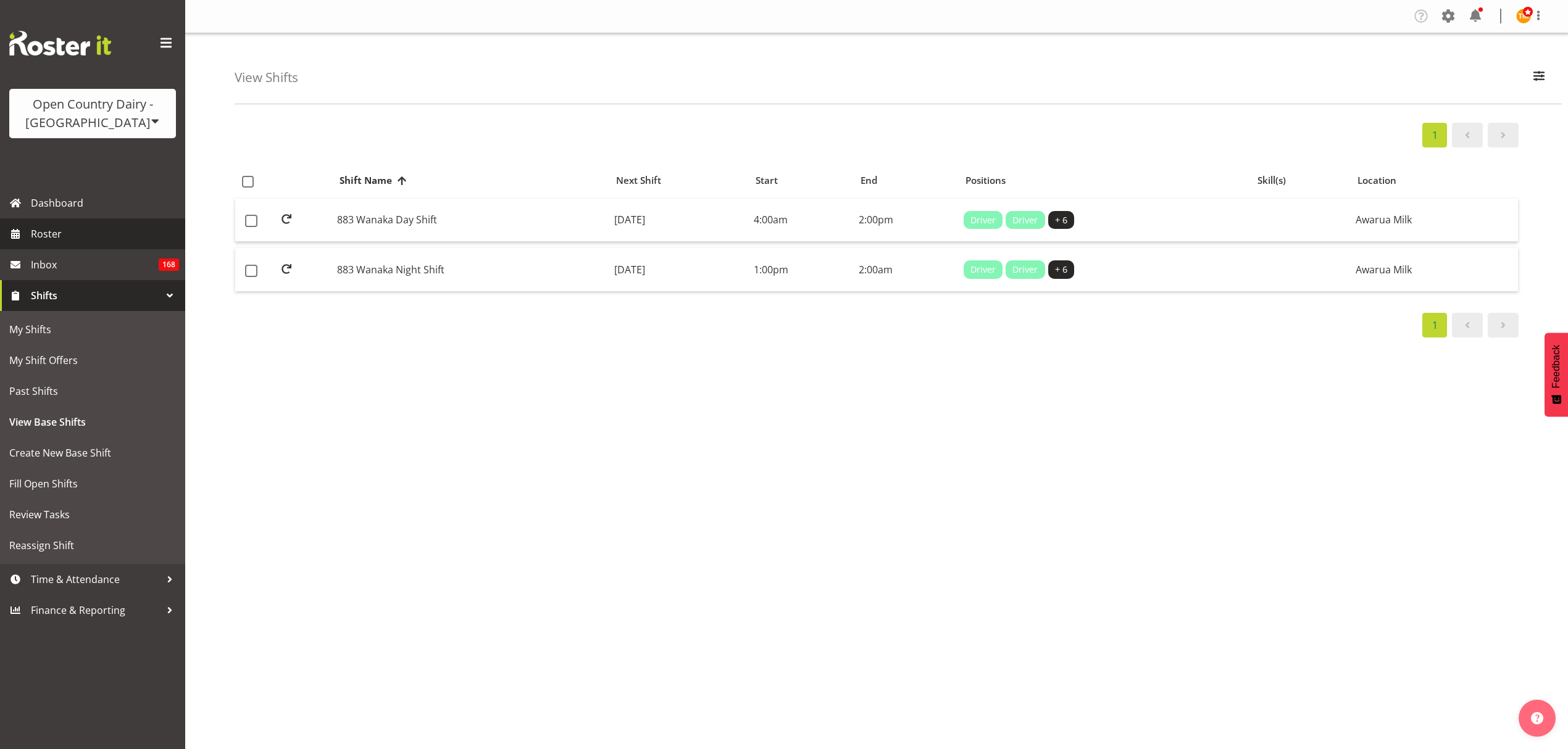
click at [124, 242] on span "Roster" at bounding box center [105, 234] width 148 height 19
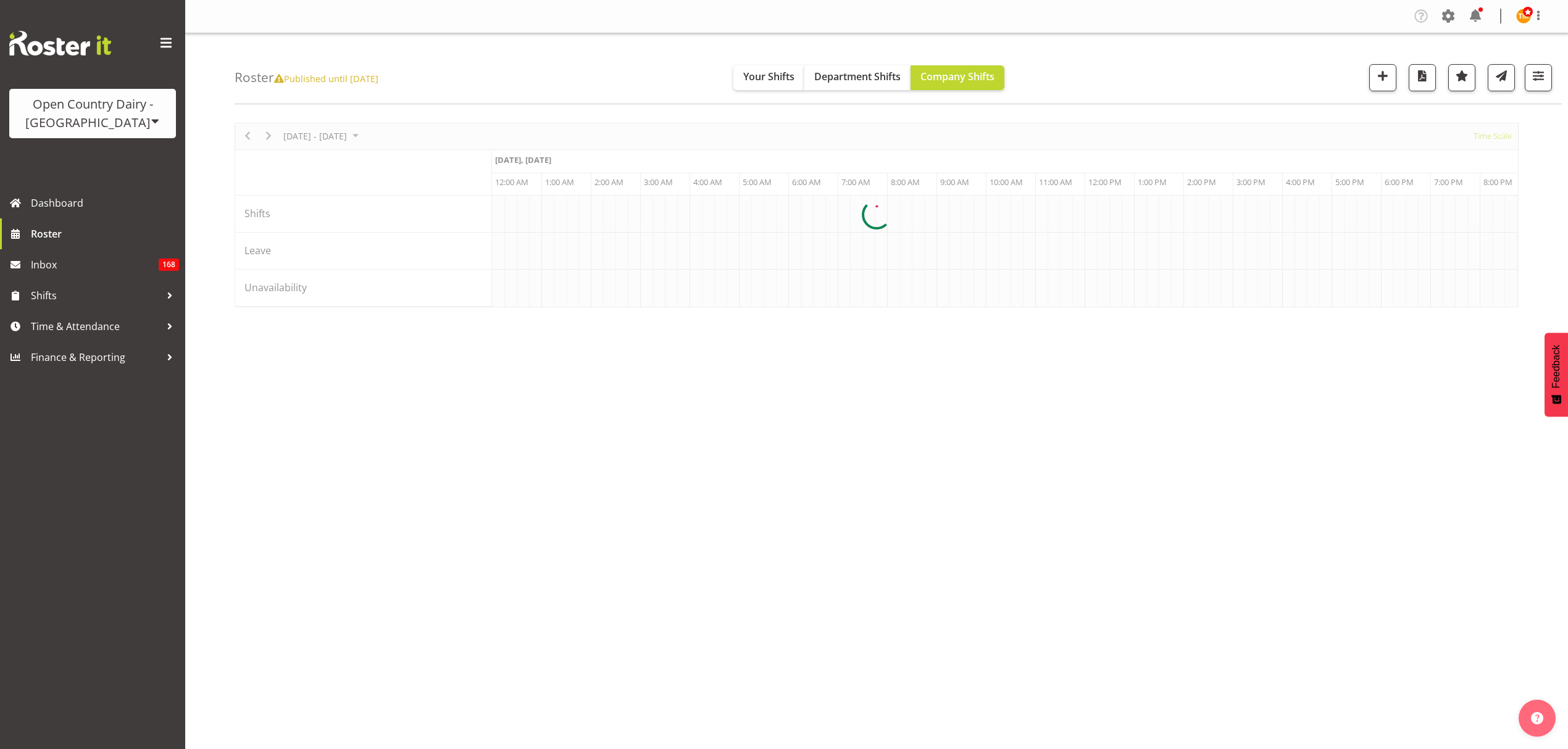
scroll to position [0, 3555]
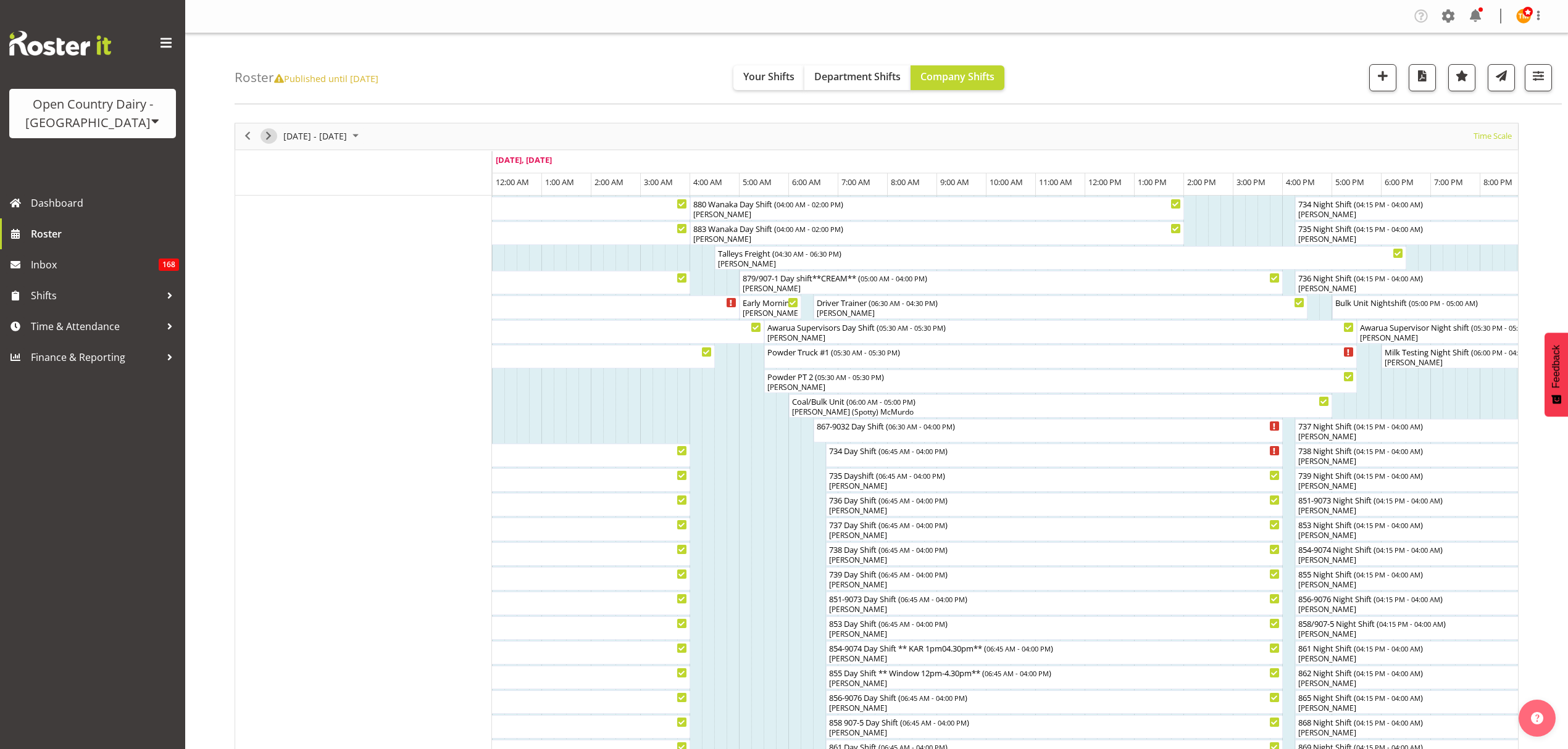
click at [272, 142] on span "Next" at bounding box center [269, 135] width 15 height 15
